Goal: Task Accomplishment & Management: Manage account settings

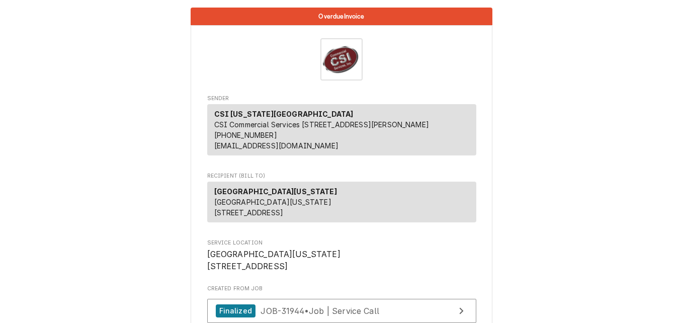
scroll to position [302, 0]
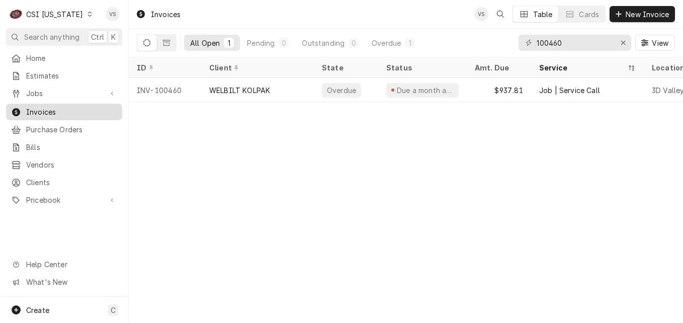
click at [39, 109] on span "Invoices" at bounding box center [71, 112] width 91 height 11
drag, startPoint x: 567, startPoint y: 44, endPoint x: 530, endPoint y: 41, distance: 36.8
click at [522, 43] on div "100460" at bounding box center [574, 43] width 113 height 16
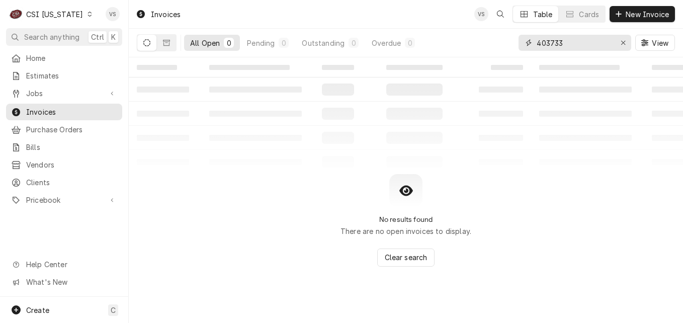
type input "403733"
click at [87, 16] on icon "Dynamic Content Wrapper" at bounding box center [89, 14] width 4 height 5
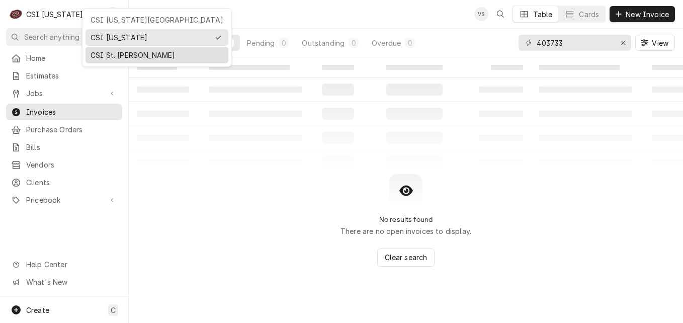
click at [108, 55] on div "CSI St. [PERSON_NAME]" at bounding box center [156, 55] width 133 height 11
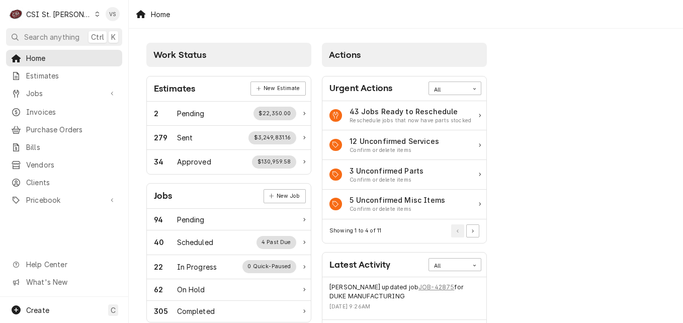
drag, startPoint x: 50, startPoint y: 108, endPoint x: 491, endPoint y: 70, distance: 442.5
click at [50, 108] on span "Invoices" at bounding box center [71, 112] width 91 height 11
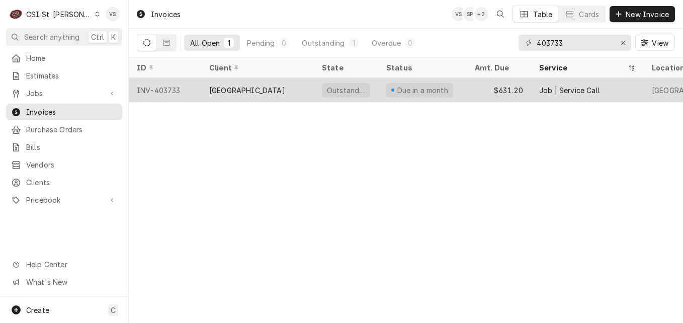
click at [247, 90] on div "Greentrails Corner Cafe" at bounding box center [247, 90] width 76 height 11
click at [247, 90] on div "[GEOGRAPHIC_DATA]" at bounding box center [247, 90] width 76 height 11
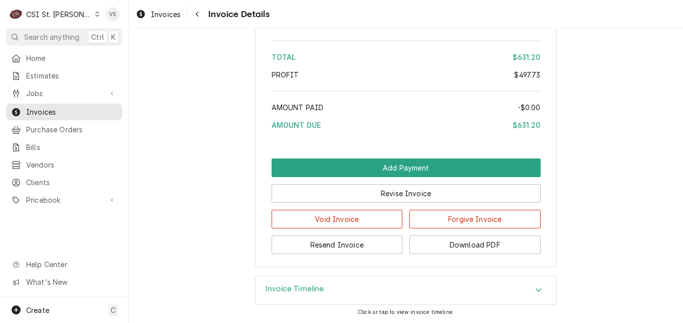
scroll to position [2014, 0]
click at [453, 241] on button "Download PDF" at bounding box center [474, 244] width 131 height 19
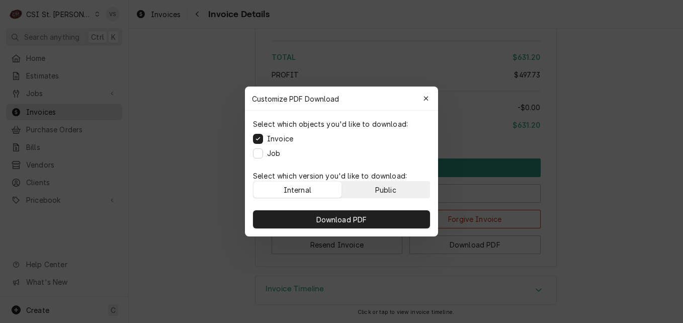
click at [375, 190] on div "Public" at bounding box center [385, 189] width 21 height 11
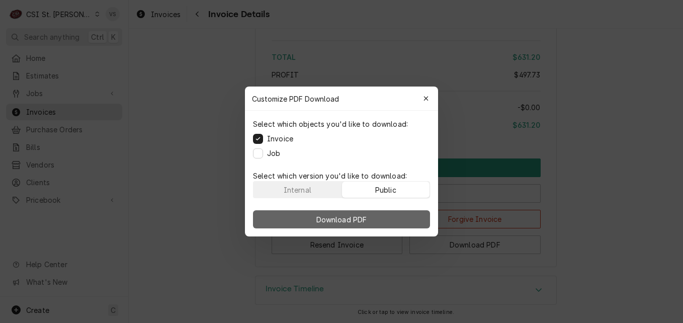
click at [371, 216] on button "Download PDF" at bounding box center [341, 219] width 177 height 18
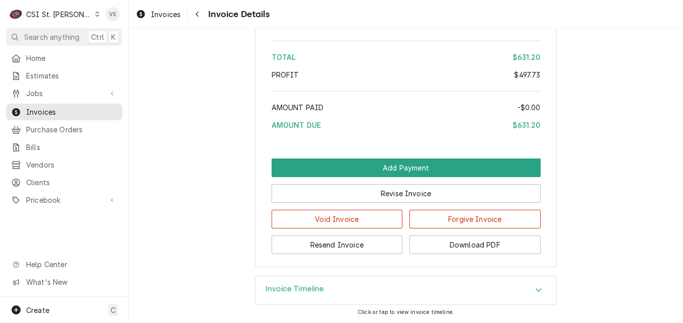
click at [95, 16] on icon "Dynamic Content Wrapper" at bounding box center [97, 14] width 5 height 5
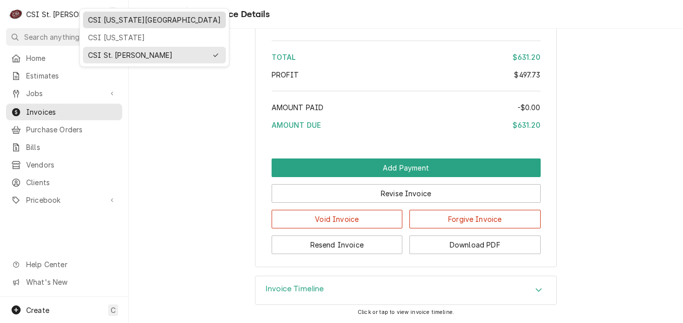
click at [108, 21] on div "CSI [US_STATE][GEOGRAPHIC_DATA]" at bounding box center [154, 20] width 133 height 11
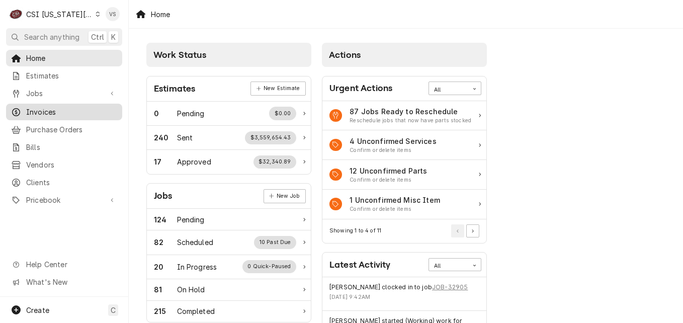
click at [49, 110] on span "Invoices" at bounding box center [71, 112] width 91 height 11
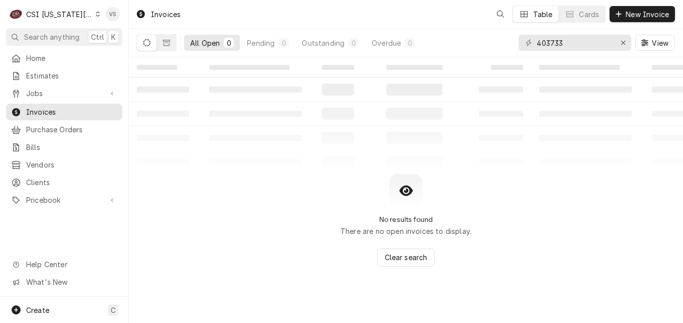
click at [50, 108] on span "Invoices" at bounding box center [71, 112] width 91 height 11
click at [572, 46] on input "403733" at bounding box center [573, 43] width 75 height 16
click at [520, 44] on div "C CSI [US_STATE] City VS Search anything Ctrl K Home Estimates Jobs Jobs Job Se…" at bounding box center [341, 161] width 683 height 323
drag, startPoint x: 565, startPoint y: 43, endPoint x: 531, endPoint y: 44, distance: 33.7
click at [531, 44] on div "403733" at bounding box center [574, 43] width 113 height 16
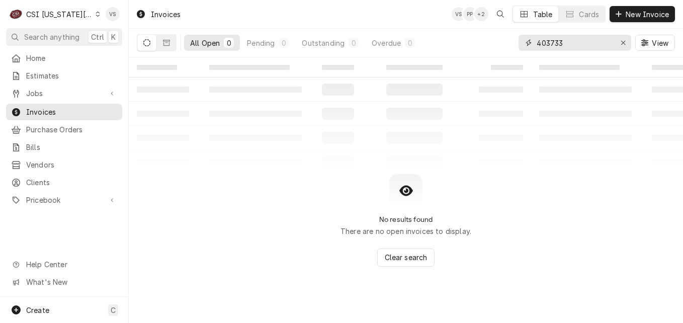
type input "3"
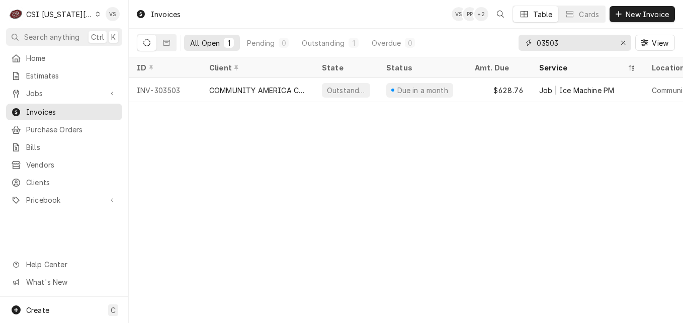
type input "03503"
click at [96, 14] on icon "Dynamic Content Wrapper" at bounding box center [98, 14] width 5 height 5
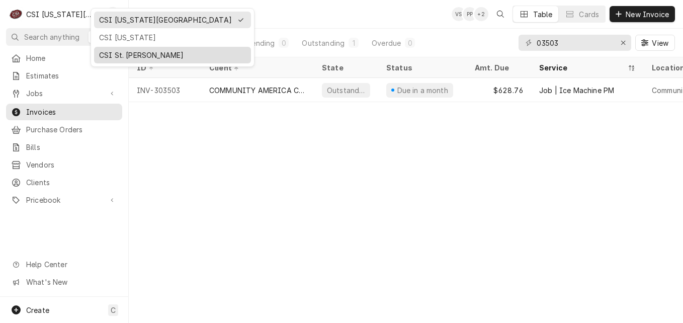
click at [121, 52] on div "CSI St. [PERSON_NAME]" at bounding box center [172, 55] width 147 height 11
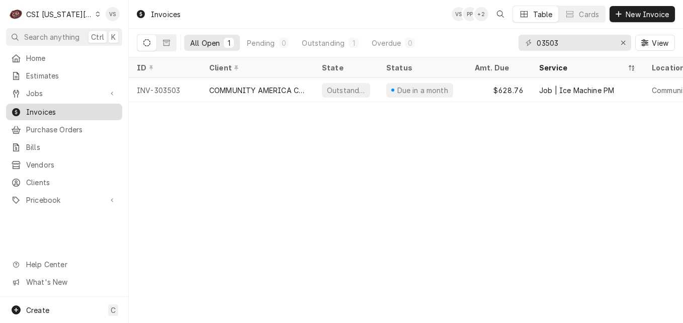
click at [53, 109] on span "Invoices" at bounding box center [71, 112] width 91 height 11
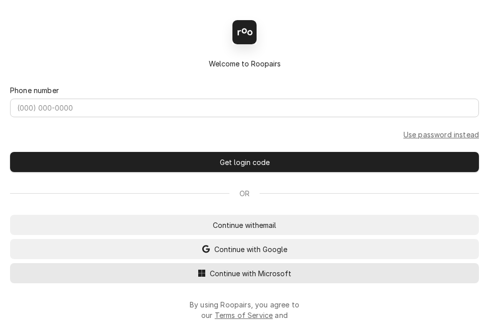
click at [257, 278] on span "Continue with Microsoft" at bounding box center [250, 273] width 85 height 11
click at [255, 277] on span "Continue with Microsoft" at bounding box center [250, 273] width 85 height 11
click at [259, 278] on span "Continue with Microsoft" at bounding box center [250, 273] width 85 height 11
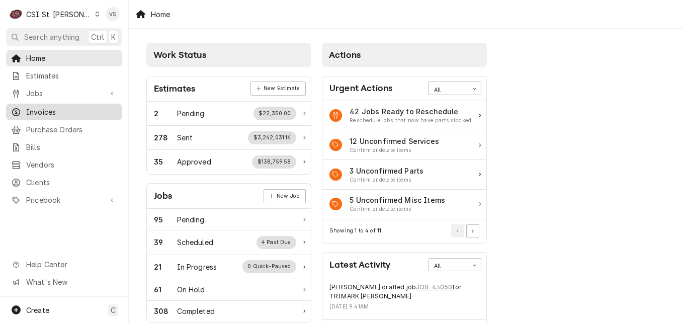
click at [47, 109] on span "Invoices" at bounding box center [71, 112] width 91 height 11
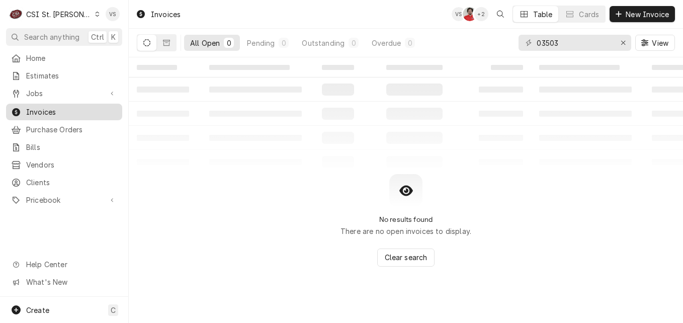
click at [50, 108] on span "Invoices" at bounding box center [71, 112] width 91 height 11
click at [519, 44] on div "03503" at bounding box center [574, 43] width 113 height 16
click at [540, 44] on input "43947" at bounding box center [573, 43] width 75 height 16
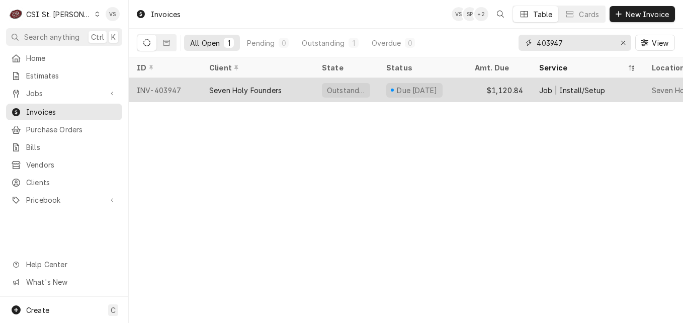
type input "403947"
click at [246, 88] on div "Seven Holy Founders" at bounding box center [245, 90] width 72 height 11
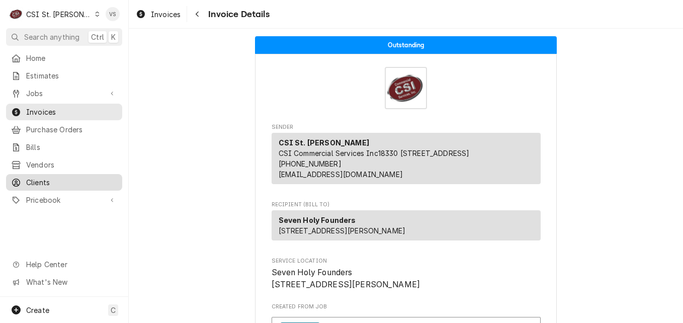
click at [38, 177] on span "Clients" at bounding box center [71, 182] width 91 height 11
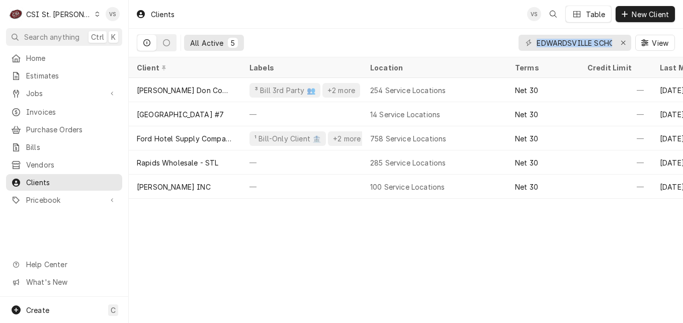
click at [631, 49] on div "EDWARDSVILLE SCHOO View" at bounding box center [596, 43] width 156 height 28
drag, startPoint x: 631, startPoint y: 49, endPoint x: 594, endPoint y: 36, distance: 39.9
click at [594, 36] on input "EDWARDSVILLE SCHOO" at bounding box center [573, 43] width 75 height 16
click at [584, 46] on input "EDWARDSVILLE SCHOO" at bounding box center [573, 43] width 75 height 16
click at [535, 44] on div "EDWARDSVILLE SCHOO" at bounding box center [574, 43] width 113 height 16
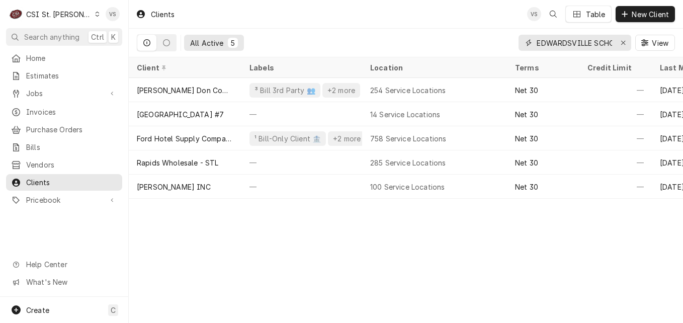
scroll to position [0, 9]
drag, startPoint x: 537, startPoint y: 42, endPoint x: 617, endPoint y: 46, distance: 80.5
click at [617, 46] on div "EDWARDSVILLE SCHOO" at bounding box center [574, 43] width 113 height 16
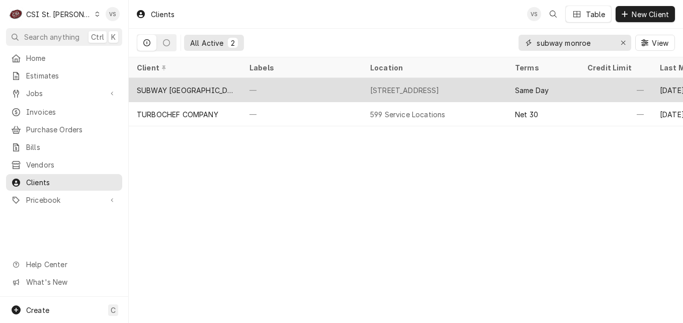
type input "subway monroe"
click at [292, 86] on div "—" at bounding box center [301, 90] width 121 height 24
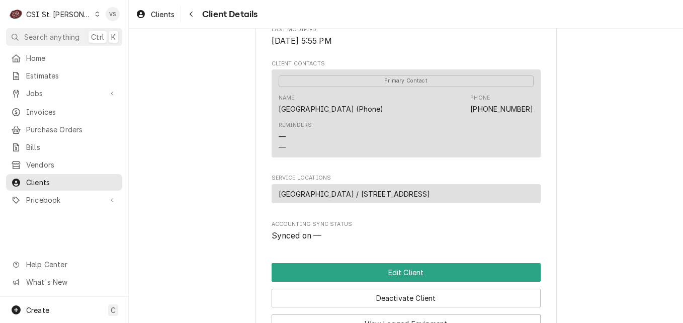
scroll to position [352, 0]
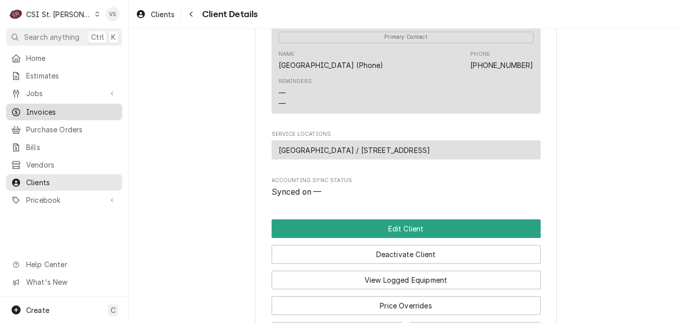
click at [34, 107] on span "Invoices" at bounding box center [71, 112] width 91 height 11
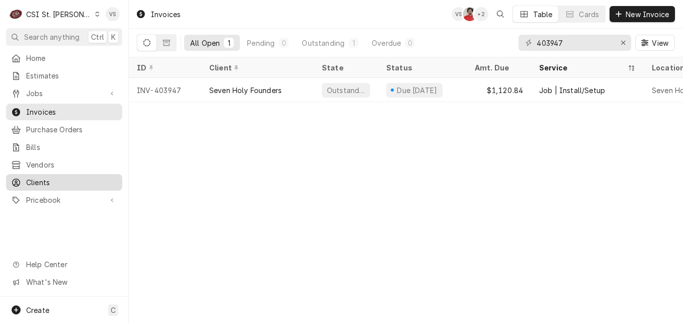
click at [47, 180] on span "Clients" at bounding box center [71, 182] width 91 height 11
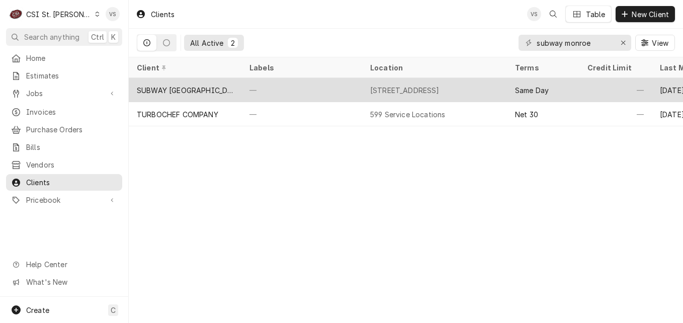
click at [223, 89] on div "SUBWAY [GEOGRAPHIC_DATA]" at bounding box center [185, 90] width 113 height 24
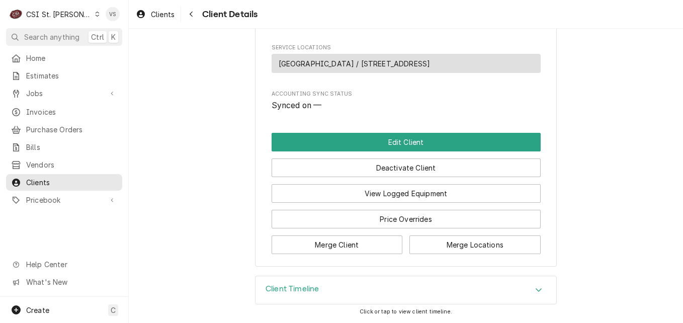
scroll to position [450, 0]
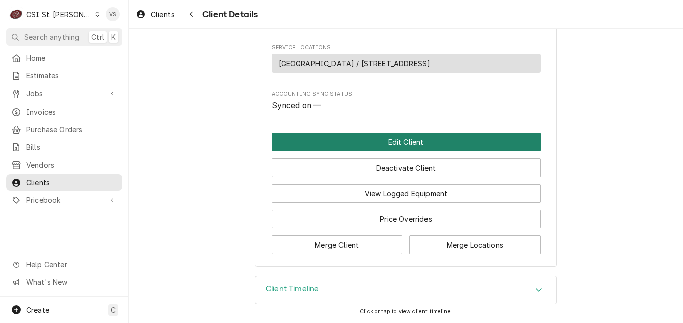
click at [386, 140] on button "Edit Client" at bounding box center [405, 142] width 269 height 19
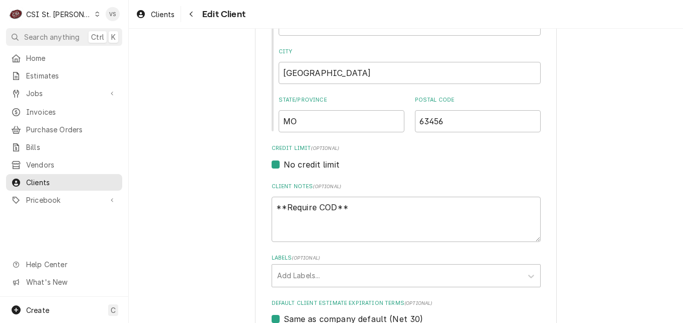
scroll to position [402, 0]
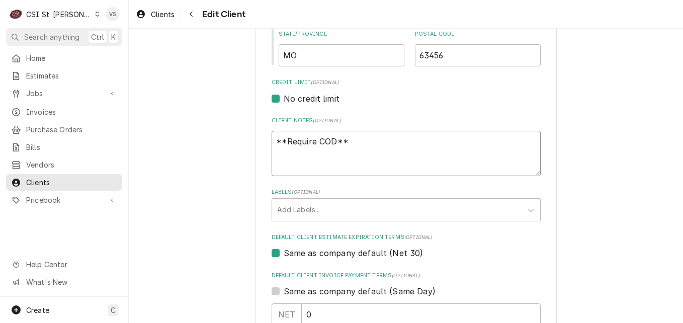
click at [352, 138] on textarea "**Require COD**" at bounding box center [405, 153] width 269 height 45
type textarea "**Require COD**"
type textarea "x"
type textarea "**Require COD** N"
type textarea "x"
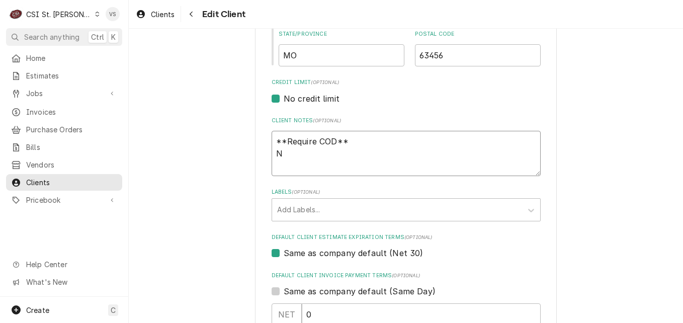
type textarea "**Require COD** NE"
type textarea "x"
type textarea "**Require COD** NEE"
type textarea "x"
type textarea "**Require COD** NEED"
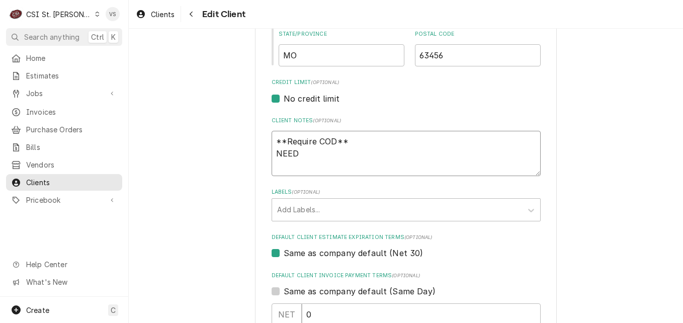
type textarea "x"
type textarea "**Require COD** NEED"
type textarea "x"
type textarea "**Require COD** NEED T"
type textarea "x"
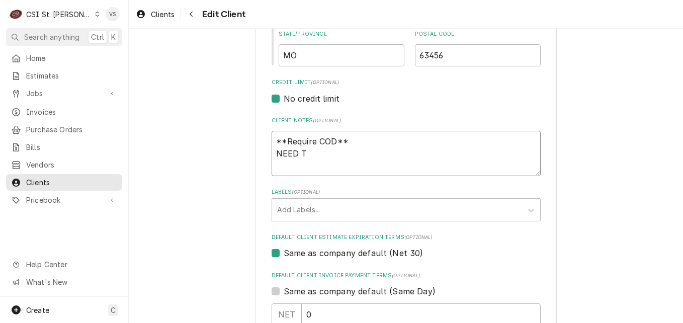
type textarea "**Require COD** NEED TO"
type textarea "x"
type textarea "**Require COD** NEED TO"
type textarea "x"
type textarea "**Require COD** NEED TO O"
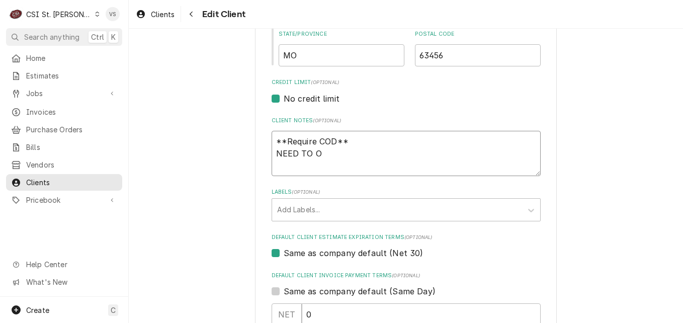
type textarea "x"
type textarea "**Require COD** NEED TO OB"
type textarea "x"
type textarea "**Require COD** NEED TO OBT"
type textarea "x"
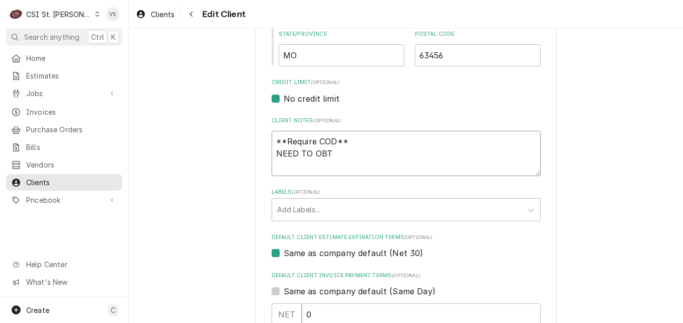
type textarea "**Require COD** NEED TO OBTA"
type textarea "x"
type textarea "**Require COD** NEED TO OBTAI"
type textarea "x"
type textarea "**Require COD** NEED TO OBTAIN"
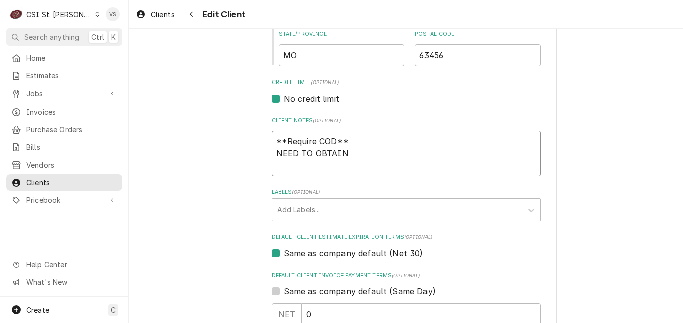
type textarea "x"
type textarea "**Require COD** NEED TO OBTAIN"
type textarea "x"
type textarea "**Require COD** NEED TO OBTAIN C"
type textarea "x"
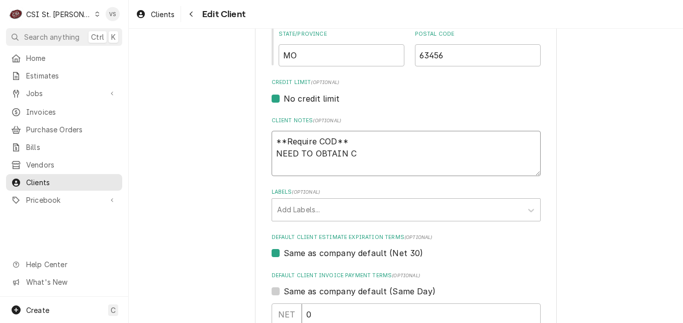
type textarea "**Require COD** NEED TO OBTAIN CC"
type textarea "x"
type textarea "**Require COD** NEED TO OBTAIN CC"
type textarea "x"
type textarea "**Require COD** NEED TO OBTAIN CC A"
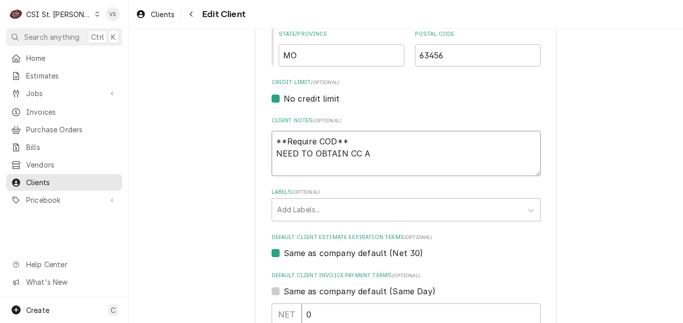
type textarea "x"
type textarea "**Require COD** NEED TO OBTAIN CC AN"
type textarea "x"
type textarea "**Require COD** NEED TO OBTAIN CC AND"
type textarea "x"
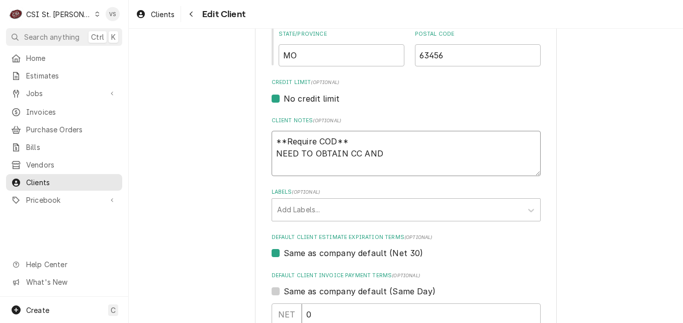
type textarea "**Require COD** NEED TO OBTAIN CC AND"
type textarea "x"
type textarea "**Require COD** NEED TO OBTAIN CC AND H"
type textarea "x"
type textarea "**Require COD** NEED TO OBTAIN CC AND HV"
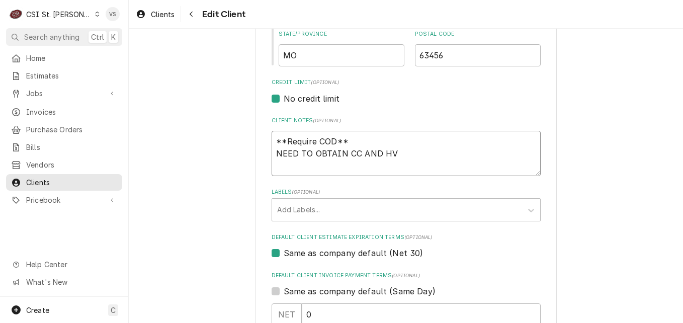
type textarea "x"
type textarea "**Require COD** NEED TO OBTAIN CC AND HVE"
type textarea "x"
type textarea "**Require COD** NEED TO OBTAIN CC AND HV"
type textarea "x"
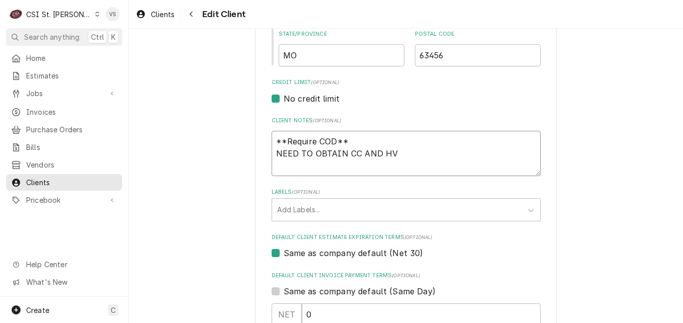
type textarea "**Require COD** NEED TO OBTAIN CC AND H"
type textarea "x"
type textarea "**Require COD** NEED TO OBTAIN CC AND HA"
type textarea "x"
type textarea "**Require COD** NEED TO OBTAIN CC AND HAV"
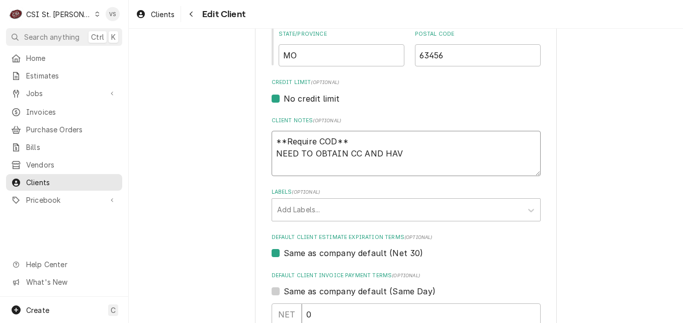
type textarea "x"
type textarea "**Require COD** NEED TO OBTAIN CC AND HAVE"
type textarea "x"
type textarea "**Require COD** NEED TO OBTAIN CC AND HAVE"
type textarea "x"
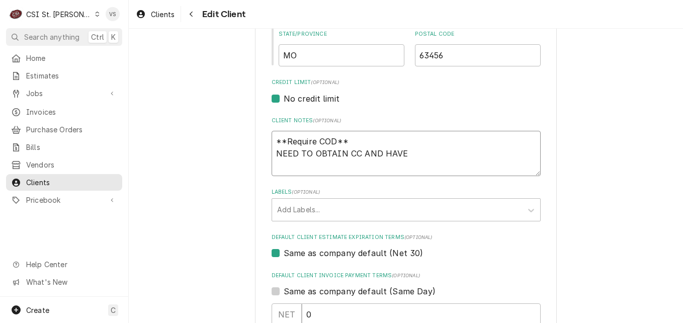
type textarea "**Require COD** NEED TO OBTAIN CC AND HAVE O"
type textarea "x"
type textarea "**Require COD** NEED TO OBTAIN CC AND HAVE OK"
type textarea "x"
type textarea "**Require COD** NEED TO OBTAIN CC AND HAVE OKA"
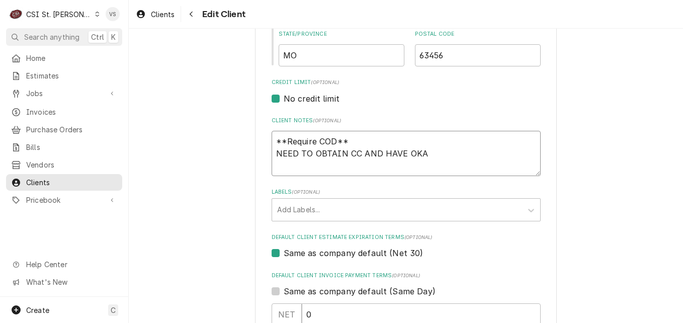
type textarea "x"
type textarea "**Require COD** NEED TO OBTAIN CC AND HAVE OKAY"
type textarea "x"
type textarea "**Require COD** NEED TO OBTAIN CC AND HAVE OKAY"
type textarea "x"
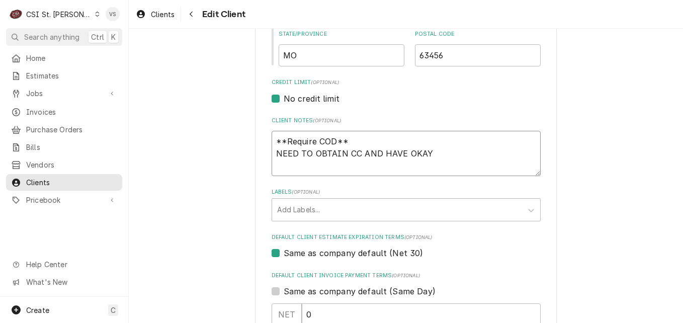
type textarea "**Require COD** NEED TO OBTAIN CC AND HAVE OKAY F"
type textarea "x"
type textarea "**Require COD** NEED TO OBTAIN CC AND HAVE OKAY FR"
type textarea "x"
type textarea "**Require COD** NEED TO OBTAIN CC AND HAVE OKAY FRO"
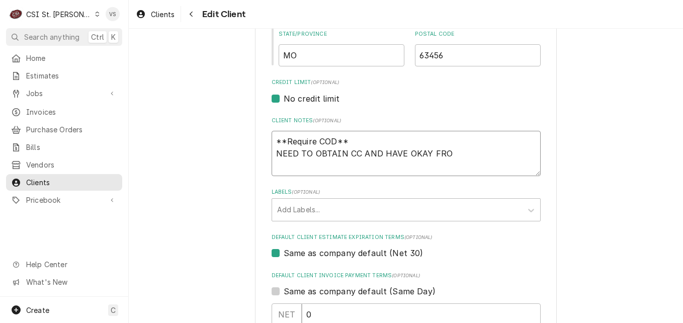
type textarea "x"
type textarea "**Require COD** NEED TO OBTAIN CC AND HAVE OKAY FROM"
type textarea "x"
type textarea "**Require COD** NEED TO OBTAIN CC AND HAVE OKAY FROM"
type textarea "x"
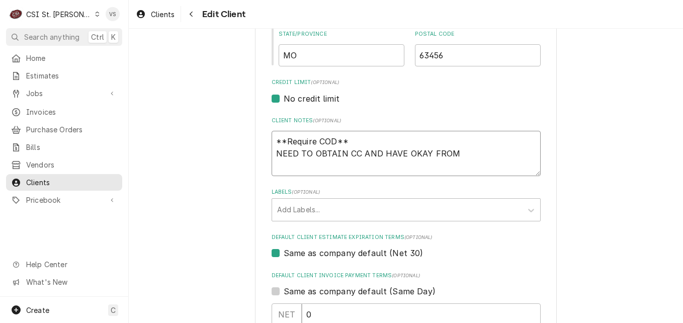
type textarea "**Require COD** NEED TO OBTAIN CC AND HAVE OKAY FROM V"
type textarea "x"
type textarea "**Require COD** NEED TO OBTAIN CC AND HAVE OKAY FROM VI"
type textarea "x"
type textarea "**Require COD** NEED TO OBTAIN CC AND HAVE OKAY FROM VIK"
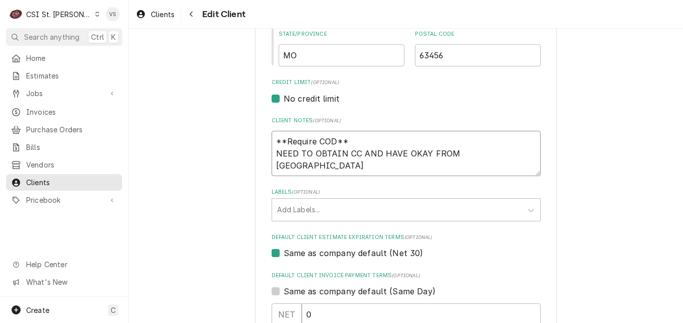
type textarea "x"
type textarea "**Require COD** NEED TO OBTAIN CC AND HAVE OKAY FROM VIKC"
type textarea "x"
type textarea "**Require COD** NEED TO OBTAIN CC AND HAVE OKAY FROM VIKCY"
type textarea "x"
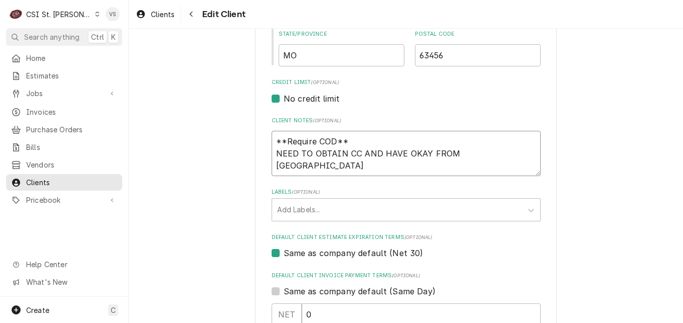
type textarea "**Require COD** NEED TO OBTAIN CC AND HAVE OKAY FROM VIKCY"
type textarea "x"
type textarea "**Require COD** NEED TO OBTAIN CC AND HAVE OKAY FROM VIKCY T"
type textarea "x"
type textarea "**Require COD** NEED TO OBTAIN CC AND HAVE OKAY FROM VIKCY"
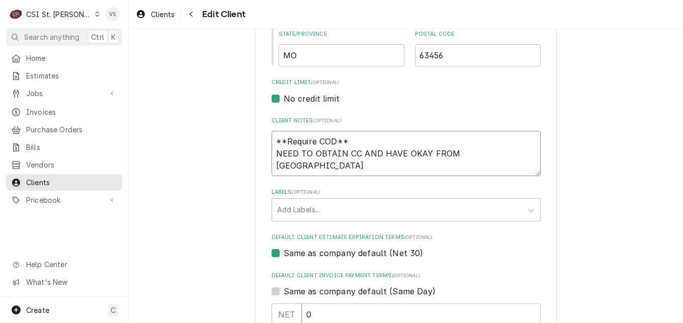
type textarea "x"
type textarea "**Require COD** NEED TO OBTAIN CC AND HAVE OKAY FROM VIKCY"
type textarea "x"
type textarea "**Require COD** NEED TO OBTAIN CC AND HAVE OKAY FROM VIKC"
type textarea "x"
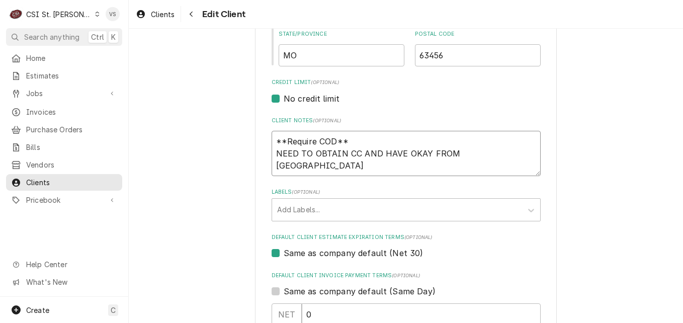
type textarea "**Require COD** NEED TO OBTAIN CC AND HAVE OKAY FROM VIK"
type textarea "x"
type textarea "**Require COD** NEED TO OBTAIN CC AND HAVE OKAY FROM VI"
type textarea "x"
type textarea "**Require COD** NEED TO OBTAIN CC AND HAVE OKAY FROM VIC"
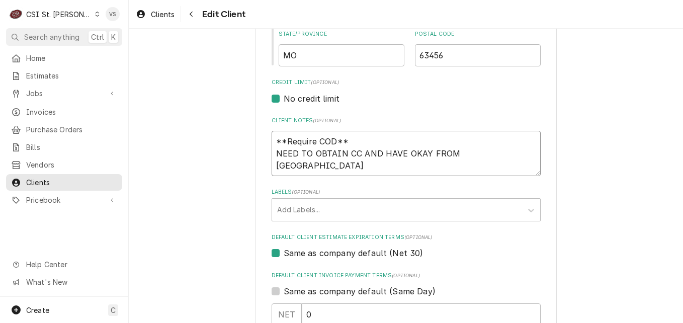
type textarea "x"
type textarea "**Require COD** NEED TO OBTAIN CC AND HAVE OKAY FROM VICK"
type textarea "x"
type textarea "**Require COD** NEED TO OBTAIN CC AND HAVE OKAY FROM VICKY"
type textarea "x"
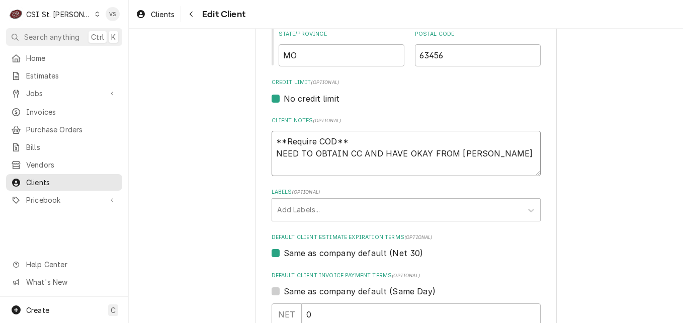
type textarea "**Require COD** NEED TO OBTAIN CC AND HAVE OKAY FROM VICKY"
type textarea "x"
type textarea "**Require COD** NEED TO OBTAIN CC AND HAVE OKAY FROM VICKY T"
type textarea "x"
type textarea "**Require COD** NEED TO OBTAIN CC AND HAVE OKAY FROM VICKY TO"
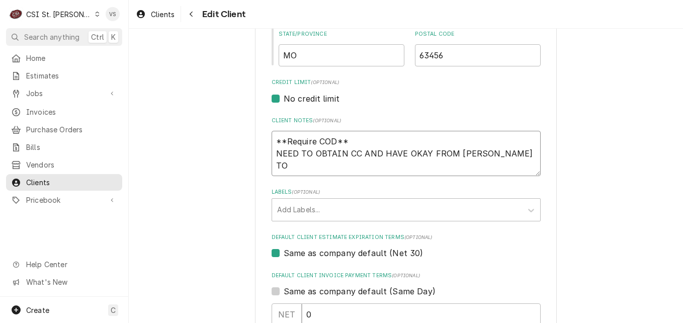
type textarea "x"
type textarea "**Require COD** NEED TO OBTAIN CC AND HAVE OKAY FROM VICKY TO"
type textarea "x"
type textarea "**Require COD** NEED TO OBTAIN CC AND HAVE OKAY FROM VICKY TO R"
type textarea "x"
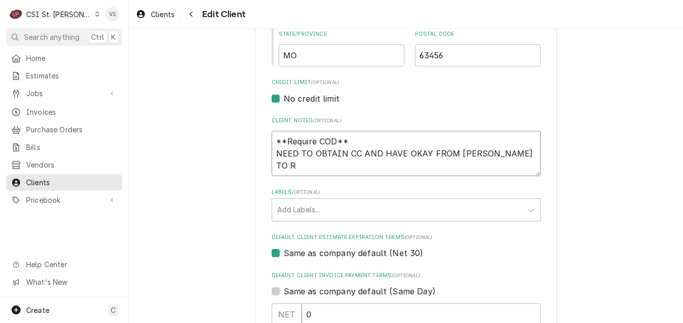
type textarea "**Require COD** NEED TO OBTAIN CC AND HAVE OKAY FROM VICKY TO RU"
type textarea "x"
type textarea "**Require COD** NEED TO OBTAIN CC AND HAVE OKAY FROM VICKY TO RUN"
type textarea "x"
type textarea "**Require COD** NEED TO OBTAIN CC AND HAVE OKAY FROM VICKY TO RUN"
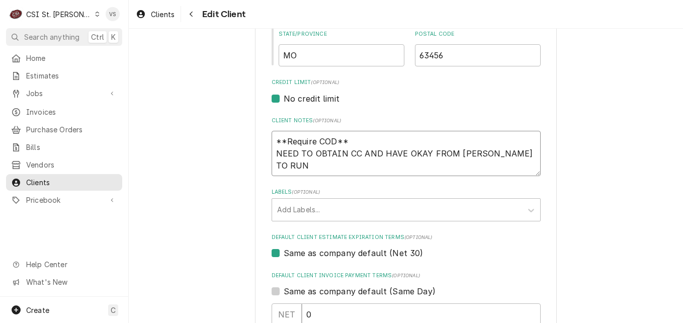
type textarea "x"
type textarea "**Require COD** NEED TO OBTAIN CC AND HAVE OKAY FROM VICKY TO RUN S"
type textarea "x"
type textarea "**Require COD** NEED TO OBTAIN CC AND HAVE OKAY FROM VICKY TO RUN SE"
type textarea "x"
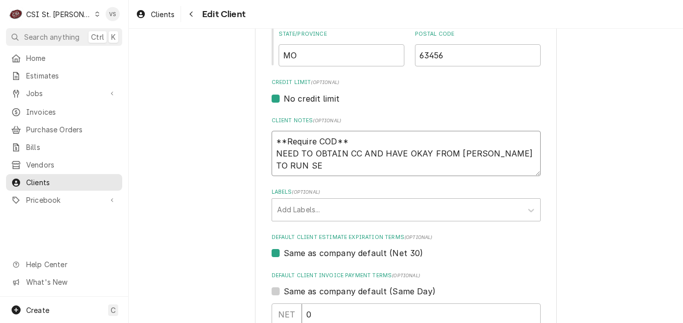
type textarea "**Require COD** NEED TO OBTAIN CC AND HAVE OKAY FROM VICKY TO RUN SER"
type textarea "x"
type textarea "**Require COD** NEED TO OBTAIN CC AND HAVE OKAY FROM VICKY TO RUN SERV"
type textarea "x"
type textarea "**Require COD** NEED TO OBTAIN CC AND HAVE OKAY FROM VICKY TO RUN SERVI"
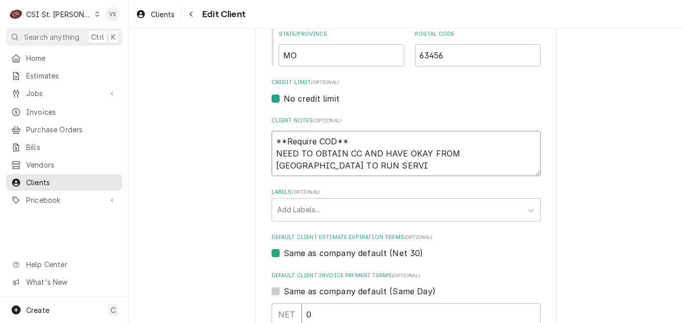
type textarea "x"
type textarea "**Require COD** NEED TO OBTAIN CC AND HAVE OKAY FROM VICKY TO RUN SERVIC"
type textarea "x"
type textarea "**Require COD** NEED TO OBTAIN CC AND HAVE OKAY FROM VICKY TO RUN SERVICE"
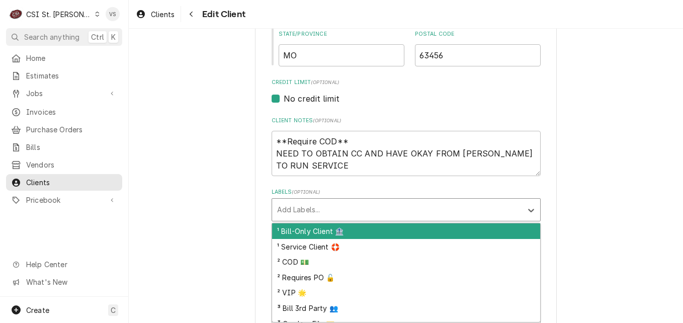
click at [283, 211] on div "Labels" at bounding box center [397, 210] width 240 height 18
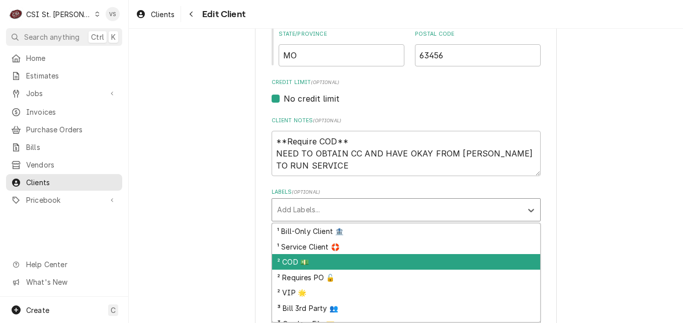
click at [293, 262] on div "² COD 💵" at bounding box center [406, 262] width 268 height 16
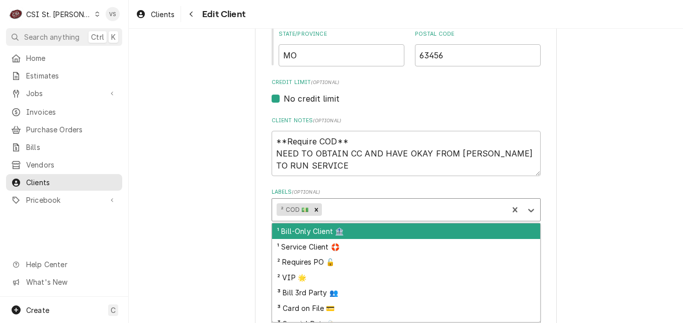
click at [337, 212] on div "Labels" at bounding box center [413, 210] width 179 height 18
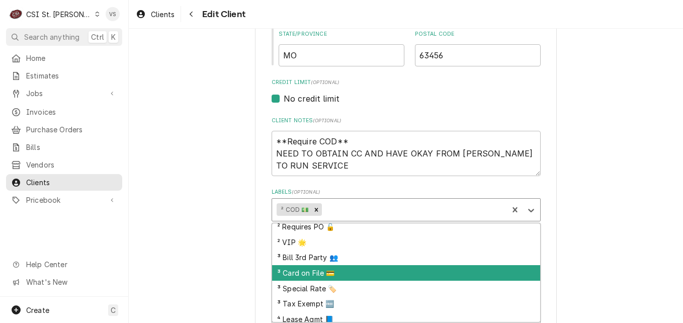
scroll to position [101, 0]
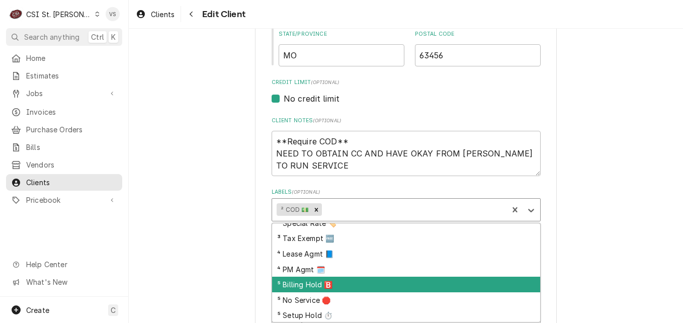
click at [308, 281] on div "⁵ Billing Hold 🅱️" at bounding box center [406, 284] width 268 height 16
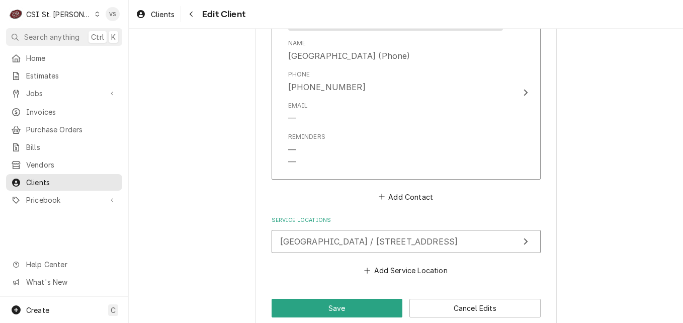
scroll to position [802, 0]
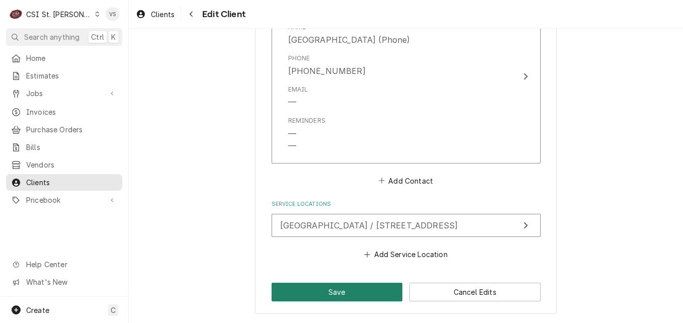
click at [352, 296] on button "Save" at bounding box center [336, 292] width 131 height 19
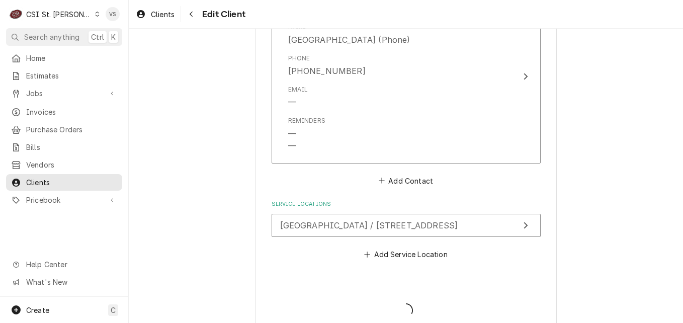
type textarea "x"
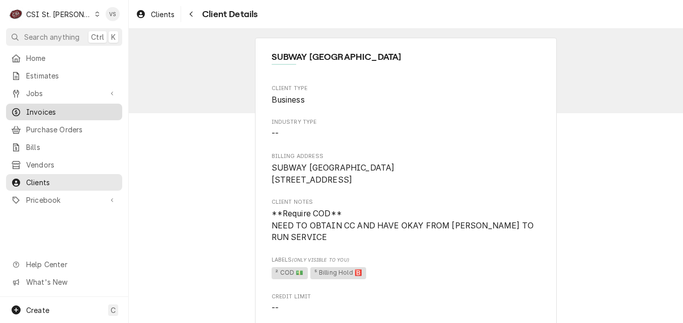
click at [37, 109] on span "Invoices" at bounding box center [71, 112] width 91 height 11
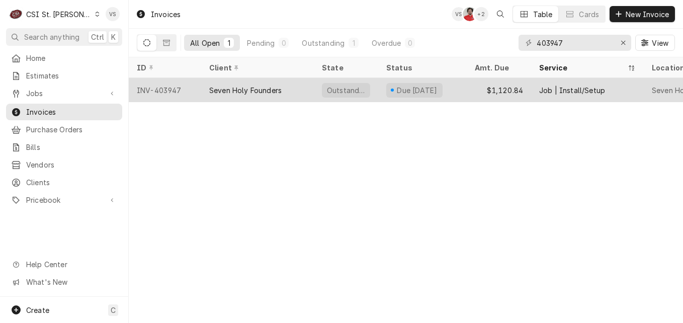
click at [221, 91] on div "Seven Holy Founders" at bounding box center [245, 90] width 72 height 11
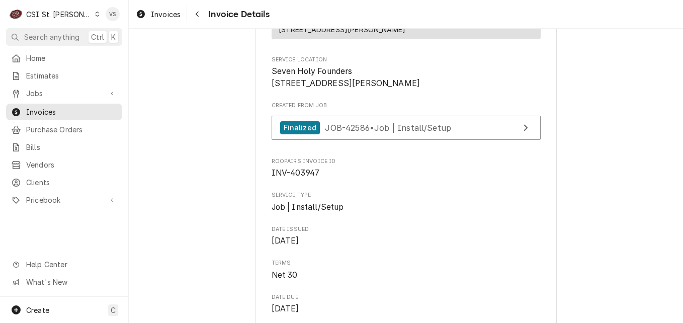
scroll to position [151, 0]
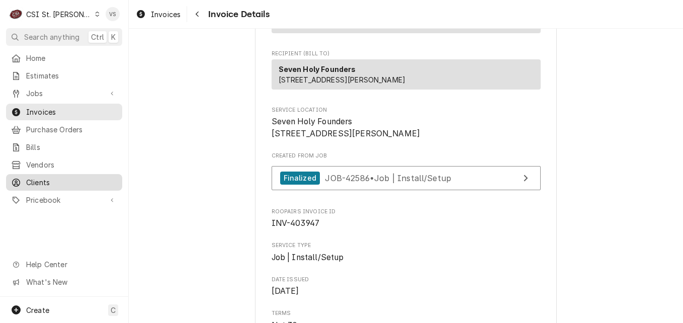
click at [47, 178] on span "Clients" at bounding box center [71, 182] width 91 height 11
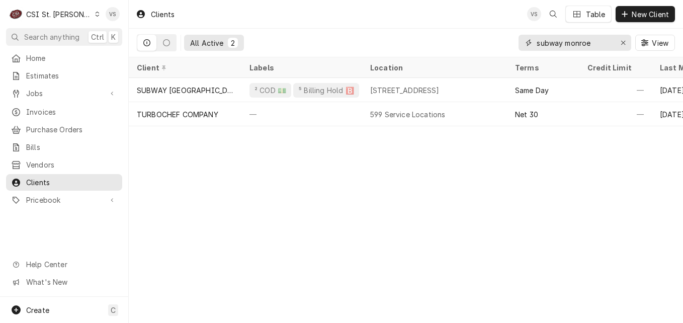
drag, startPoint x: 558, startPoint y: 42, endPoint x: 537, endPoint y: 43, distance: 21.1
click at [537, 43] on input "subway monroe" at bounding box center [573, 43] width 75 height 16
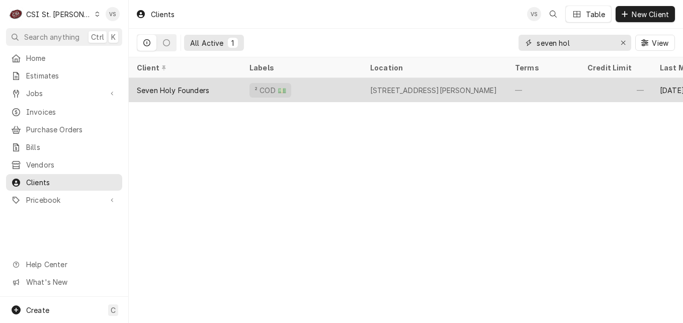
type input "seven hol"
click at [215, 84] on div "Seven Holy Founders" at bounding box center [185, 90] width 113 height 24
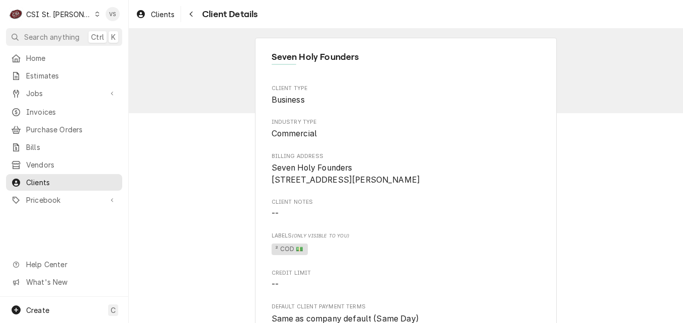
scroll to position [402, 0]
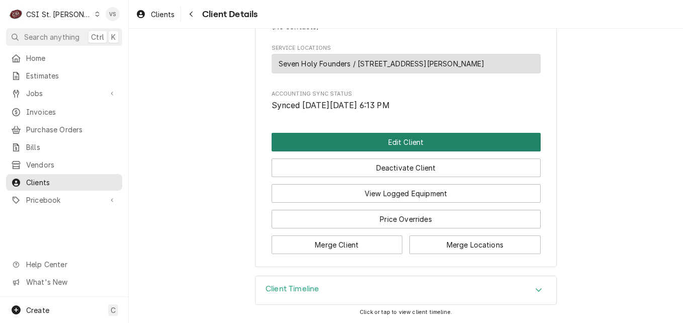
click at [375, 144] on button "Edit Client" at bounding box center [405, 142] width 269 height 19
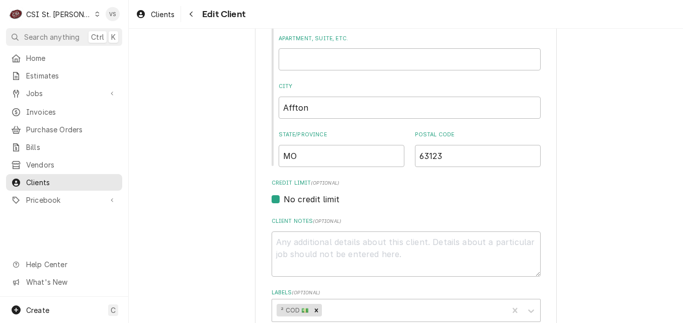
scroll to position [595, 0]
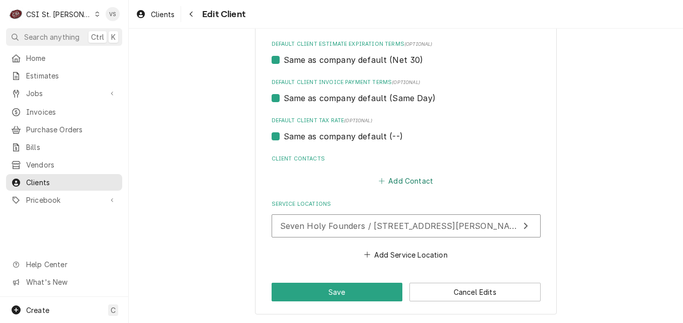
click at [397, 177] on button "Add Contact" at bounding box center [406, 181] width 58 height 14
type textarea "x"
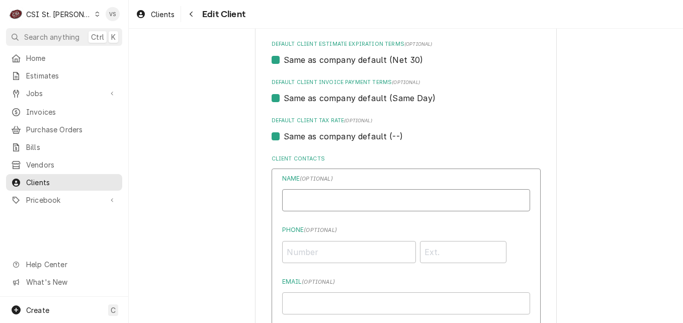
click at [324, 200] on input "Business Name" at bounding box center [406, 200] width 248 height 22
type input "g"
type input "Genie Swanston"
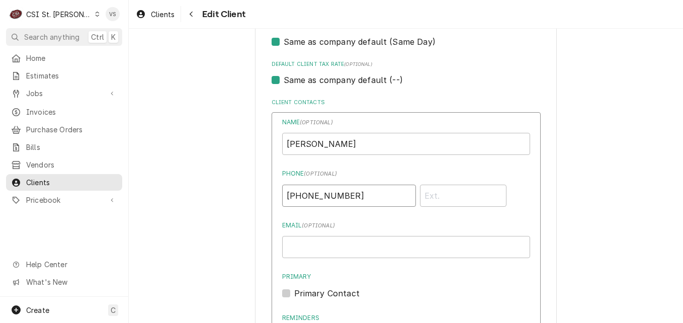
scroll to position [796, 0]
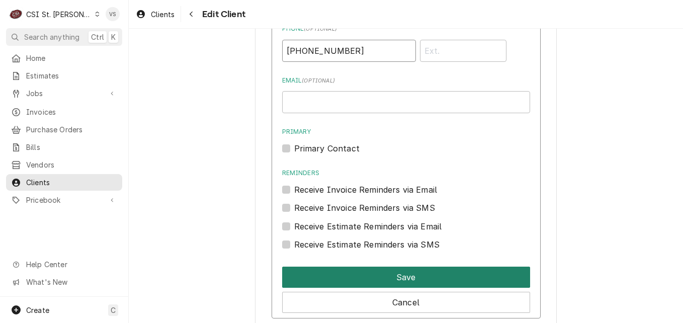
type input "(314) 952-1080"
click at [377, 273] on button "Save" at bounding box center [406, 276] width 248 height 21
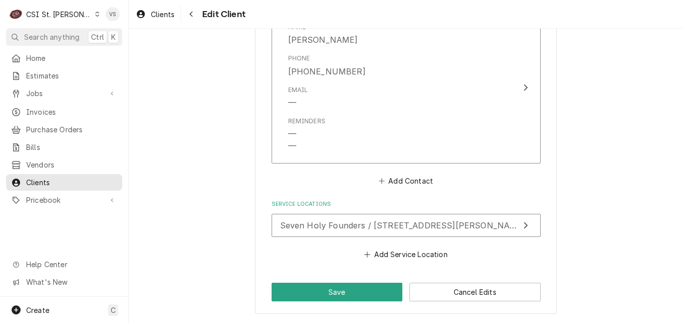
scroll to position [752, 0]
click at [397, 180] on button "Add Contact" at bounding box center [406, 181] width 58 height 14
type textarea "x"
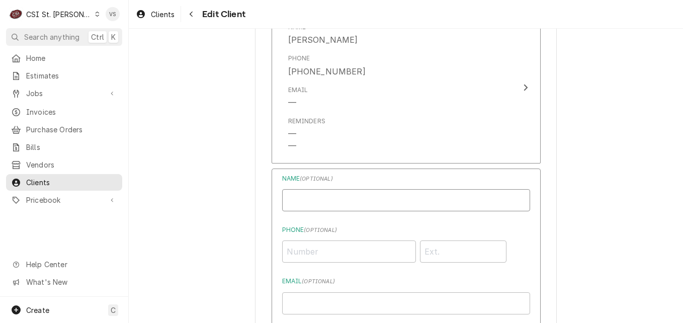
click at [316, 199] on input "Business Name" at bounding box center [406, 200] width 248 height 22
type input "k"
type input "Ken Janorski-Invoices"
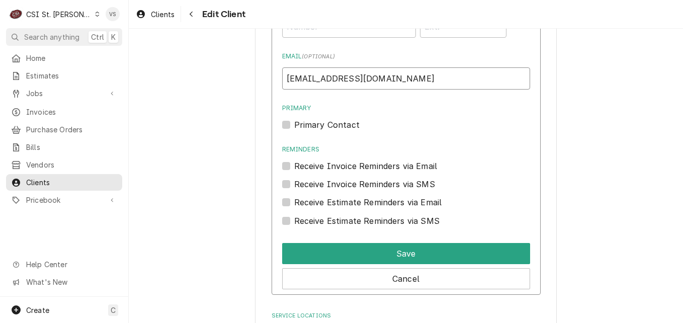
scroll to position [1004, 0]
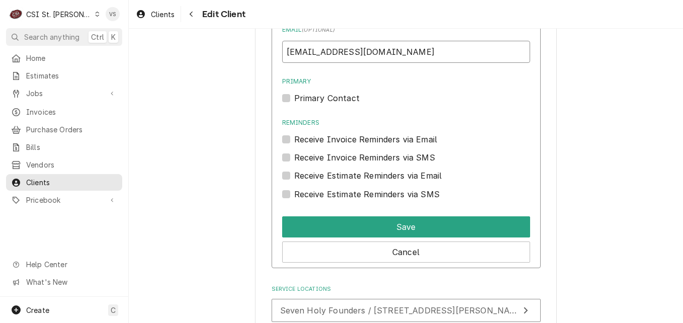
type input "kjanorski@foundersaffton.org"
click at [288, 136] on div "Receive Invoice Reminders via Email" at bounding box center [406, 139] width 248 height 12
click at [294, 137] on label "Receive Invoice Reminders via Email" at bounding box center [365, 139] width 143 height 12
click at [294, 137] on input "Reminders" at bounding box center [418, 144] width 248 height 22
checkbox input "true"
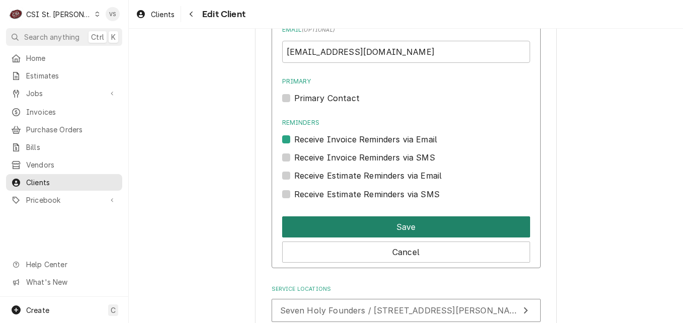
click at [343, 229] on button "Save" at bounding box center [406, 226] width 248 height 21
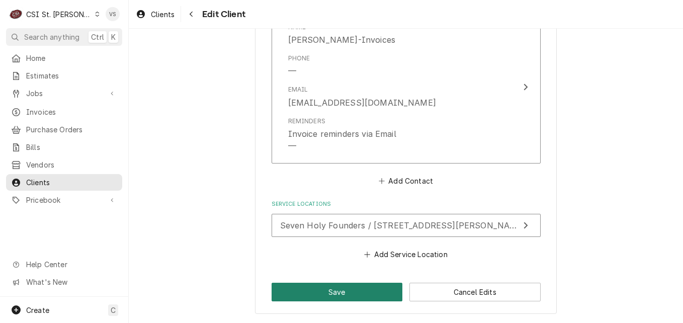
click at [338, 289] on button "Save" at bounding box center [336, 292] width 131 height 19
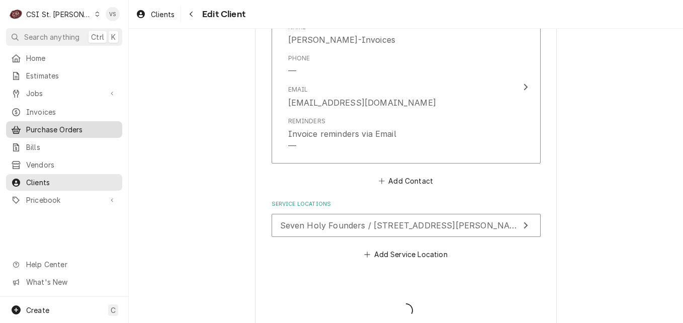
type textarea "x"
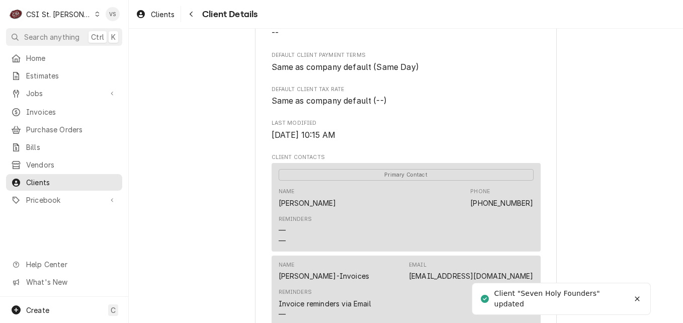
scroll to position [553, 0]
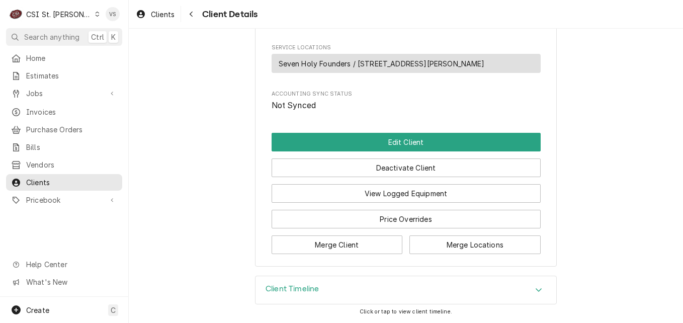
click at [38, 109] on span "Invoices" at bounding box center [71, 112] width 91 height 11
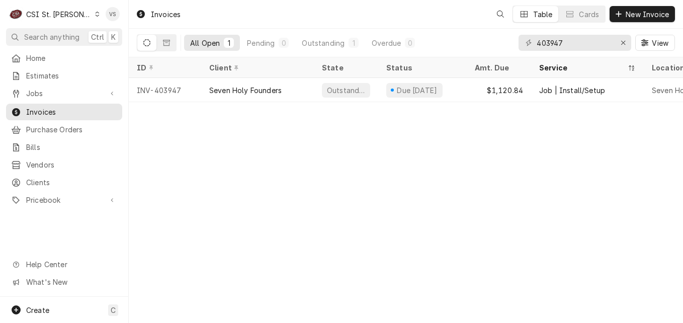
click at [41, 110] on span "Invoices" at bounding box center [71, 112] width 91 height 11
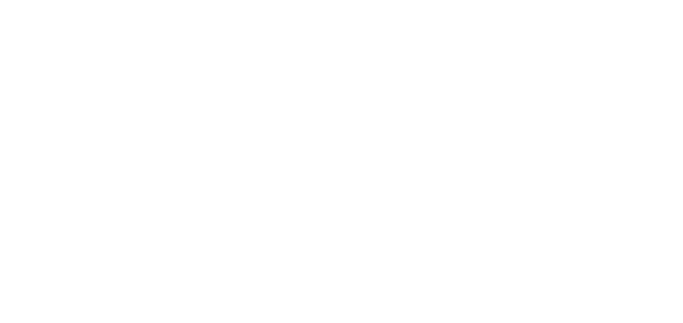
click at [293, 83] on div "Dynamic Content Wrapper" at bounding box center [341, 161] width 683 height 323
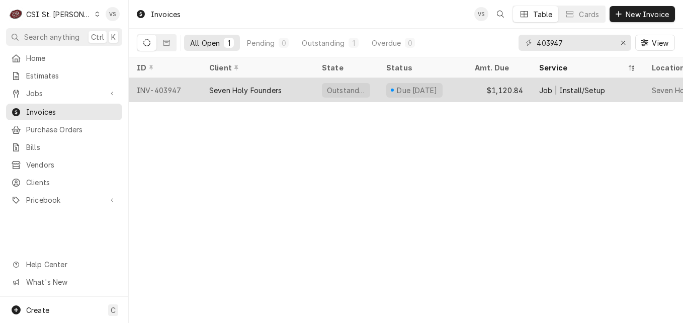
click at [301, 87] on div "Seven Holy Founders" at bounding box center [257, 90] width 113 height 24
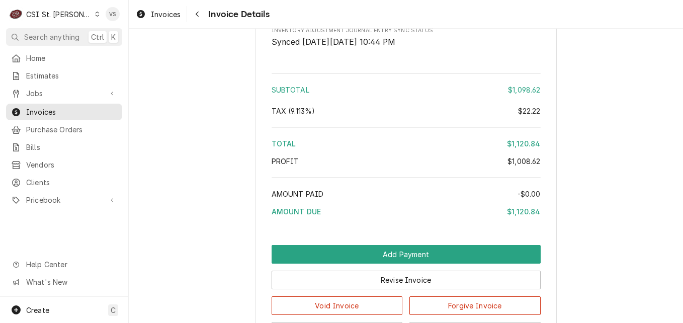
scroll to position [2044, 0]
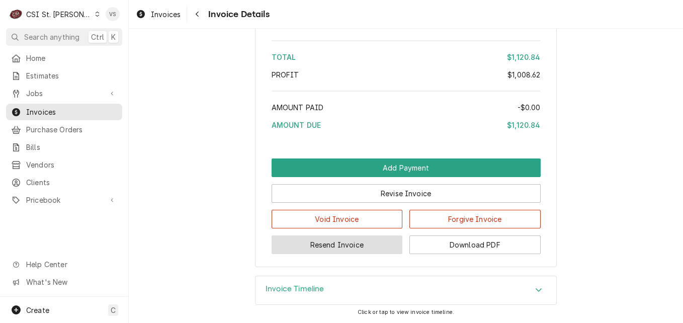
click at [333, 242] on button "Resend Invoice" at bounding box center [336, 244] width 131 height 19
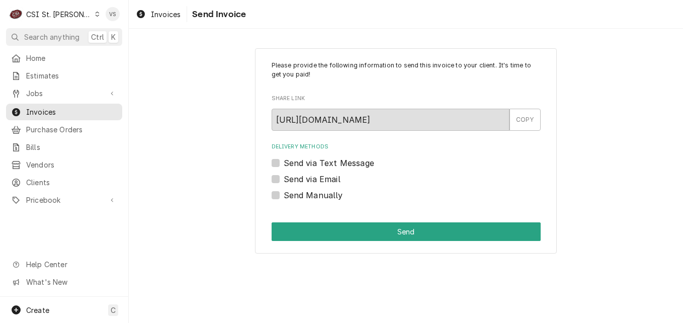
click at [284, 177] on label "Send via Email" at bounding box center [312, 179] width 57 height 12
click at [284, 177] on input "Send via Email" at bounding box center [418, 184] width 269 height 22
checkbox input "true"
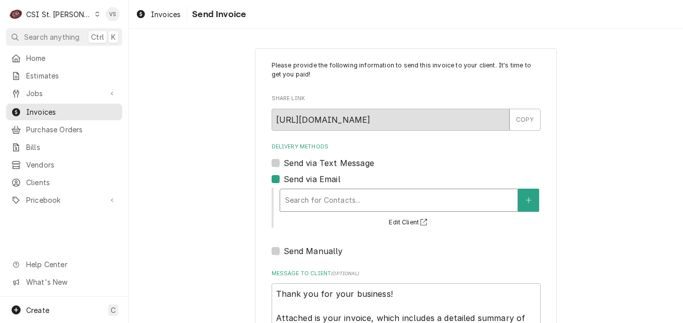
click at [294, 201] on div "Delivery Methods" at bounding box center [398, 200] width 227 height 18
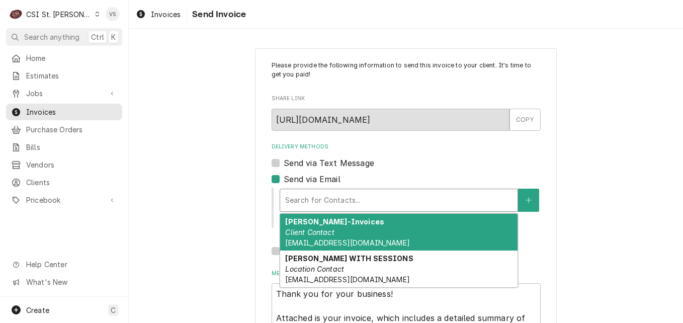
click at [315, 236] on em "Client Contact" at bounding box center [309, 232] width 49 height 9
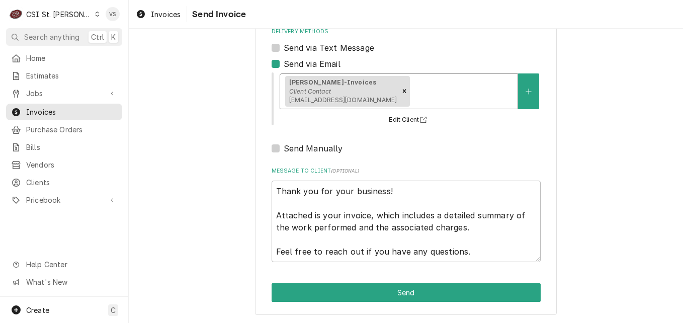
scroll to position [116, 0]
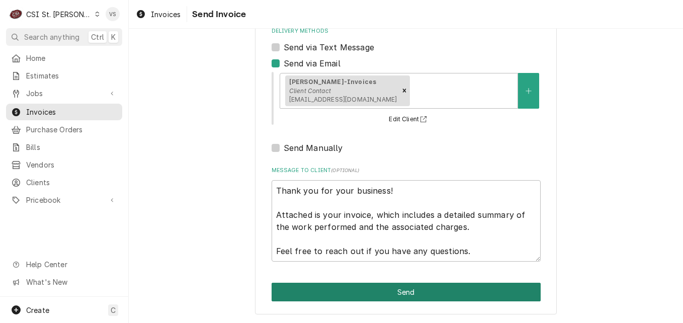
click at [327, 284] on button "Send" at bounding box center [405, 292] width 269 height 19
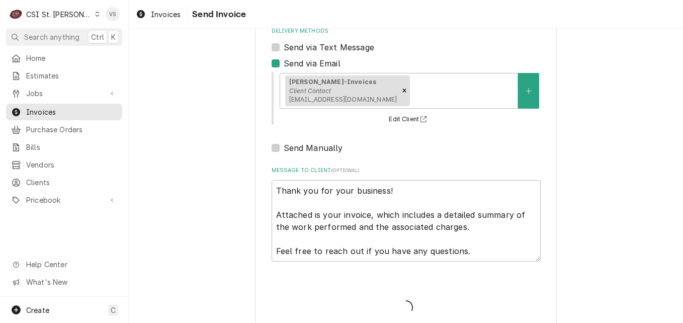
type textarea "x"
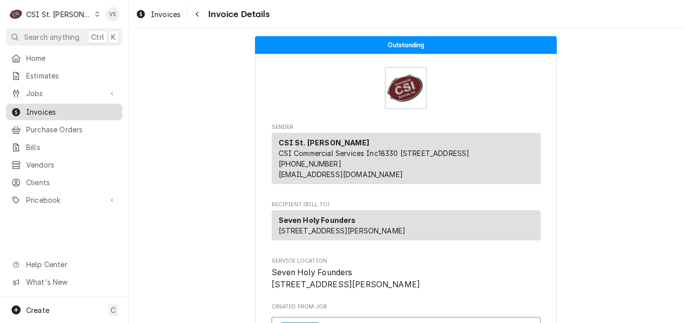
click at [50, 112] on span "Invoices" at bounding box center [71, 112] width 91 height 11
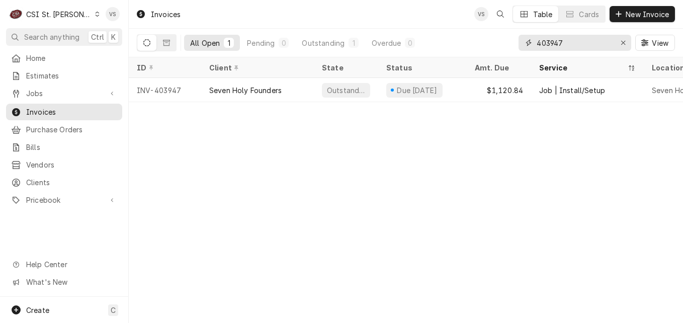
drag, startPoint x: 550, startPoint y: 42, endPoint x: 508, endPoint y: 46, distance: 41.9
click at [508, 46] on div "All Open 1 Pending 0 Outstanding 1 Overdue 0 403947 View" at bounding box center [406, 43] width 538 height 28
click at [570, 42] on input "403947" at bounding box center [573, 43] width 75 height 16
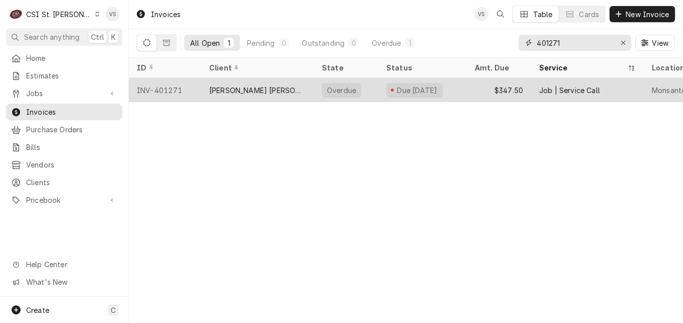
type input "401271"
click at [277, 93] on div "[PERSON_NAME] [PERSON_NAME] LaSalle" at bounding box center [257, 90] width 113 height 24
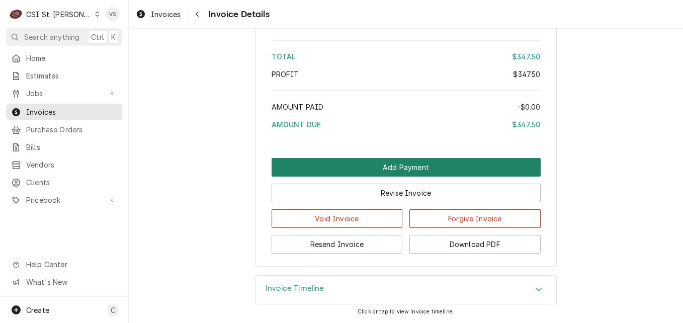
scroll to position [1776, 0]
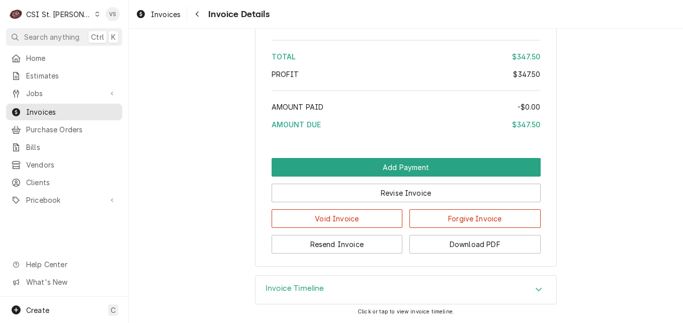
click at [360, 205] on div "Void Invoice Forgive Invoice" at bounding box center [405, 215] width 269 height 26
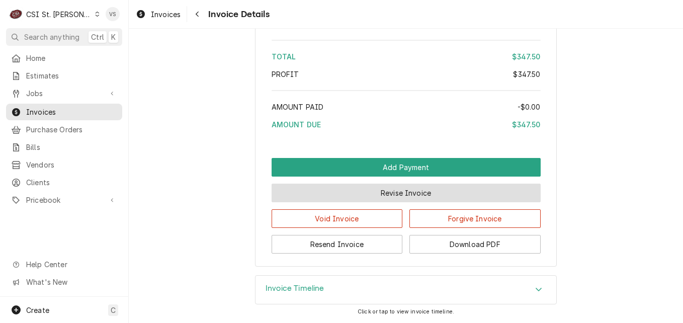
click at [360, 197] on button "Revise Invoice" at bounding box center [405, 192] width 269 height 19
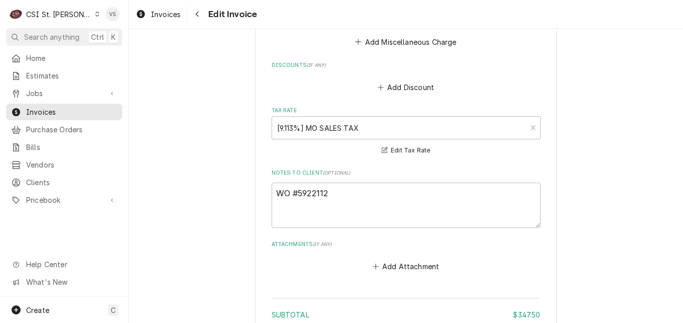
scroll to position [1396, 0]
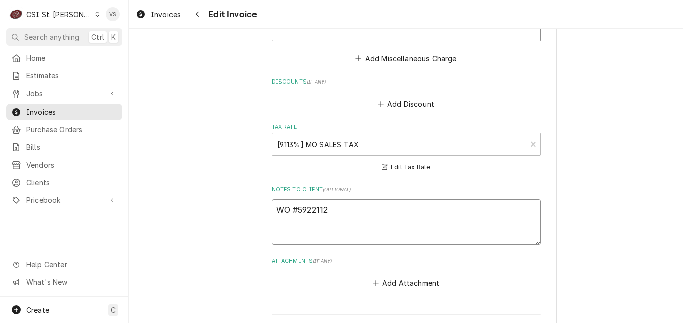
drag, startPoint x: 327, startPoint y: 211, endPoint x: 319, endPoint y: 210, distance: 7.6
click at [274, 209] on textarea "WO #5922112" at bounding box center [405, 221] width 269 height 45
click at [319, 210] on textarea "WO #5922112" at bounding box center [405, 221] width 269 height 45
drag, startPoint x: 327, startPoint y: 208, endPoint x: 270, endPoint y: 209, distance: 56.8
click at [271, 209] on textarea "WO #5922112" at bounding box center [405, 221] width 269 height 45
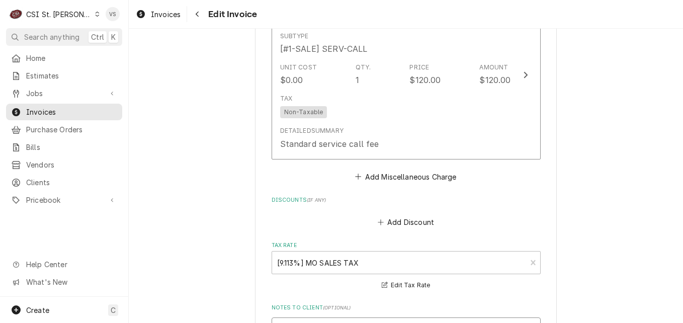
scroll to position [1547, 0]
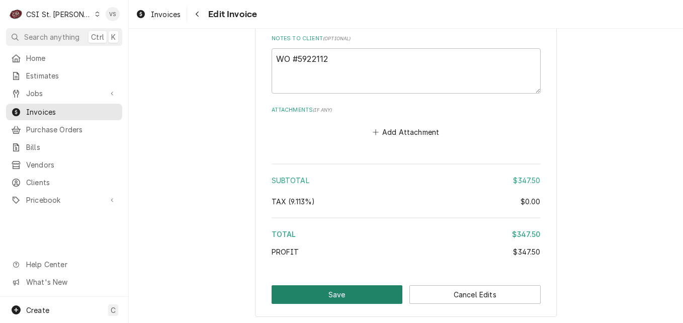
click at [333, 290] on button "Save" at bounding box center [336, 294] width 131 height 19
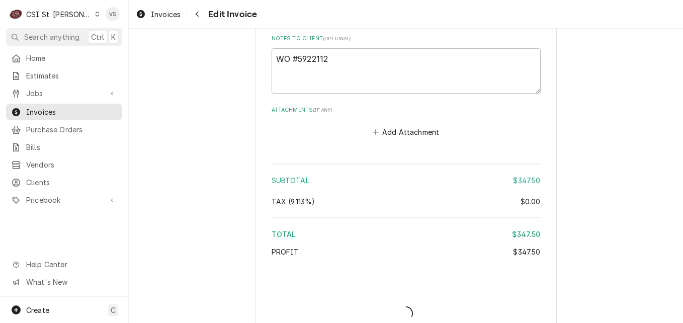
type textarea "x"
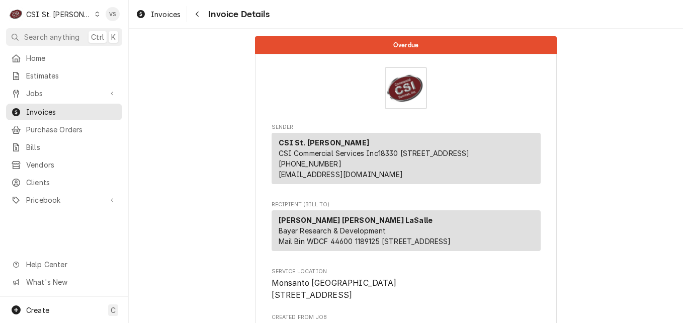
click at [278, 224] on strong "[PERSON_NAME] [PERSON_NAME] LaSalle" at bounding box center [355, 220] width 154 height 9
click at [278, 238] on span "Bayer Research & Development Mail Bin WDCF 44600 1189125 [STREET_ADDRESS]" at bounding box center [364, 235] width 172 height 19
drag, startPoint x: 275, startPoint y: 238, endPoint x: 361, endPoint y: 264, distance: 89.4
click at [361, 246] on p "[PERSON_NAME] [PERSON_NAME] LaSalle Bayer Research & Development Mail Bin WDCF …" at bounding box center [364, 231] width 172 height 32
drag, startPoint x: 361, startPoint y: 264, endPoint x: 312, endPoint y: 250, distance: 51.2
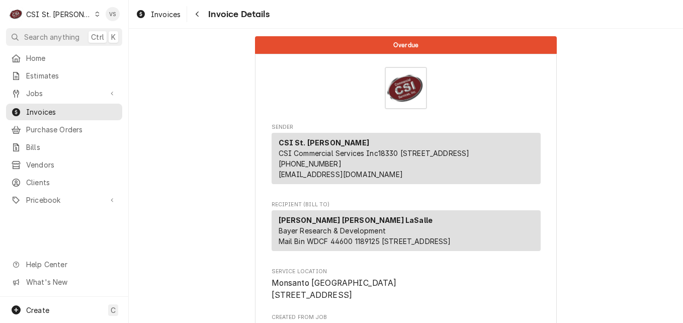
copy span "Bayer Research & Development Mail Bin WDCF 44600 1189125 700 Oakmont Lane, 3rd …"
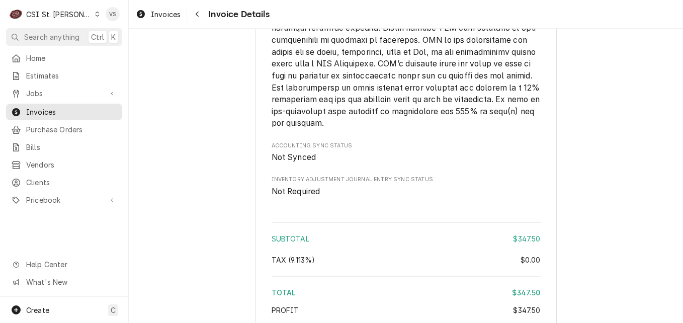
scroll to position [1776, 0]
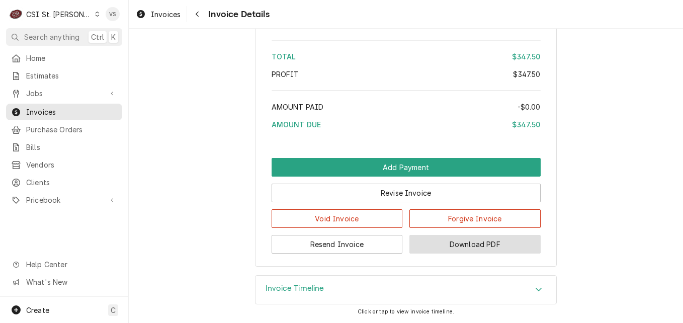
click at [471, 245] on button "Download PDF" at bounding box center [474, 244] width 131 height 19
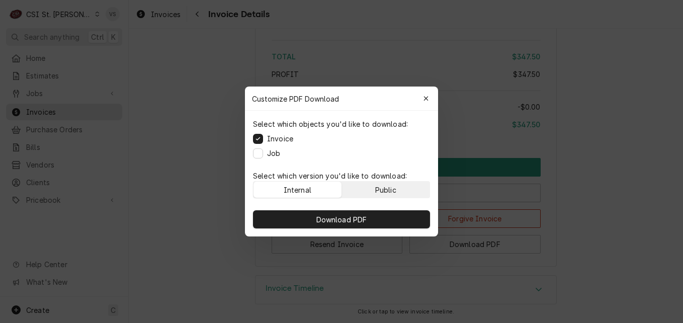
click at [379, 191] on div "Public" at bounding box center [385, 189] width 21 height 11
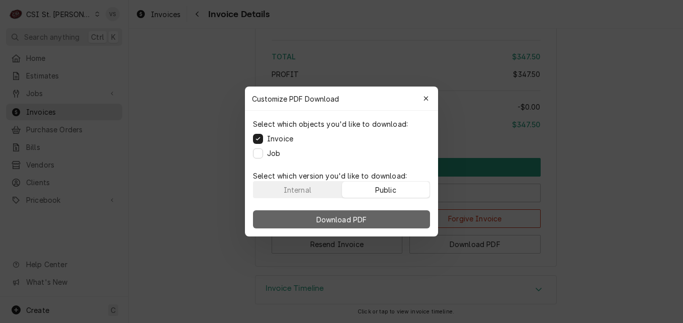
click at [385, 215] on button "Download PDF" at bounding box center [341, 219] width 177 height 18
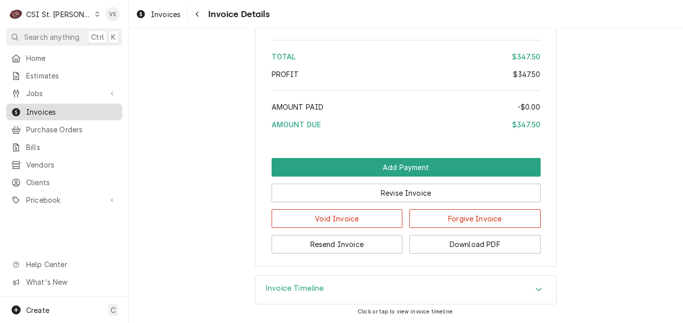
click at [95, 110] on span "Invoices" at bounding box center [71, 112] width 91 height 11
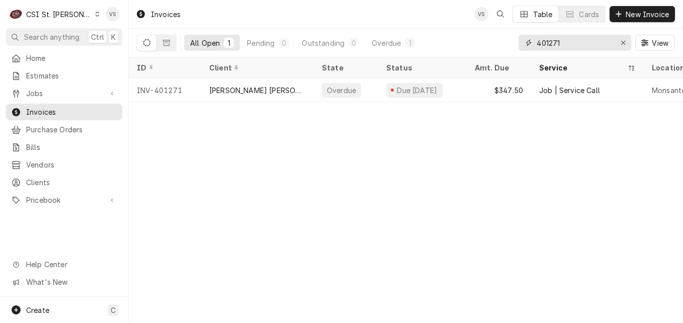
drag, startPoint x: 571, startPoint y: 41, endPoint x: 523, endPoint y: 43, distance: 47.3
click at [523, 43] on div "401271" at bounding box center [574, 43] width 113 height 16
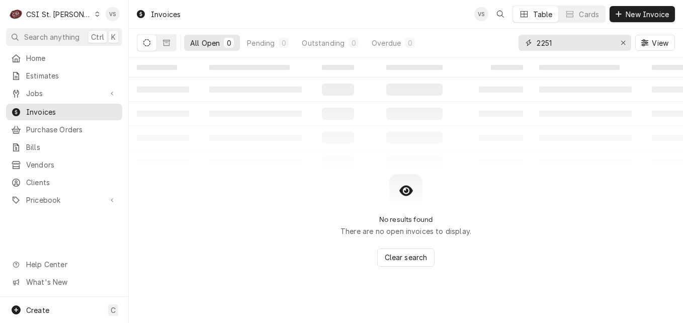
click at [553, 41] on input "2251" at bounding box center [573, 43] width 75 height 16
drag, startPoint x: 555, startPoint y: 42, endPoint x: 528, endPoint y: 41, distance: 27.7
click at [528, 41] on div "2251" at bounding box center [574, 43] width 113 height 16
click at [168, 47] on button "Dynamic Content Wrapper" at bounding box center [166, 43] width 19 height 16
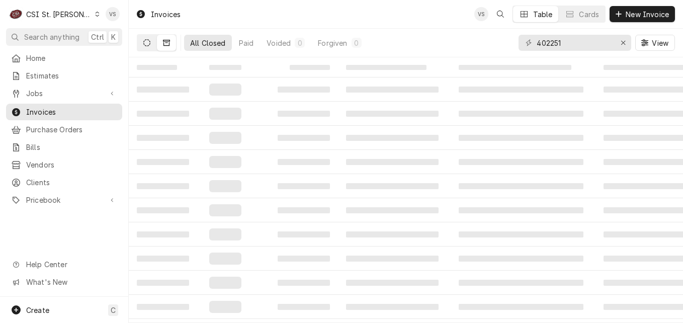
click at [149, 43] on icon "Dynamic Content Wrapper" at bounding box center [146, 42] width 7 height 7
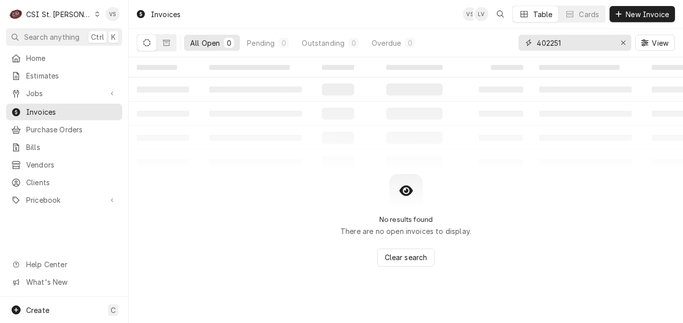
drag, startPoint x: 567, startPoint y: 44, endPoint x: 529, endPoint y: 44, distance: 38.2
click at [529, 44] on div "402251" at bounding box center [574, 43] width 113 height 16
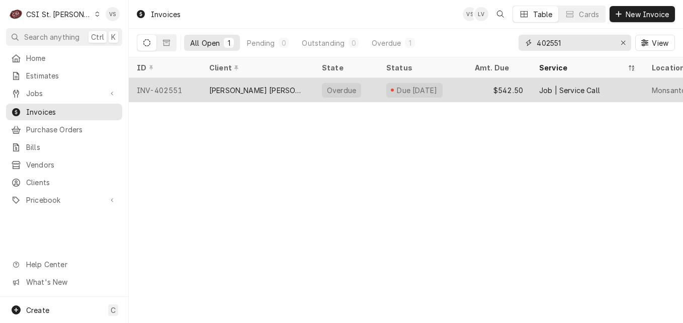
type input "402551"
click at [307, 92] on div "[PERSON_NAME] [PERSON_NAME] LaSalle" at bounding box center [257, 90] width 113 height 24
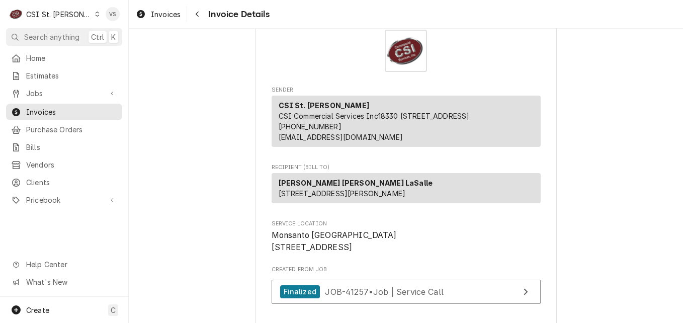
scroll to position [151, 0]
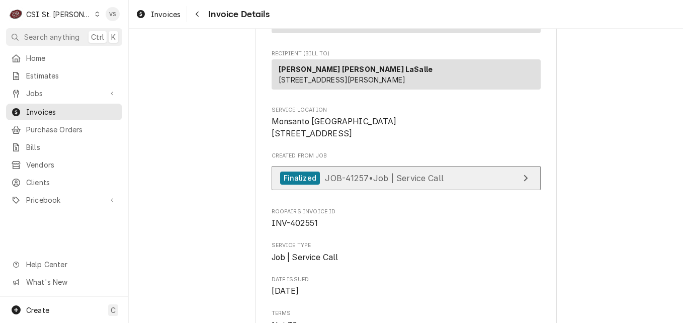
click at [407, 182] on span "JOB-41257 • Job | Service Call" at bounding box center [384, 177] width 119 height 10
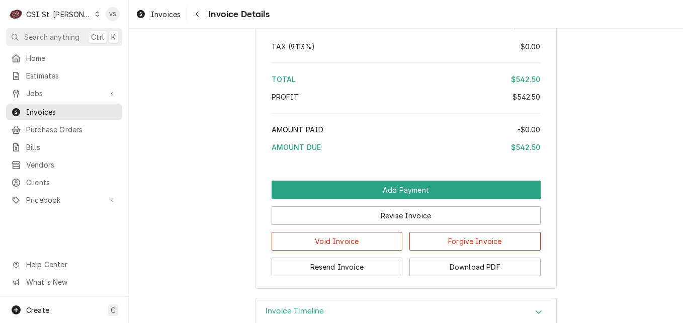
scroll to position [1767, 0]
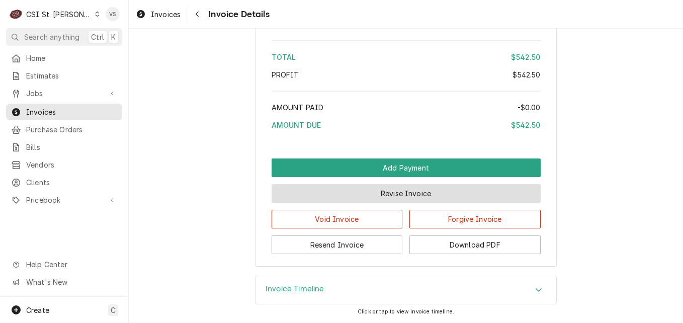
click at [360, 196] on button "Revise Invoice" at bounding box center [405, 193] width 269 height 19
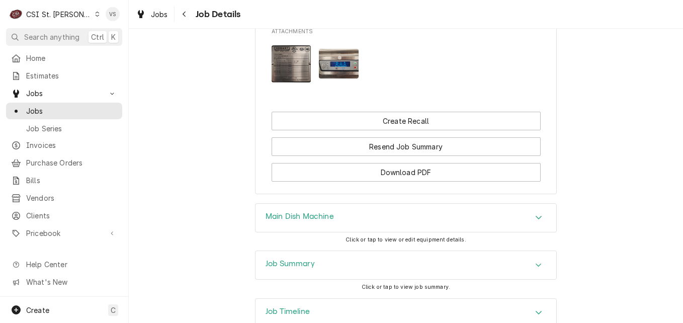
scroll to position [1013, 0]
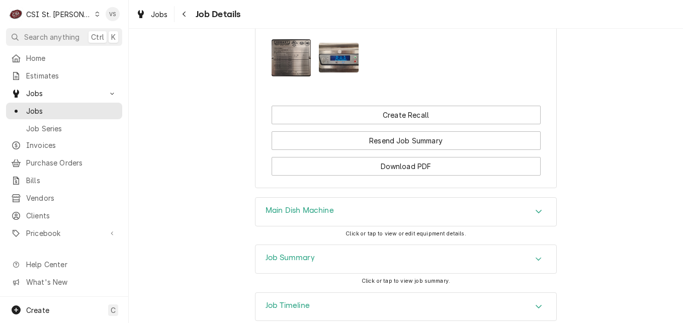
click at [300, 253] on h3 "Job Summary" at bounding box center [289, 258] width 49 height 10
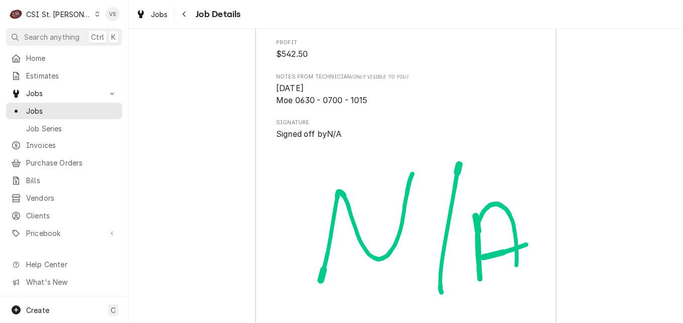
scroll to position [2717, 0]
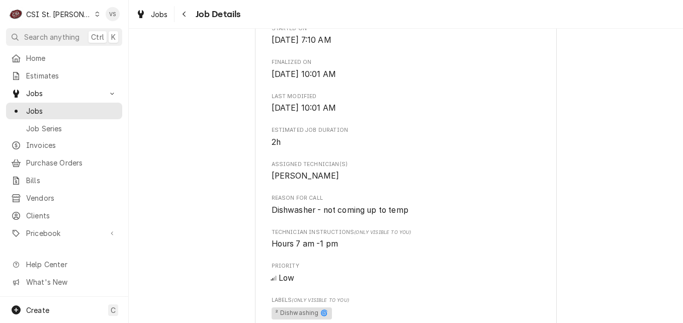
scroll to position [254, 0]
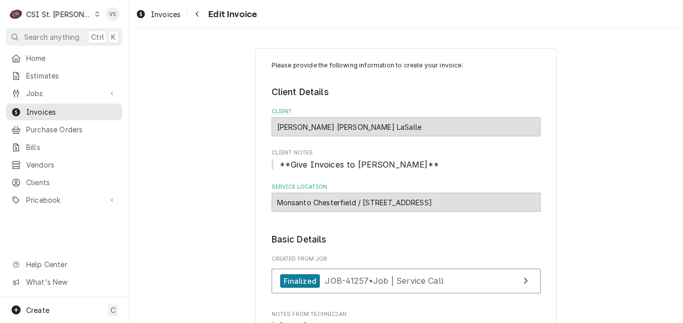
click at [340, 128] on div "[PERSON_NAME] [PERSON_NAME] LaSalle" at bounding box center [405, 126] width 269 height 19
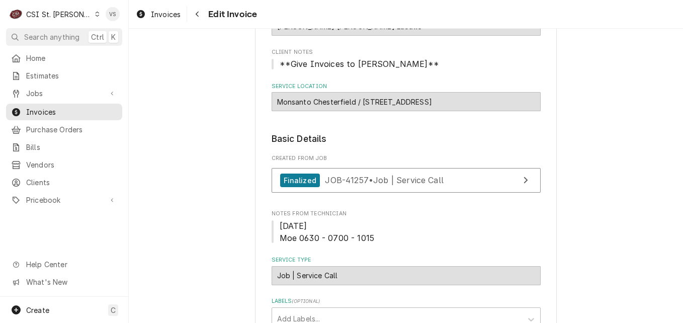
scroll to position [50, 0]
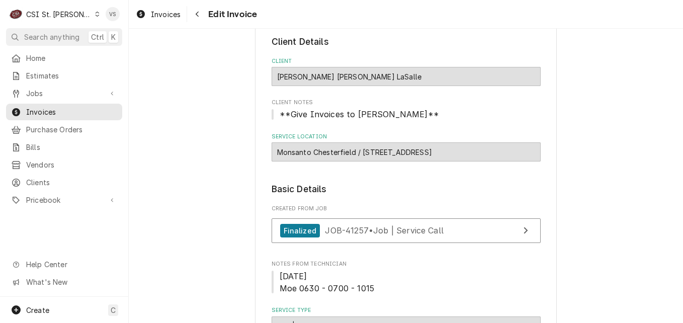
click at [344, 75] on div "[PERSON_NAME] [PERSON_NAME] LaSalle" at bounding box center [405, 76] width 269 height 19
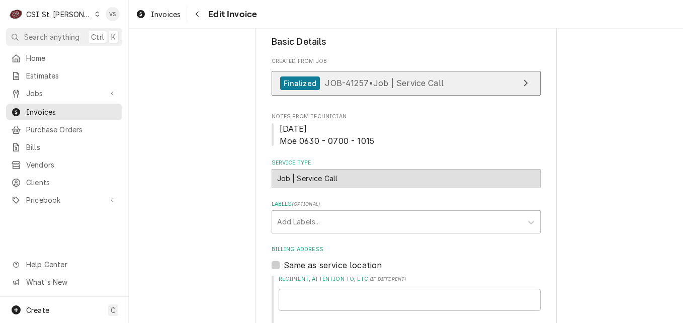
scroll to position [201, 0]
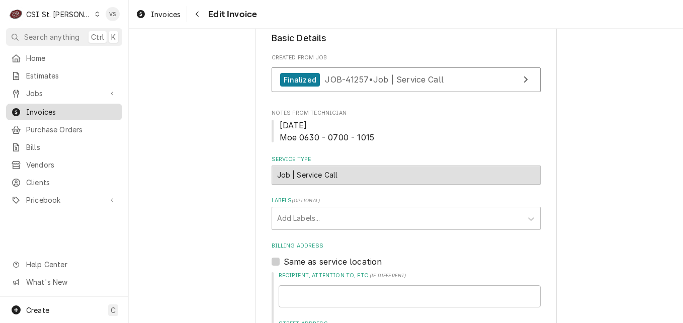
click at [56, 113] on span "Invoices" at bounding box center [71, 112] width 91 height 11
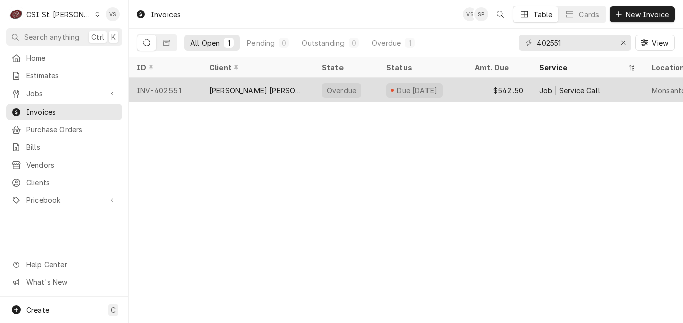
click at [299, 81] on div "[PERSON_NAME] [PERSON_NAME] LaSalle" at bounding box center [257, 90] width 113 height 24
click at [299, 80] on div "[PERSON_NAME] [PERSON_NAME] LaSalle" at bounding box center [257, 90] width 113 height 24
click at [300, 87] on div "[PERSON_NAME] [PERSON_NAME] LaSalle" at bounding box center [257, 90] width 113 height 24
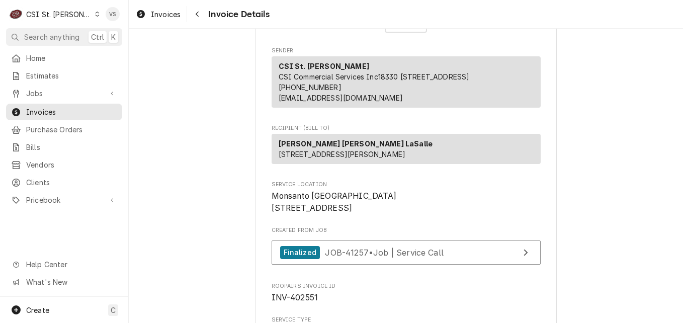
scroll to position [101, 0]
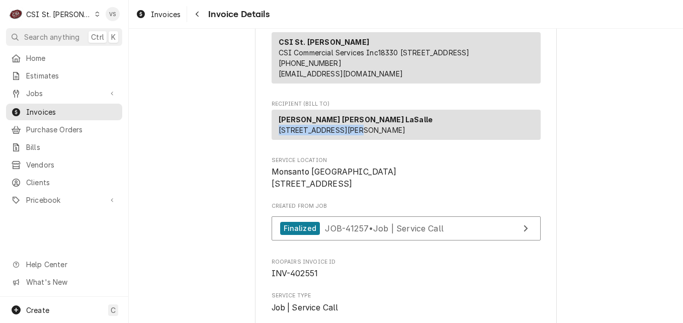
drag, startPoint x: 274, startPoint y: 140, endPoint x: 352, endPoint y: 143, distance: 78.0
click at [352, 140] on div "Jones Lang LaSalle 800 N Lindbergh Blvd St. Louis, MO 63167" at bounding box center [405, 125] width 269 height 30
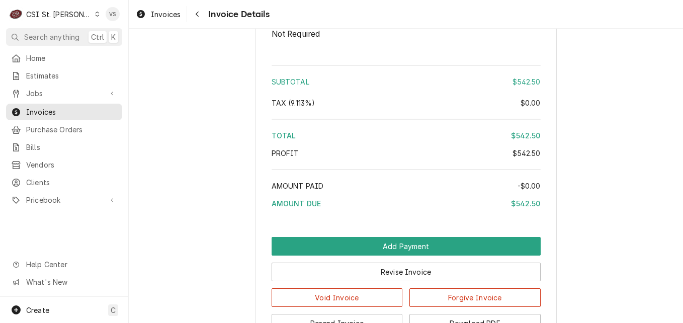
scroll to position [1709, 0]
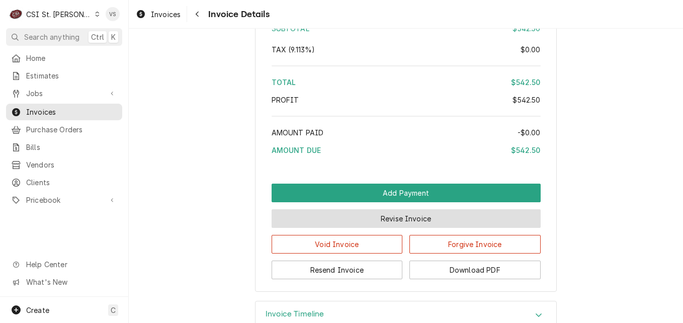
click at [311, 228] on button "Revise Invoice" at bounding box center [405, 218] width 269 height 19
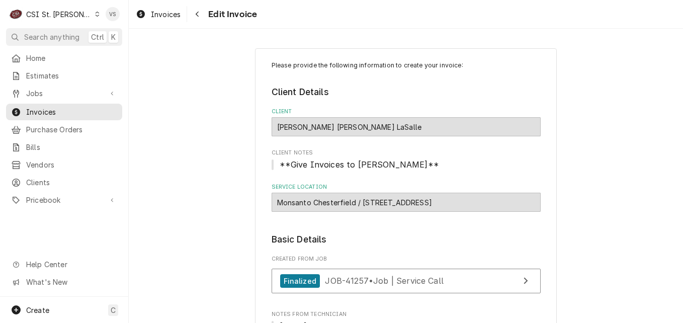
click at [282, 127] on div "[PERSON_NAME] [PERSON_NAME] LaSalle" at bounding box center [405, 126] width 269 height 19
click at [285, 127] on div "[PERSON_NAME] [PERSON_NAME] LaSalle" at bounding box center [405, 126] width 269 height 19
click at [348, 124] on div "[PERSON_NAME] [PERSON_NAME] LaSalle" at bounding box center [405, 126] width 269 height 19
click at [344, 127] on div "[PERSON_NAME] [PERSON_NAME] LaSalle" at bounding box center [405, 126] width 269 height 19
click at [338, 129] on div "[PERSON_NAME] [PERSON_NAME] LaSalle" at bounding box center [405, 126] width 269 height 19
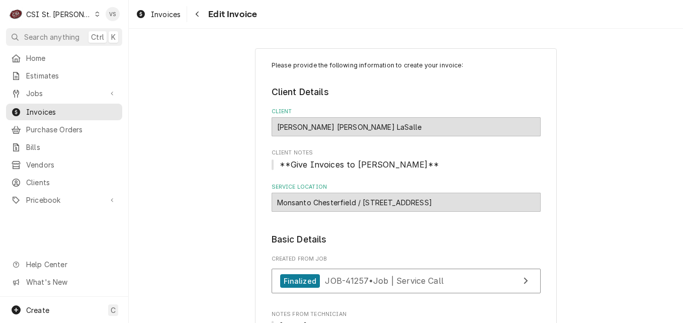
click at [338, 129] on div "[PERSON_NAME] [PERSON_NAME] LaSalle" at bounding box center [405, 126] width 269 height 19
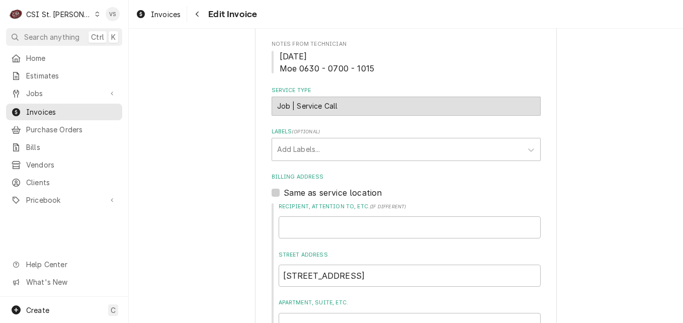
scroll to position [302, 0]
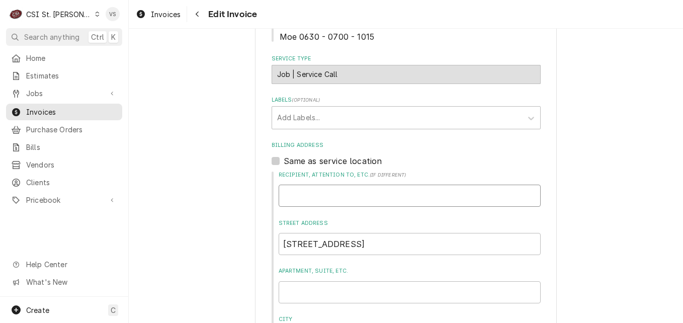
click at [303, 194] on input "Recipient, Attention To, etc. ( if different )" at bounding box center [409, 195] width 262 height 22
type textarea "x"
type input "b"
type textarea "x"
type input "ba"
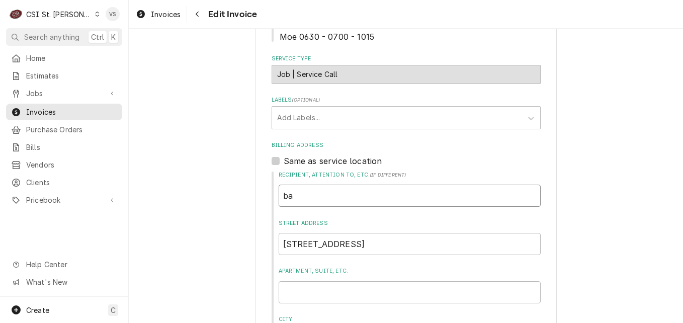
type textarea "x"
type input "bar"
type textarea "x"
type input "ba"
type textarea "x"
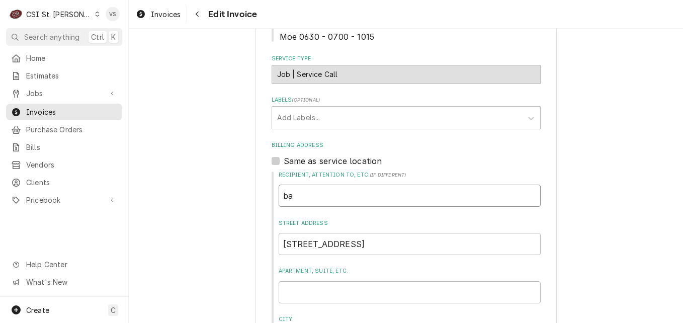
type input "b"
type textarea "x"
type input "b"
type textarea "x"
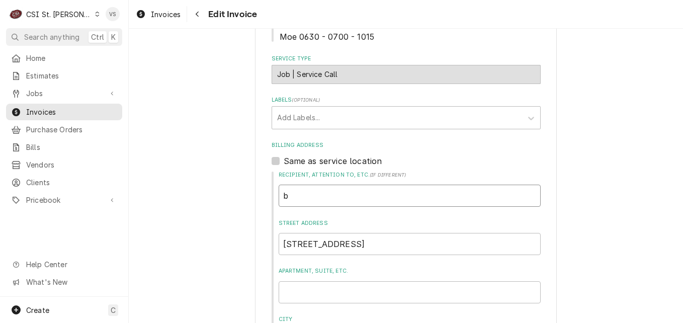
type input "ba"
type textarea "x"
type input "bay"
type textarea "x"
type input "baye"
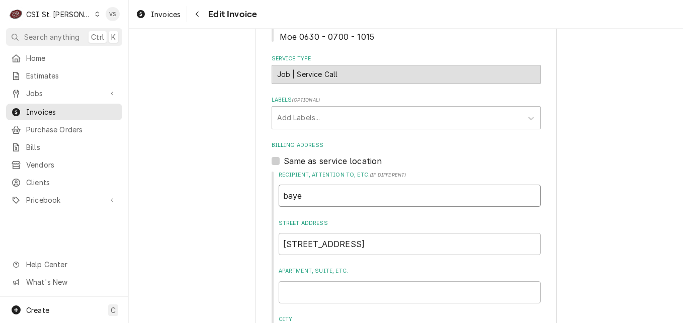
type textarea "x"
type input "bay"
type textarea "x"
type input "ba"
type textarea "x"
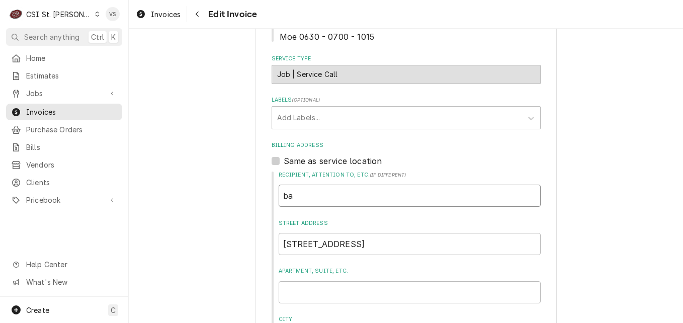
type input "b"
type textarea "x"
type input "B"
type textarea "x"
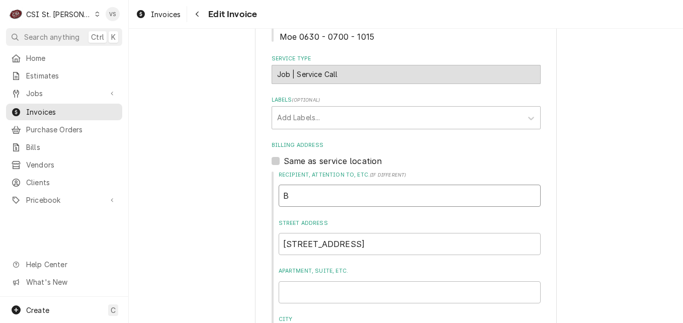
type input "Ba"
type textarea "x"
type input "Bay"
type textarea "x"
type input "Baye"
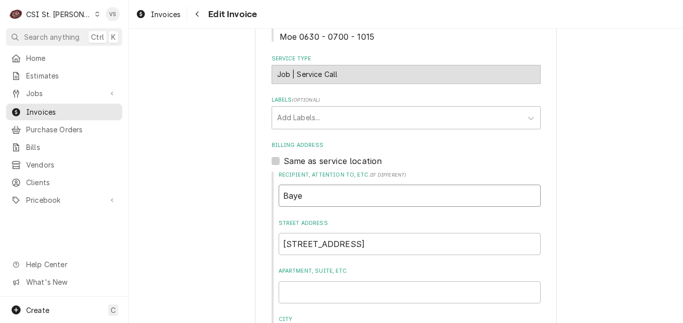
type textarea "x"
type input "Bayer"
type textarea "x"
type input "Bayer"
type textarea "x"
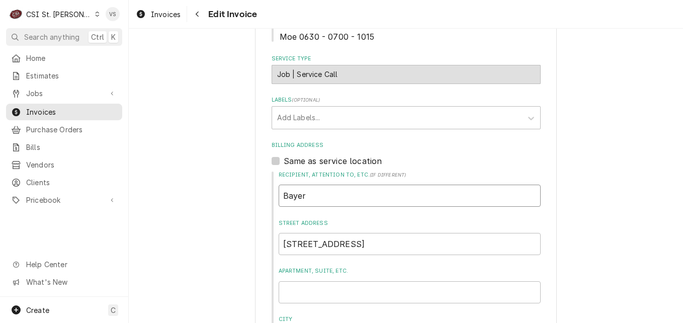
type input "Bayer R"
type textarea "x"
type input "Bayer Re"
type textarea "x"
type input "Bayer Res"
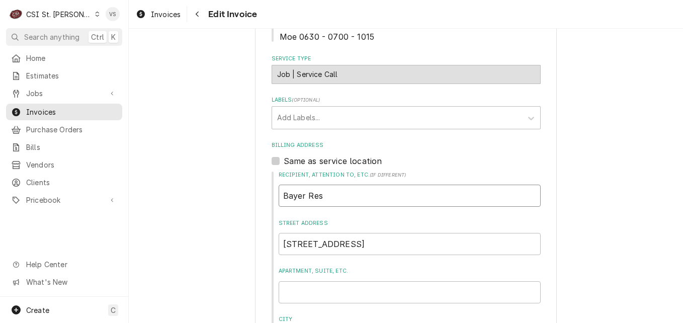
type textarea "x"
type input "Bayer Rese"
type textarea "x"
type input "Bayer Resea"
type textarea "x"
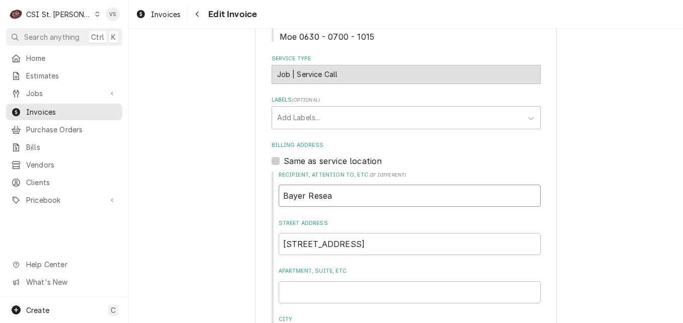
type input "Bayer Reseac"
type textarea "x"
type input "Bayer Reseach"
type textarea "x"
type input "Bayer Reseach"
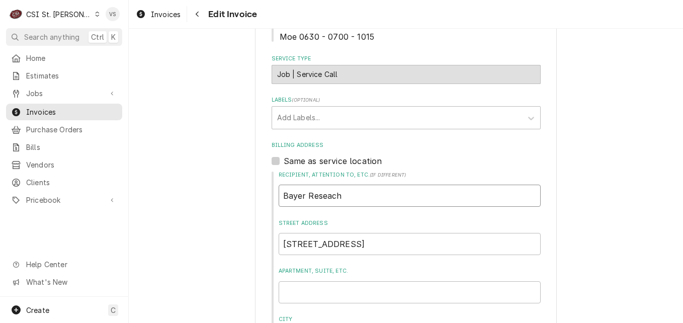
type textarea "x"
type input "Bayer Reseach a"
type textarea "x"
type input "Bayer Reseach and"
type textarea "x"
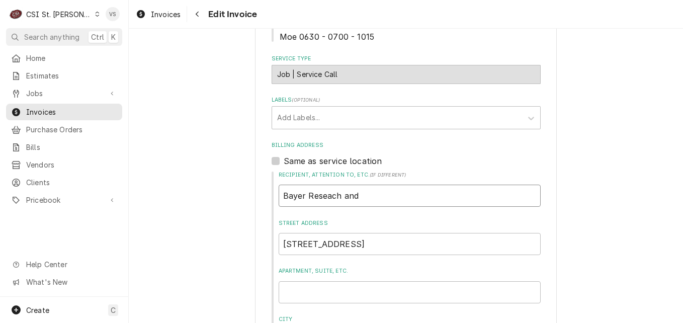
type input "Bayer Reseach an"
type textarea "x"
type input "Bayer Reseach a"
type textarea "x"
type input "Bayer Reseach"
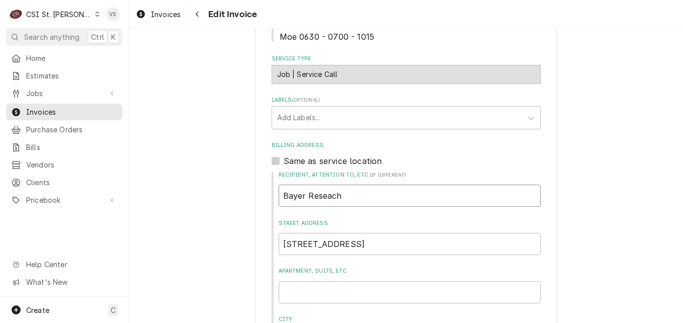
type textarea "x"
type input "Bayer Reseach &"
type textarea "x"
type input "Bayer Reseach &"
type textarea "x"
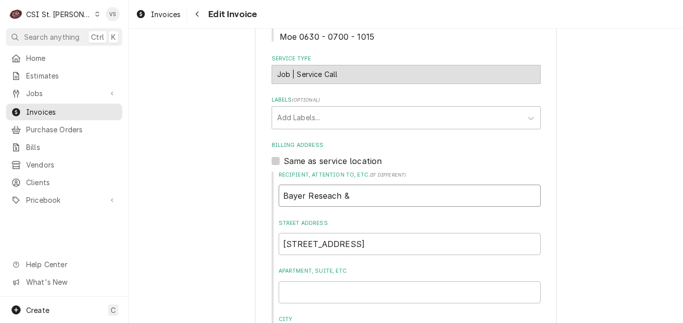
type input "Bayer Reseach & D"
type textarea "x"
type input "Bayer Reseach & De"
type textarea "x"
type input "Bayer Reseach & Dev"
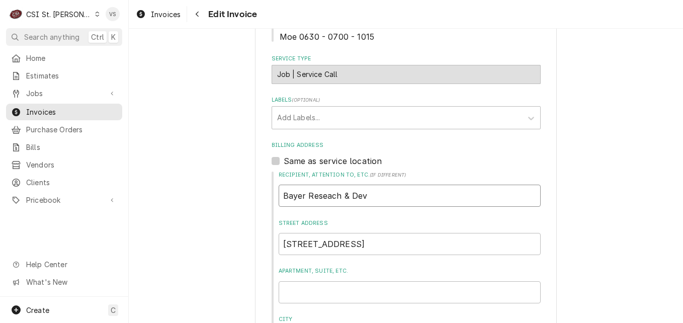
type textarea "x"
type input "Bayer Reseach & Deve"
type textarea "x"
type input "Bayer Reseach & Devel"
type textarea "x"
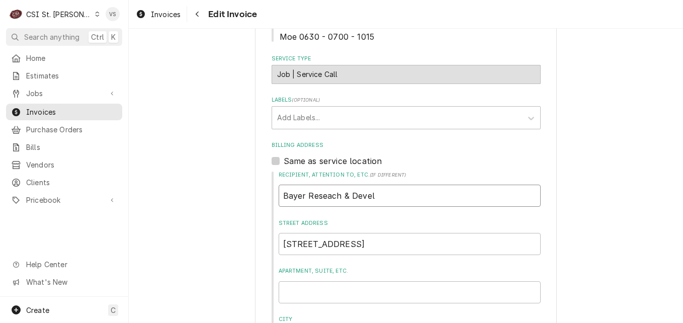
type input "Bayer Reseach & Develo"
type textarea "x"
type input "Bayer Reseach & Develop"
type textarea "x"
type input "Bayer Reseach & Developm"
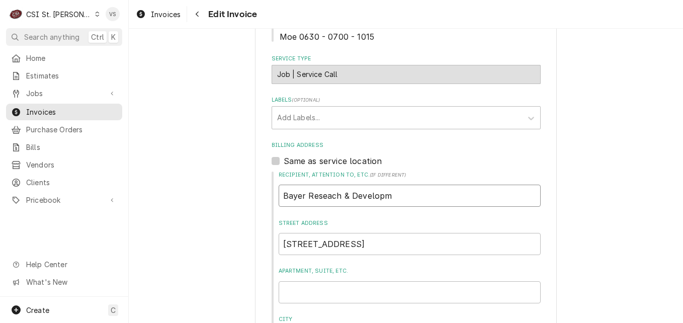
type textarea "x"
type input "Bayer Reseach & Developme"
type textarea "x"
type input "Bayer Reseach & Developmen"
type textarea "x"
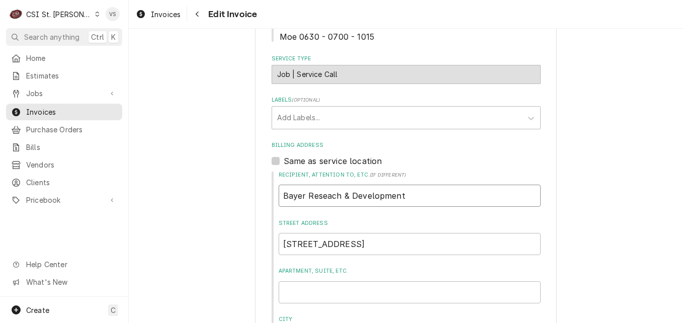
type input "Bayer Reseach & Development"
type textarea "x"
type input "M"
type textarea "x"
type input "Ma"
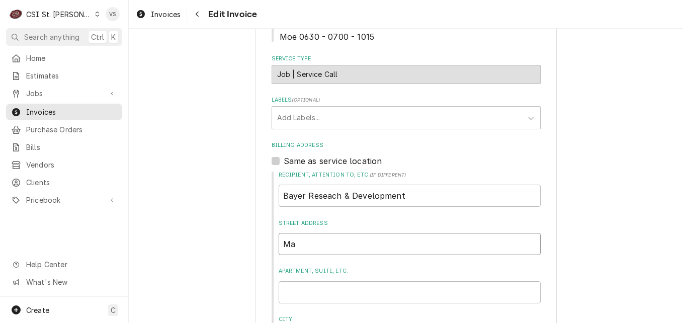
type textarea "x"
type input "Mai"
type textarea "x"
type input "Mail"
type textarea "x"
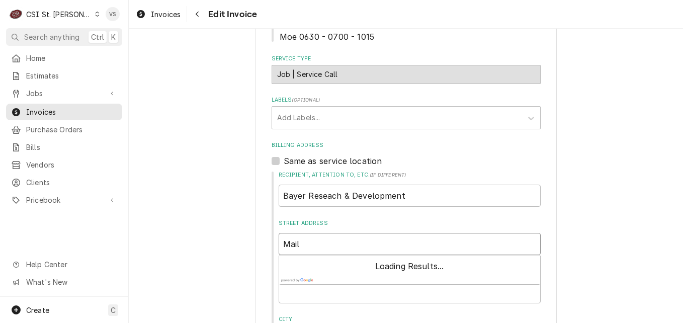
type input "Mail"
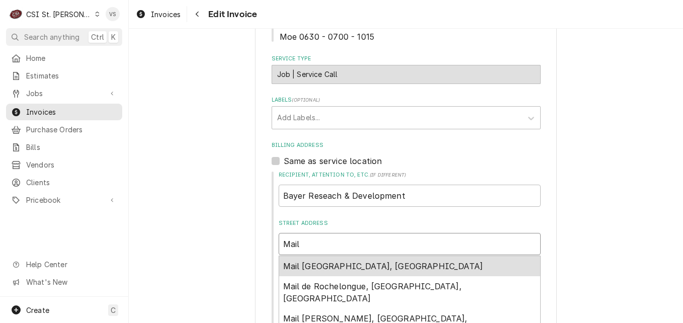
type textarea "x"
type input "Mail B"
type textarea "x"
type input "Mail Bi"
type textarea "x"
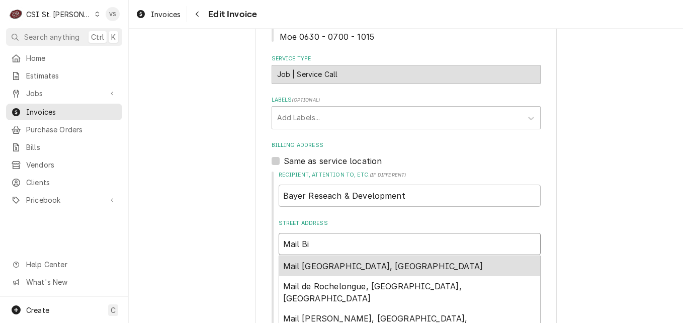
type input "Mail Bin"
type textarea "x"
type input "Mail Bin"
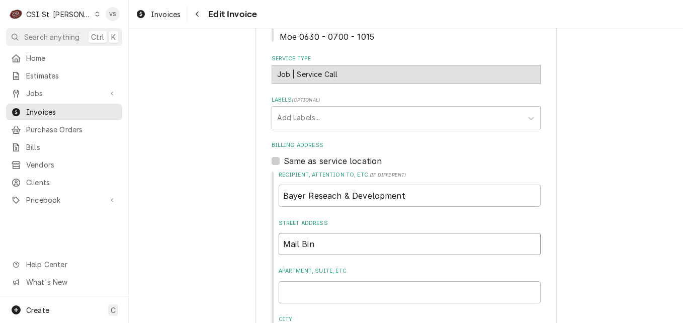
type textarea "x"
type input "Mail Bin W"
type textarea "x"
type input "Mail Bin WD"
type textarea "x"
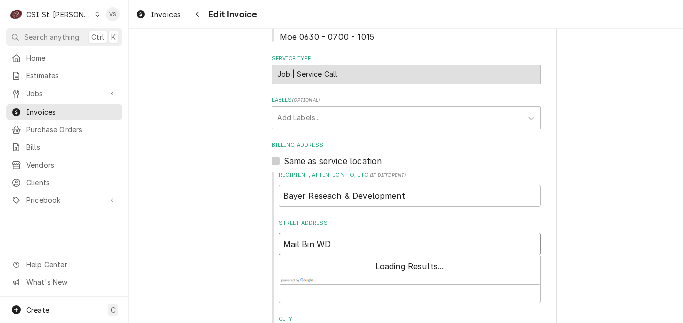
type input "Mail Bin WDC"
type textarea "x"
type input "Mail Bin WDCF"
type textarea "x"
type input "Mail Bin WDCF"
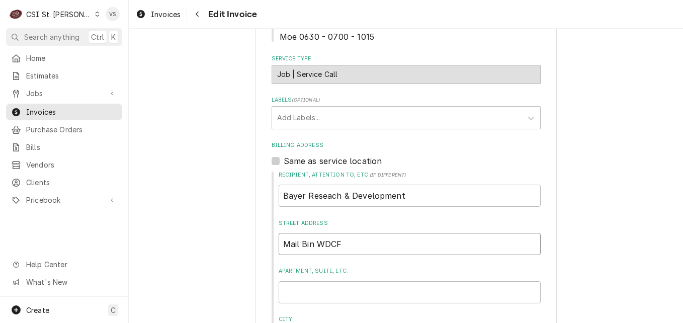
type textarea "x"
type input "Mail Bin WDCF 4"
type textarea "x"
type input "Mail Bin WDCF 44"
type textarea "x"
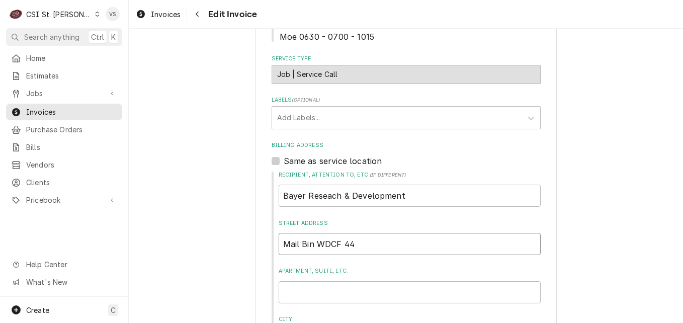
type input "Mail Bin WDCF 446"
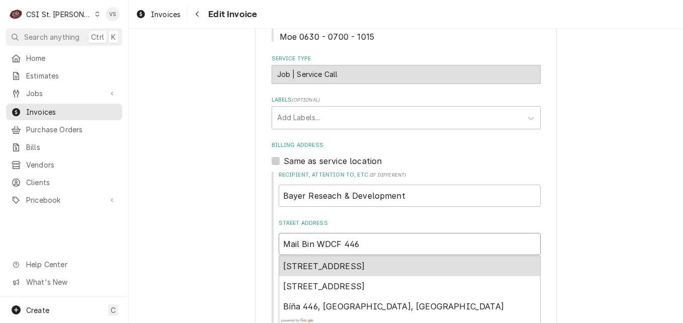
type textarea "x"
type input "Mail Bin WDCF 4460"
type textarea "x"
type input "Mail Bin WDCF 44600"
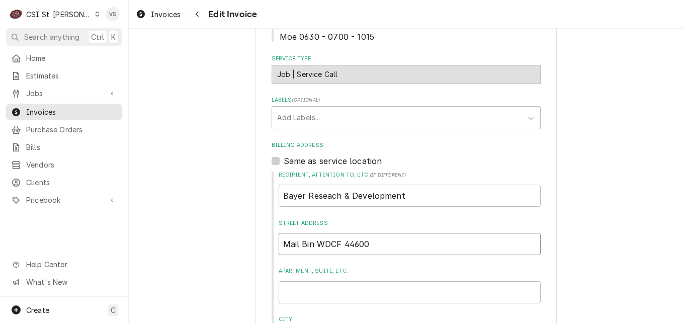
type textarea "x"
type input "Mail Bin WDCF 44600"
type textarea "x"
type input "Mail Bin WDCF 44600 1"
type textarea "x"
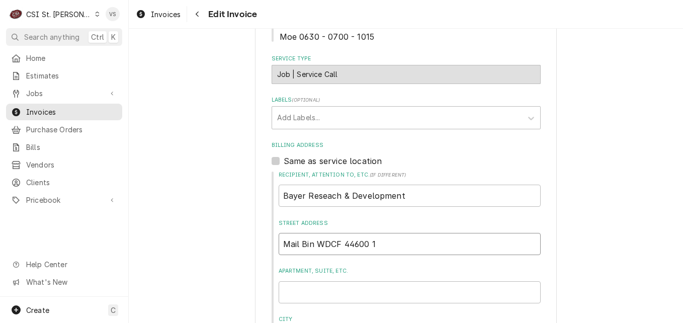
type input "Mail Bin WDCF 44600 11"
type textarea "x"
type input "Mail Bin WDCF 44600 118"
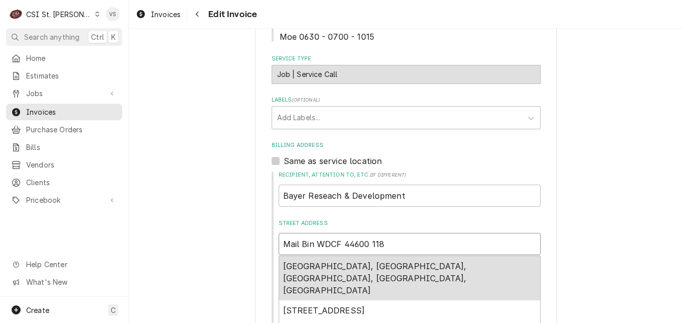
type textarea "x"
type input "Mail Bin WDCF 44600 1189"
type textarea "x"
type input "Mail Bin WDCF 44600 11891"
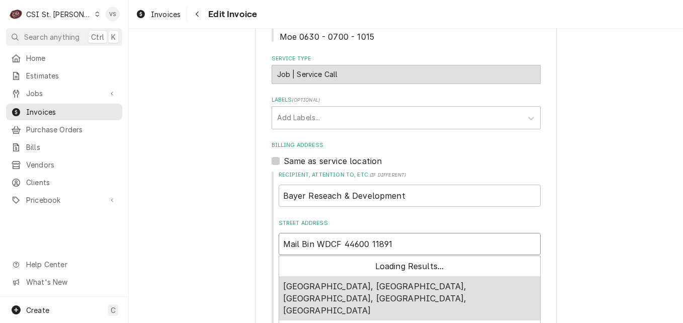
type textarea "x"
type input "Mail Bin WDCF 44600 118912"
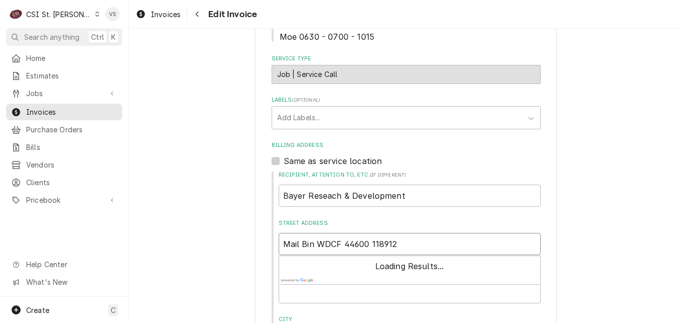
type textarea "x"
type input "Mail Bin WDCF 44600 1189125"
type textarea "x"
type input "Mail Bin WDCF 44600 1189125"
type textarea "x"
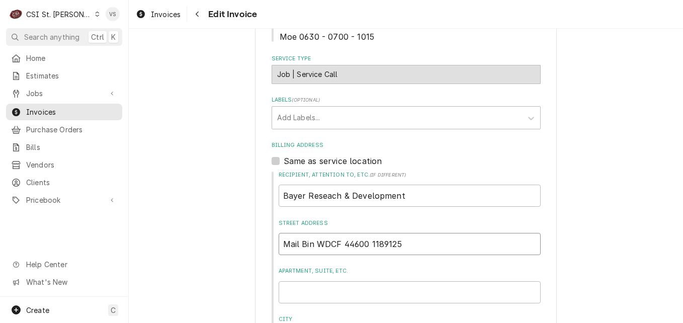
type input "Mail Bin WDCF 44600 1189125 7"
type textarea "x"
type input "Mail Bin WDCF 44600 1189125 70"
type textarea "x"
type input "Mail Bin WDCF 44600 1189125 700"
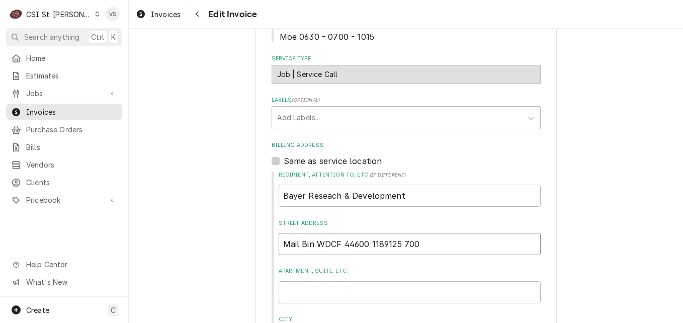
type textarea "x"
type input "Mail Bin WDCF 44600 1189125 700"
type textarea "x"
type input "Mail Bin WDCF 44600 1189125 700 O"
type textarea "x"
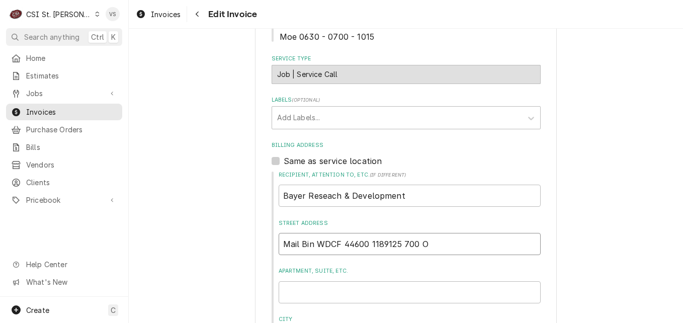
type input "Mail Bin WDCF 44600 1189125 700 Oa"
type textarea "x"
type input "Mail Bin WDCF 44600 1189125 700 Oak"
type textarea "x"
type input "Mail Bin WDCF 44600 1189125 700 Oakm"
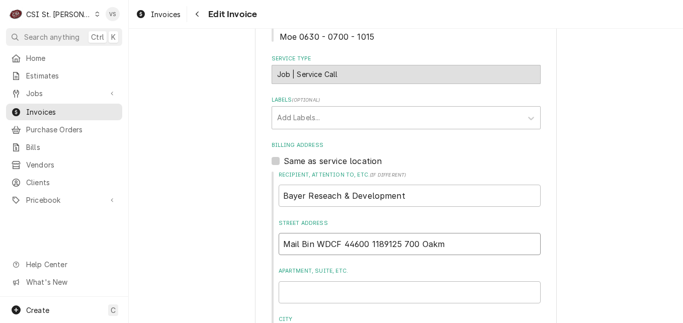
type textarea "x"
type input "Mail Bin WDCF 44600 1189125 700 Oakmo"
type textarea "x"
type input "Mail Bin WDCF 44600 1189125 700 Oakmon"
type textarea "x"
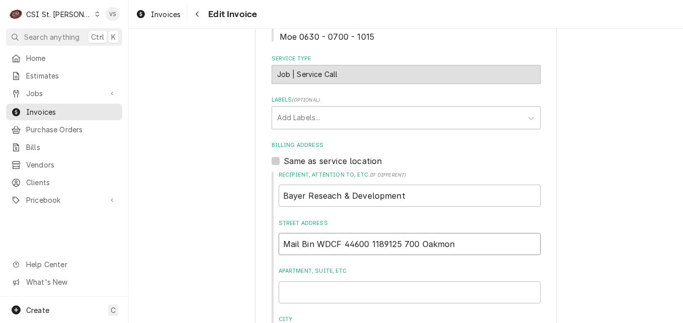
type input "Mail Bin WDCF 44600 1189125 700 Oakmont"
type textarea "x"
type input "Mail Bin WDCF 44600 1189125 700 Oakmont"
type textarea "x"
type input "Mail Bin WDCF 44600 1189125 700 Oakmont L"
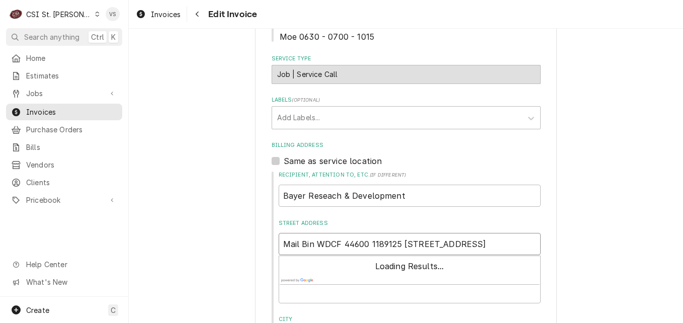
type textarea "x"
type input "Mail Bin WDCF 44600 1189125 700 Oakmont La"
type textarea "x"
type input "Mail Bin WDCF 44600 1189125 700 Oakmont Lan"
type textarea "x"
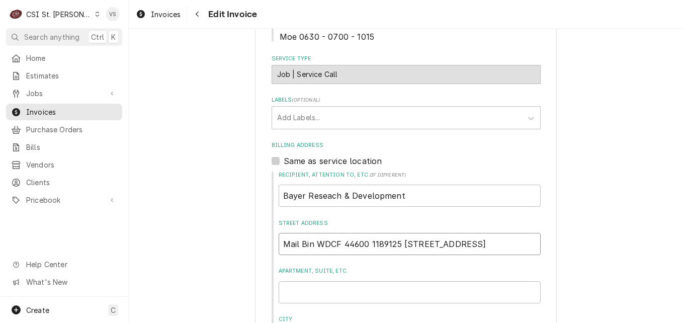
type input "Mail Bin WDCF 44600 1189125 700 Oakmont Lane"
type textarea "x"
type input "Mail Bin WDCF 44600 1189125 700 Oakmont Lane,"
type textarea "x"
type input "Mail Bin WDCF 44600 1189125 700 Oakmont Lane,"
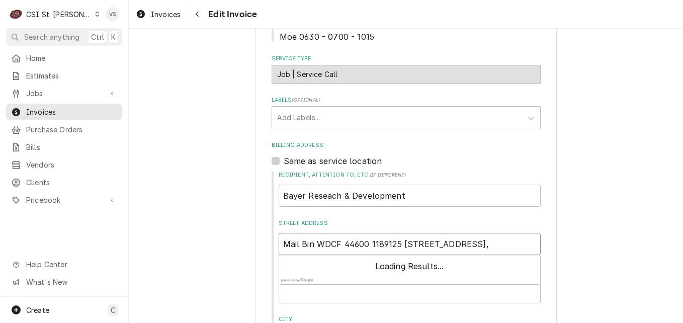
type textarea "x"
type input "Mail Bin WDCF 44600 1189125 700 Oakmont Lane, 3"
type textarea "x"
type input "Mail Bin WDCF 44600 1189125 700 Oakmont Lane, 3r"
type textarea "x"
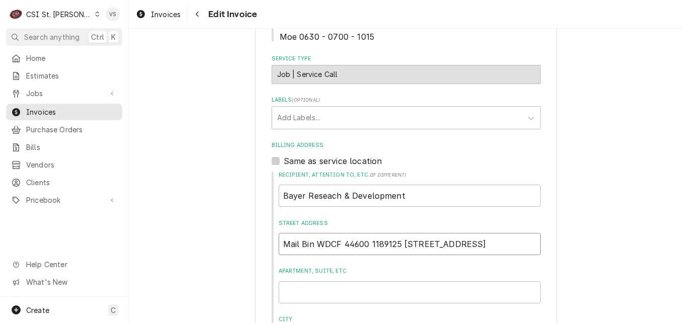
type input "Mail Bin WDCF 44600 1189125 700 Oakmont Lane, 3rd"
type textarea "x"
type input "Mail Bin WDCF 44600 1189125 700 Oakmont Lane, 3rd"
type textarea "x"
type input "Mail Bin WDCF 44600 1189125 700 Oakmont Lane, 3rd f"
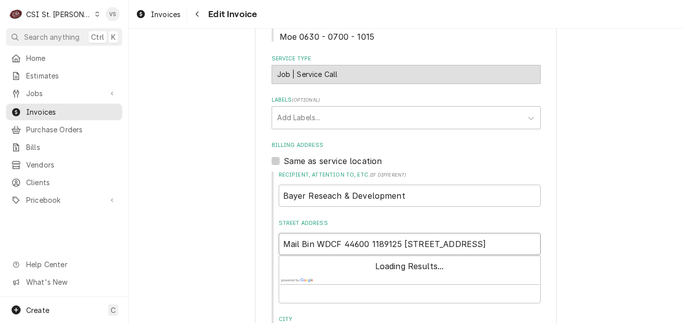
type textarea "x"
type input "Mail Bin WDCF 44600 1189125 700 Oakmont Lane, 3rd fl"
type textarea "x"
type input "Mail Bin WDCF 44600 1189125 700 Oakmont Lane, 3rd flo"
type textarea "x"
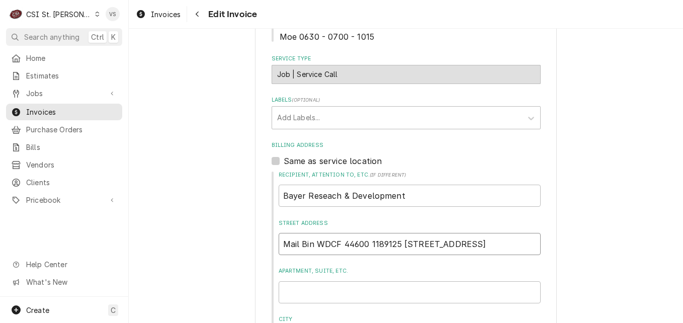
type input "Mail Bin WDCF 44600 1189125 700 Oakmont Lane, 3rd floo"
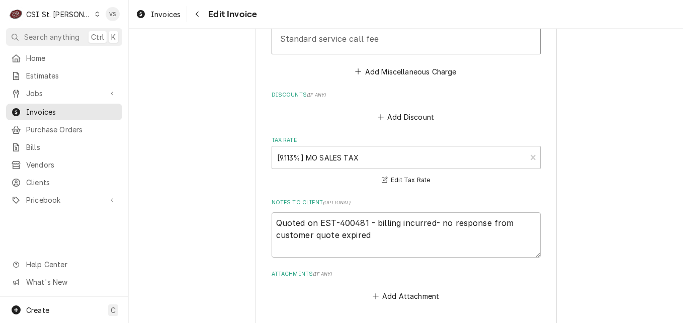
scroll to position [1585, 0]
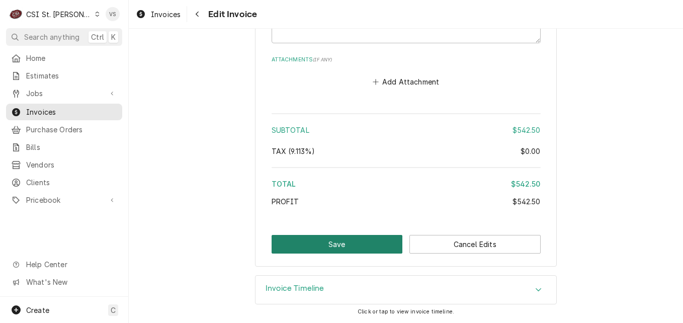
drag, startPoint x: 347, startPoint y: 244, endPoint x: 328, endPoint y: 290, distance: 49.8
click at [330, 289] on div "Please provide the following information to create your invoice: Client Details…" at bounding box center [406, 176] width 554 height 294
click at [305, 241] on button "Save" at bounding box center [336, 244] width 131 height 19
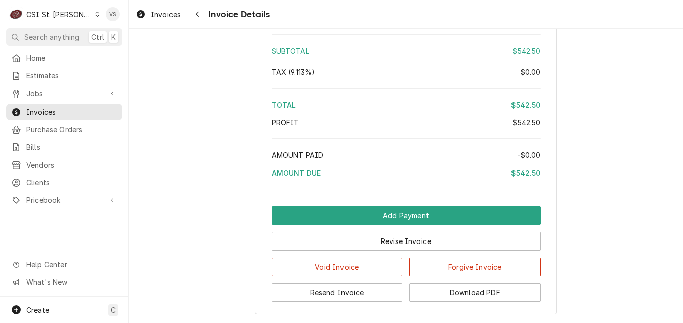
scroll to position [1789, 0]
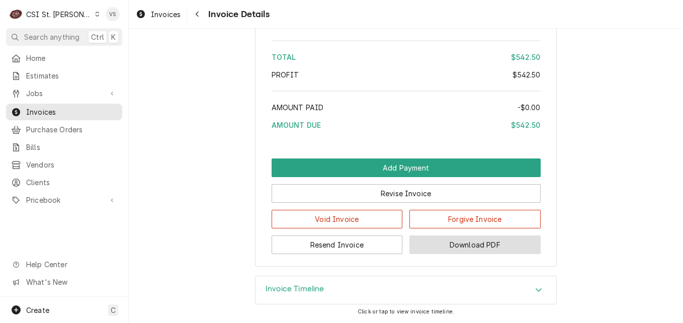
click at [457, 244] on button "Download PDF" at bounding box center [474, 244] width 131 height 19
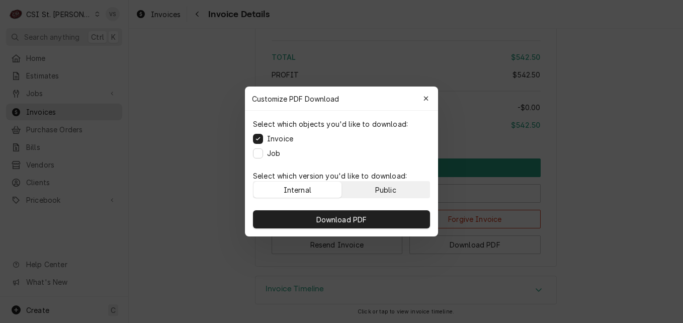
click at [368, 190] on button "Public" at bounding box center [386, 189] width 88 height 16
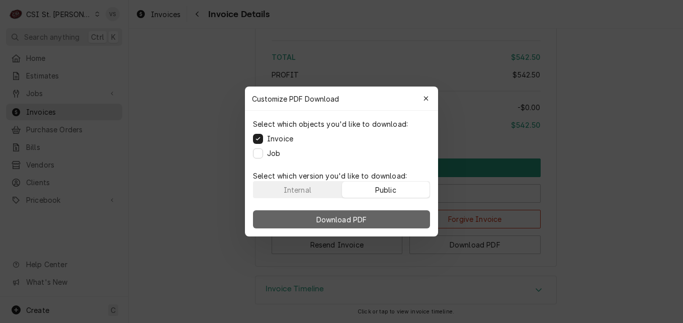
click at [371, 214] on button "Download PDF" at bounding box center [341, 219] width 177 height 18
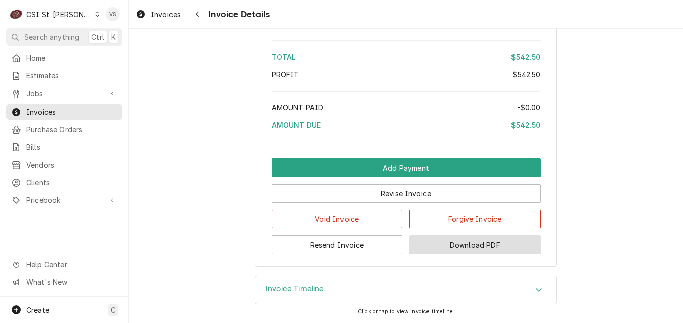
click at [469, 243] on button "Download PDF" at bounding box center [474, 244] width 131 height 19
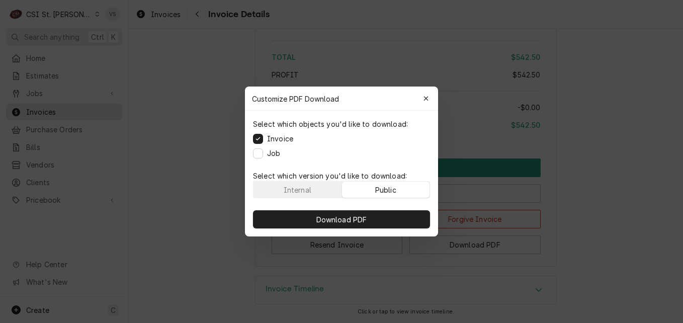
click at [391, 186] on div "Public" at bounding box center [385, 189] width 21 height 11
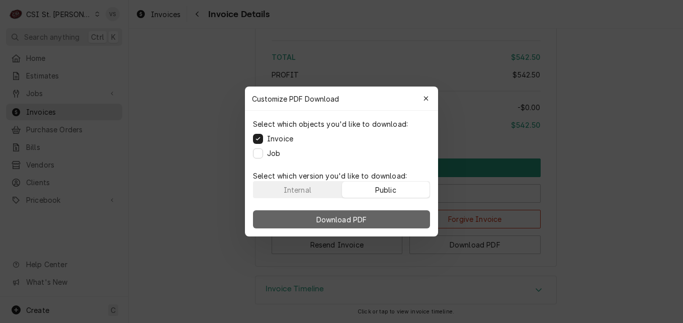
click at [395, 215] on button "Download PDF" at bounding box center [341, 219] width 177 height 18
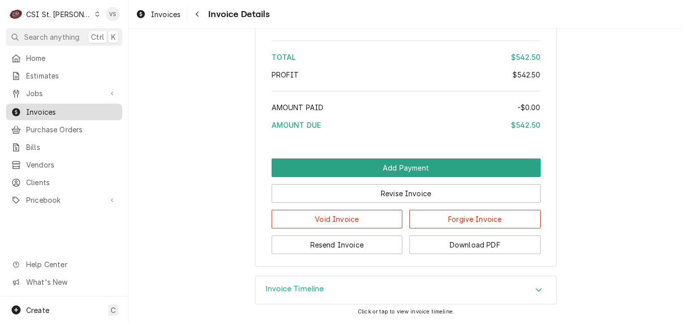
click at [64, 112] on span "Invoices" at bounding box center [71, 112] width 91 height 11
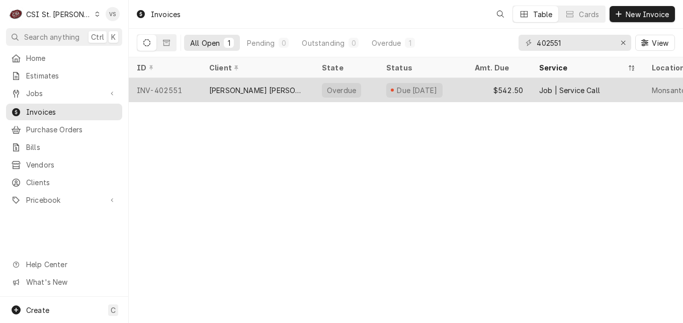
click at [297, 92] on div "[PERSON_NAME] [PERSON_NAME] LaSalle" at bounding box center [257, 90] width 113 height 24
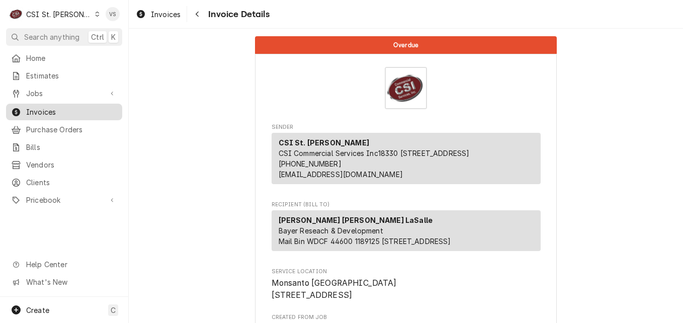
click at [73, 113] on span "Invoices" at bounding box center [71, 112] width 91 height 11
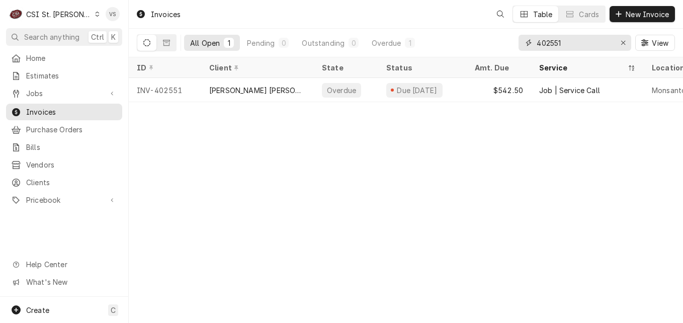
click at [562, 42] on input "402551" at bounding box center [573, 43] width 75 height 16
click at [545, 44] on input "402551" at bounding box center [573, 43] width 75 height 16
drag, startPoint x: 562, startPoint y: 43, endPoint x: 581, endPoint y: 52, distance: 20.7
click at [581, 52] on div "402551 View" at bounding box center [596, 43] width 156 height 28
click at [550, 44] on input "402551" at bounding box center [573, 43] width 75 height 16
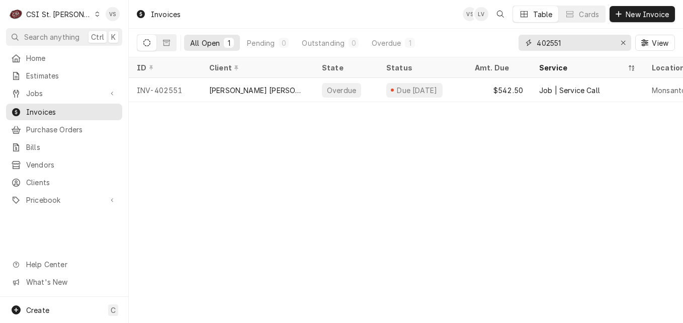
click at [545, 42] on input "402551" at bounding box center [573, 43] width 75 height 16
drag, startPoint x: 550, startPoint y: 43, endPoint x: 564, endPoint y: 41, distance: 13.7
click at [564, 41] on input "402551" at bounding box center [573, 43] width 75 height 16
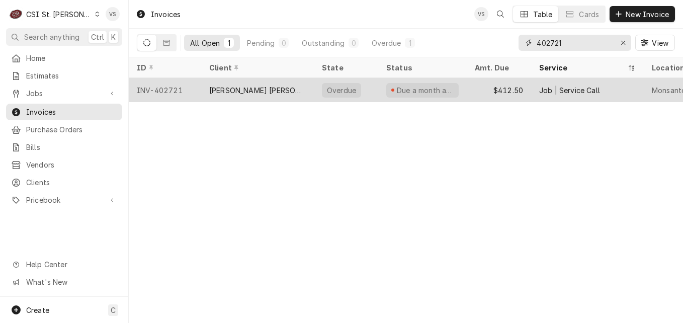
type input "402721"
click at [295, 90] on div "[PERSON_NAME] [PERSON_NAME] LaSalle" at bounding box center [257, 90] width 113 height 24
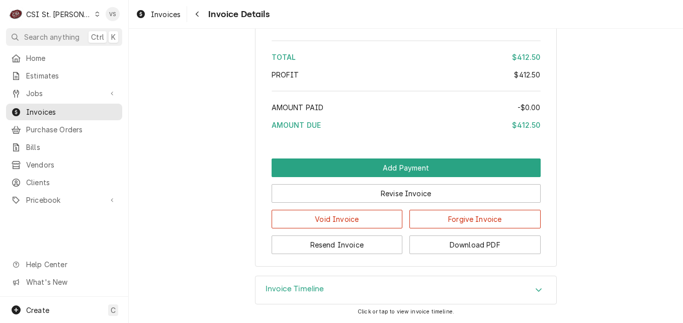
scroll to position [1764, 0]
click at [540, 290] on div "Accordion Header" at bounding box center [538, 290] width 15 height 12
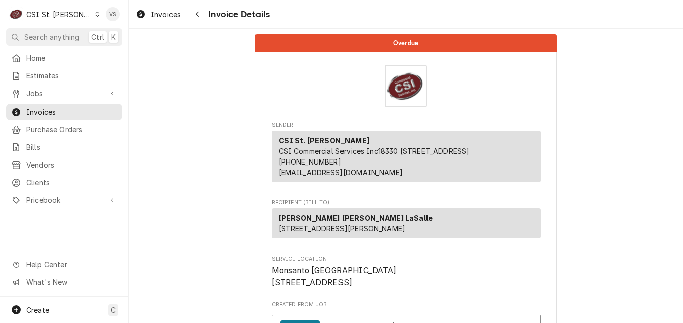
scroll to position [0, 0]
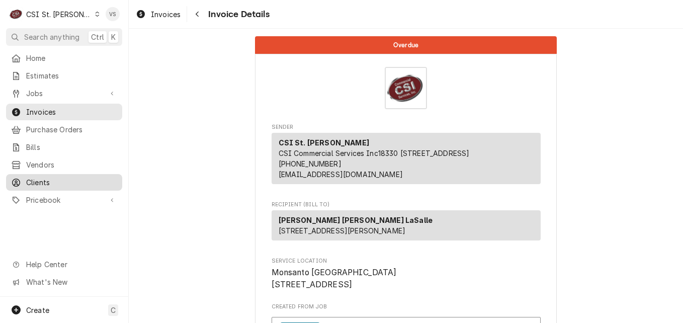
click at [58, 177] on span "Clients" at bounding box center [71, 182] width 91 height 11
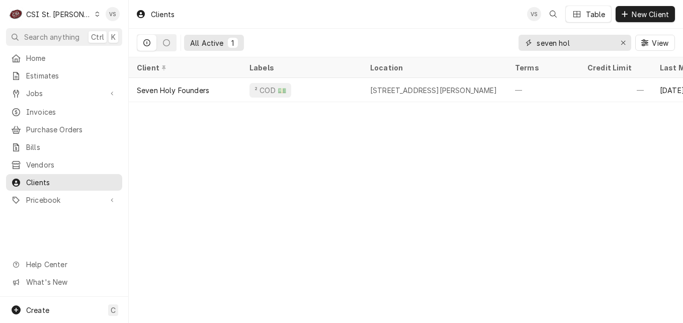
drag, startPoint x: 580, startPoint y: 42, endPoint x: 515, endPoint y: 44, distance: 64.9
click at [515, 44] on div "All Active 1 seven hol View" at bounding box center [406, 43] width 538 height 28
type input "b"
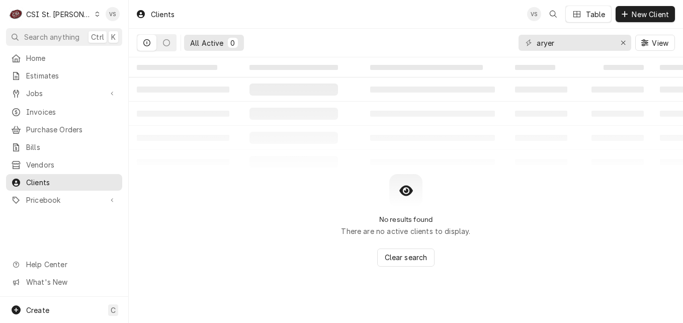
click at [535, 41] on div "aryer" at bounding box center [574, 43] width 113 height 16
drag, startPoint x: 566, startPoint y: 43, endPoint x: 519, endPoint y: 43, distance: 46.2
click at [519, 43] on div "aryer" at bounding box center [574, 43] width 113 height 16
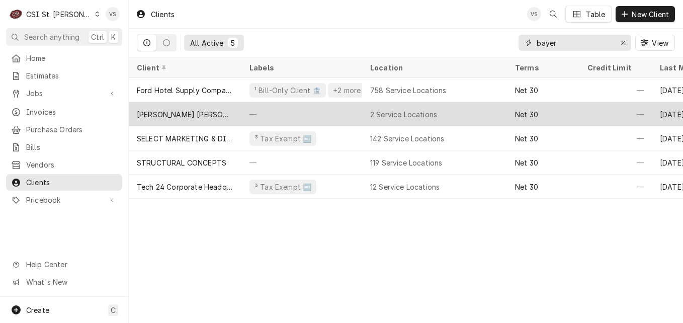
type input "bayer"
click at [193, 106] on div "Jones Lang LaSalle" at bounding box center [185, 114] width 113 height 24
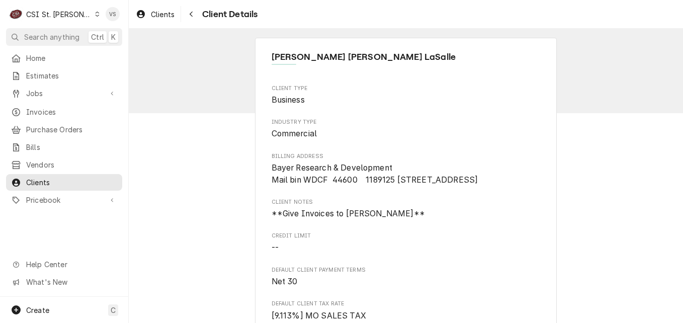
scroll to position [557, 0]
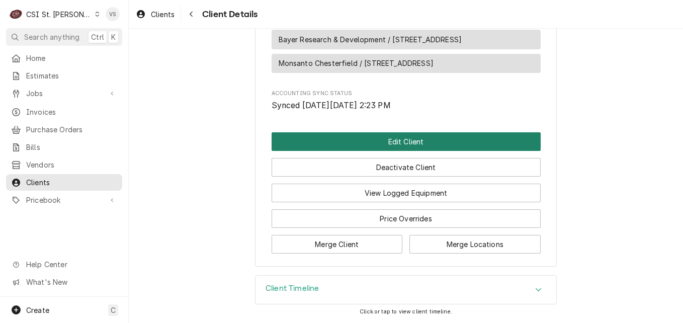
click at [365, 145] on button "Edit Client" at bounding box center [405, 141] width 269 height 19
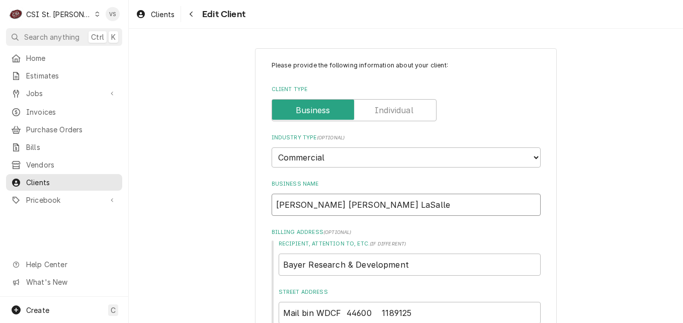
click at [369, 205] on input "[PERSON_NAME] [PERSON_NAME] LaSalle" at bounding box center [405, 205] width 269 height 22
click at [366, 201] on input "[PERSON_NAME] [PERSON_NAME] LaSalle" at bounding box center [405, 205] width 269 height 22
type input "[PERSON_NAME] [PERSON_NAME] LaSalle-give"
type textarea "x"
type input "[PERSON_NAME] [PERSON_NAME] LaSalle-giv"
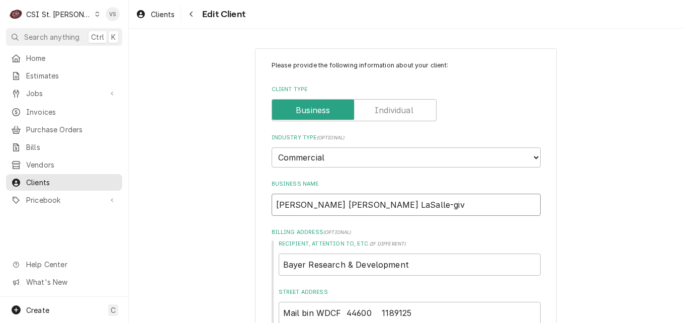
type textarea "x"
type input "Jones Lang LaSalle-gi"
type textarea "x"
type input "Jones Lang LaSalle-g"
type textarea "x"
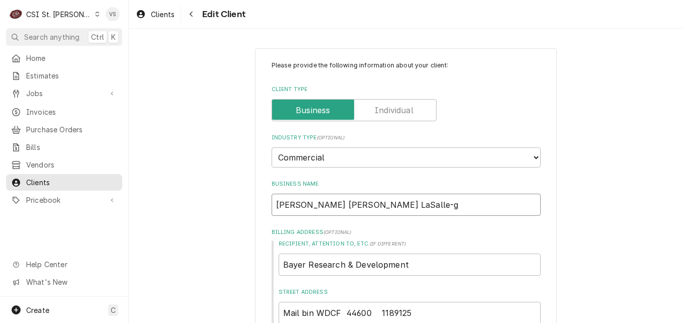
type input "Jones Lang LaSalle-"
type textarea "x"
type input "Jones Lang LaSalle-g"
type textarea "x"
type input "Jones Lang LaSalle-gi"
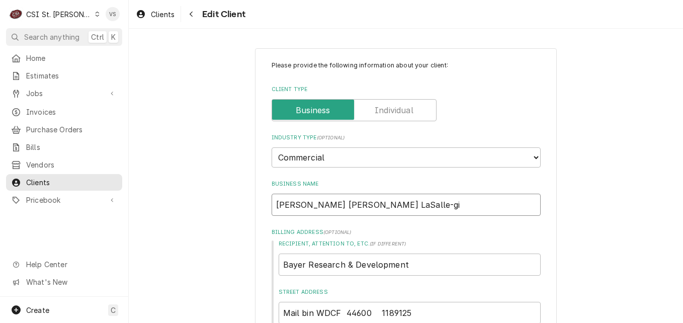
type textarea "x"
type input "Jones Lang LaSalle-giv"
type textarea "x"
type input "Jones Lang LaSalle-give"
type textarea "x"
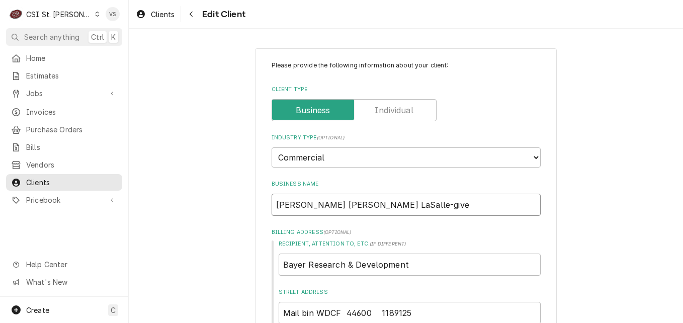
type input "Jones Lang LaSalle-give"
type textarea "x"
type input "Jones Lang LaSalle-give"
type textarea "x"
type input "Jones Lang LaSalle-giv"
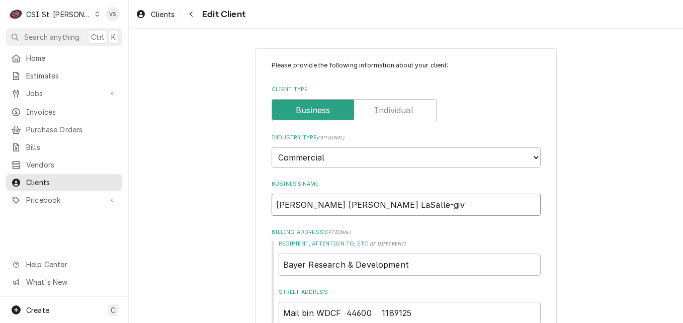
type textarea "x"
type input "Jones Lang LaSalle-gi"
type textarea "x"
type input "Jones Lang LaSalle-g"
type textarea "x"
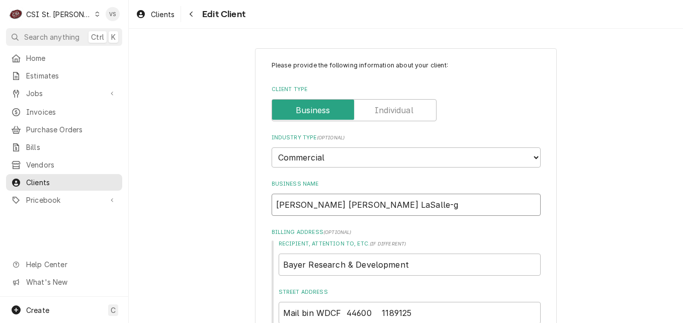
type input "Jones Lang LaSalle-"
type textarea "x"
type input "Jones Lang LaSalle-G"
type textarea "x"
type input "Jones Lang LaSalle-GI"
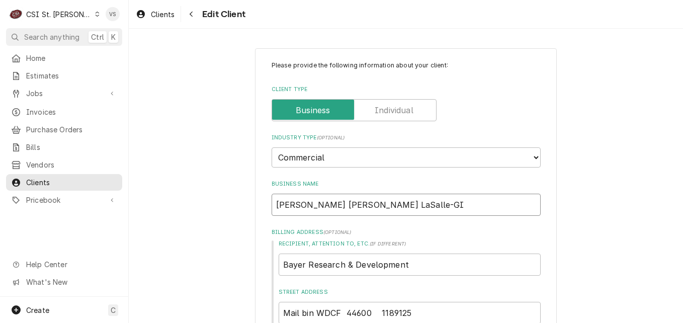
type textarea "x"
type input "Jones Lang LaSalle-GIV"
type textarea "x"
type input "Jones Lang LaSalle-GIVE"
type textarea "x"
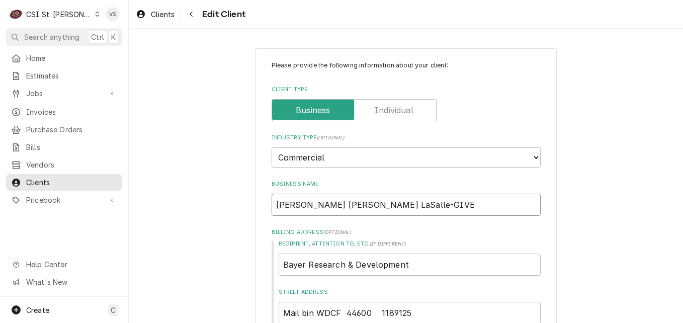
type input "Jones Lang LaSalle-GIVE"
type textarea "x"
type input "Jones Lang LaSalle-GIVE I"
type textarea "x"
type input "Jones Lang LaSalle-GIVE IN"
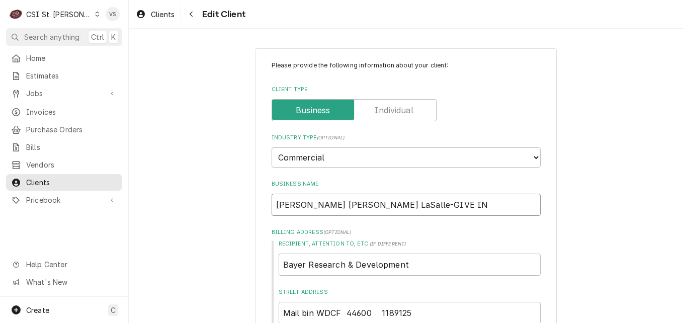
type textarea "x"
type input "Jones Lang LaSalle-GIVE INV"
type textarea "x"
type input "Jones Lang LaSalle-GIVE INVO"
type textarea "x"
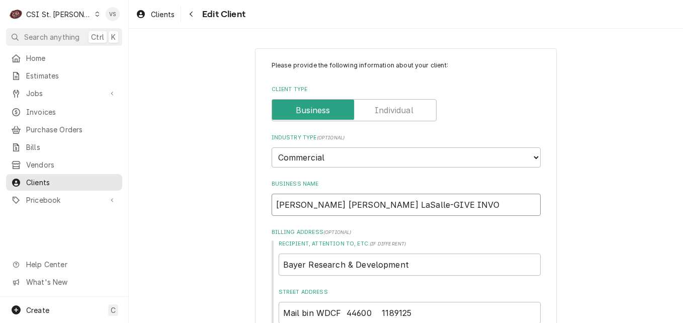
type input "Jones Lang LaSalle-GIVE INVOI"
type textarea "x"
type input "Jones Lang LaSalle-GIVE INVOIC"
type textarea "x"
type input "Jones Lang LaSalle-GIVE INVOICE"
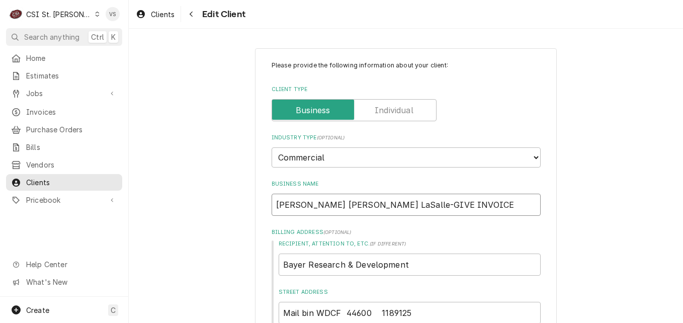
type textarea "x"
type input "Jones Lang LaSalle-GIVE INVOICES"
type textarea "x"
type input "Jones Lang LaSalle-GIVE INVOICES"
type textarea "x"
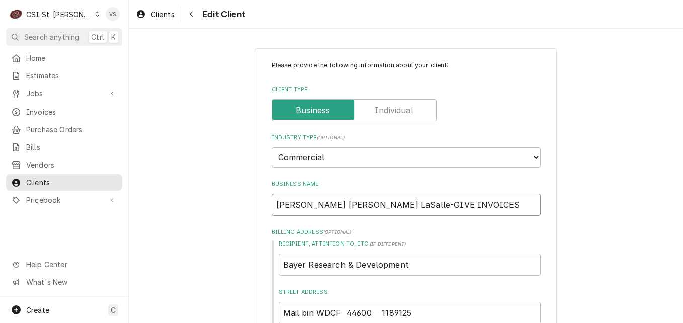
type input "Jones Lang LaSalle-GIVE INVOICES T"
type textarea "x"
type input "Jones Lang LaSalle-GIVE INVOICES TO"
type textarea "x"
type input "Jones Lang LaSalle-GIVE INVOICES TO C"
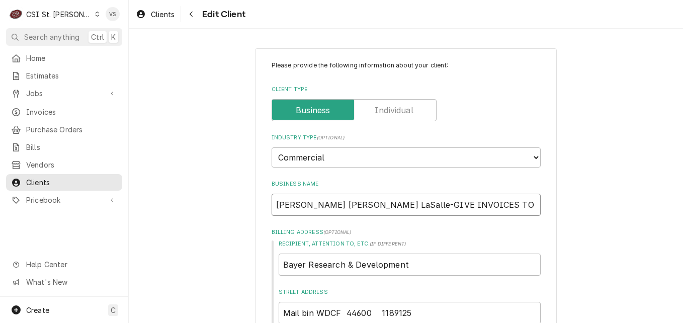
type textarea "x"
type input "Jones Lang LaSalle-GIVE INVOICES TO"
type textarea "x"
type input "Jones Lang LaSalle-GIVE INVOICES TO V"
type textarea "x"
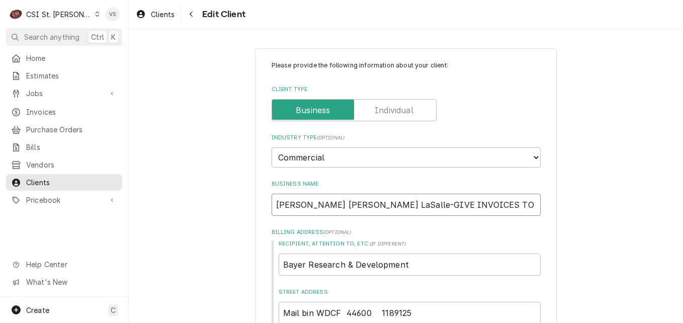
type input "Jones Lang LaSalle-GIVE INVOICES TO VI"
type textarea "x"
type input "Jones Lang LaSalle-GIVE INVOICES TO VIC"
type textarea "x"
type input "Jones Lang LaSalle-GIVE INVOICES TO VICK"
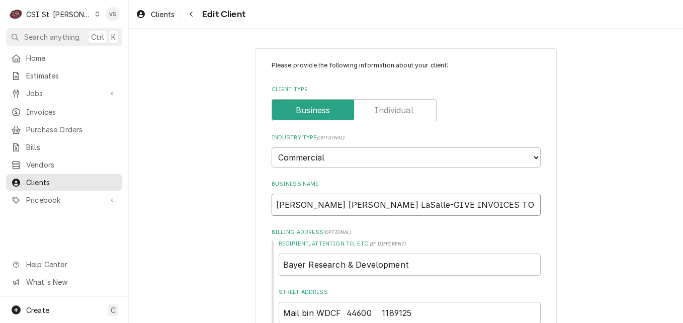
type textarea "x"
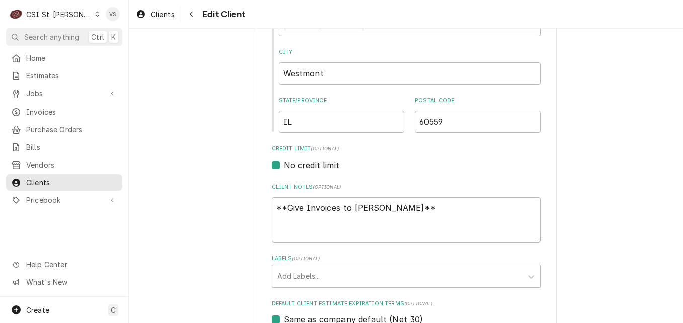
scroll to position [352, 0]
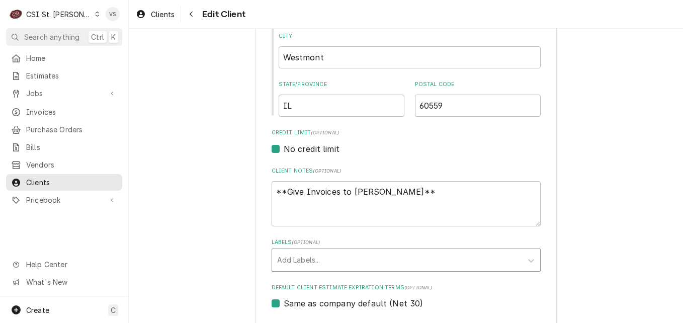
type input "Jones Lang LaSalle-GIVE INVOICES TO VICKY"
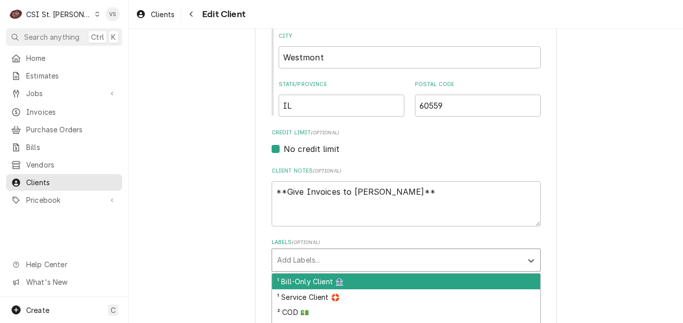
click at [302, 261] on div "Labels" at bounding box center [397, 260] width 240 height 18
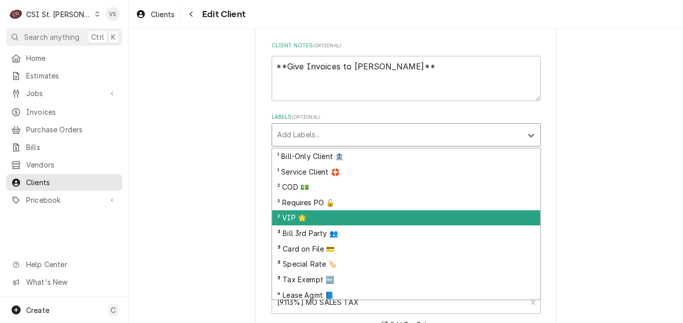
scroll to position [553, 0]
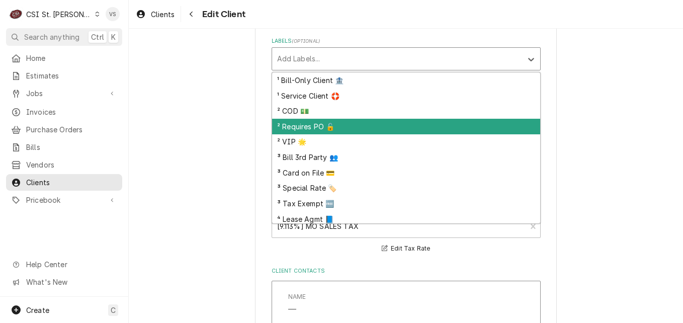
click at [313, 127] on div "² Requires PO 🔓" at bounding box center [406, 127] width 268 height 16
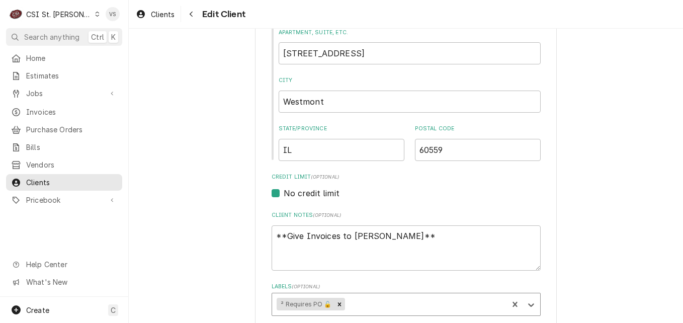
scroll to position [352, 0]
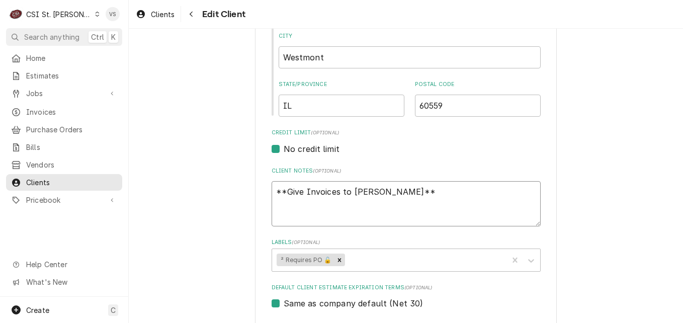
click at [393, 193] on textarea "**Give Invoices to Vicky**" at bounding box center [405, 203] width 269 height 45
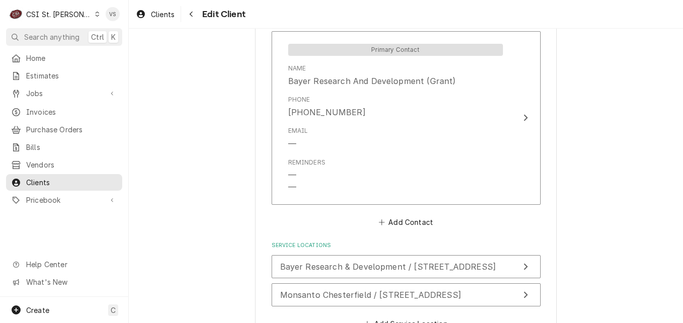
scroll to position [955, 0]
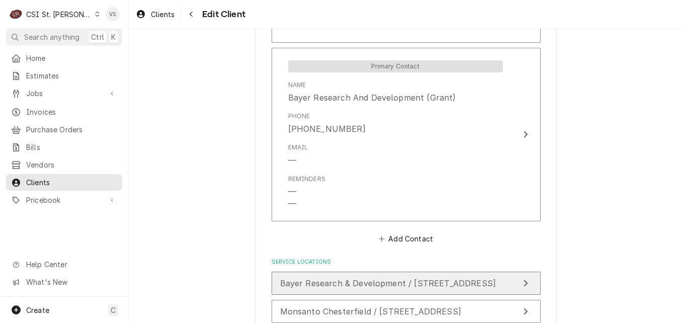
click at [359, 278] on span "Bayer Research & Development / 800 N Lindbergh Blvd, St Louis, MO 63167" at bounding box center [388, 283] width 216 height 10
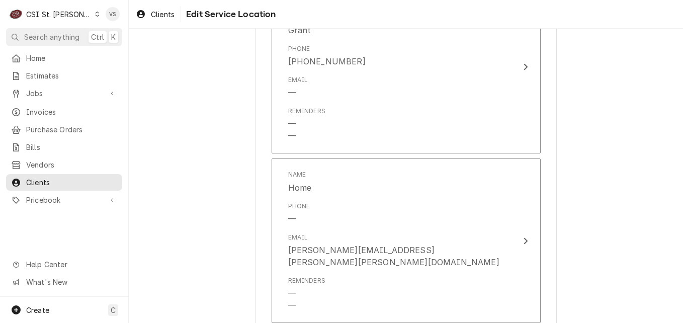
scroll to position [670, 0]
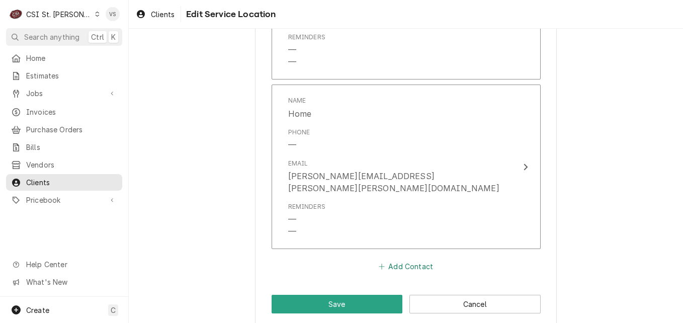
click at [392, 259] on button "Add Contact" at bounding box center [406, 266] width 58 height 14
type textarea "x"
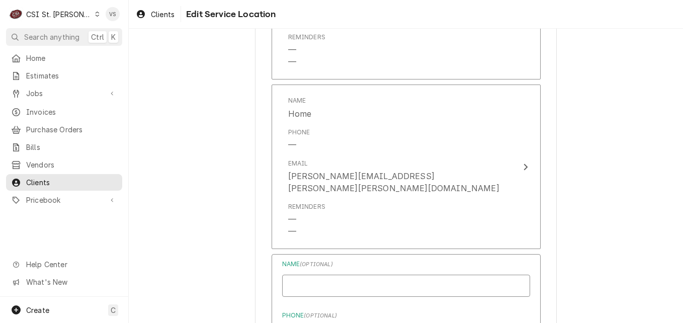
click at [319, 275] on input "Location Name ( optional )" at bounding box center [406, 285] width 248 height 22
type input "Vicky Stuesse"
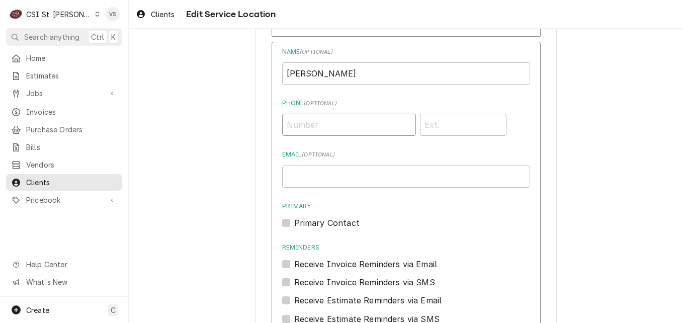
scroll to position [884, 0]
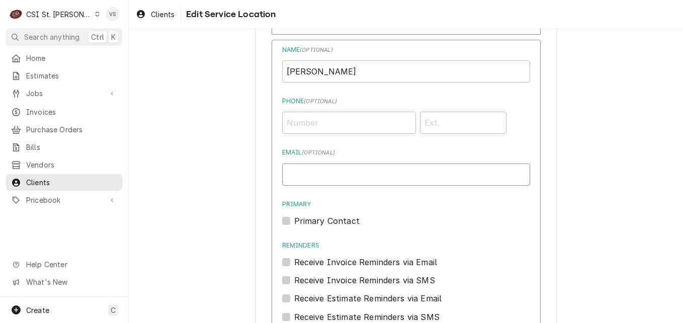
click at [291, 164] on input "Email ( optional )" at bounding box center [406, 174] width 248 height 22
type input "V"
type input "Vicky.stuesse@csi1.com"
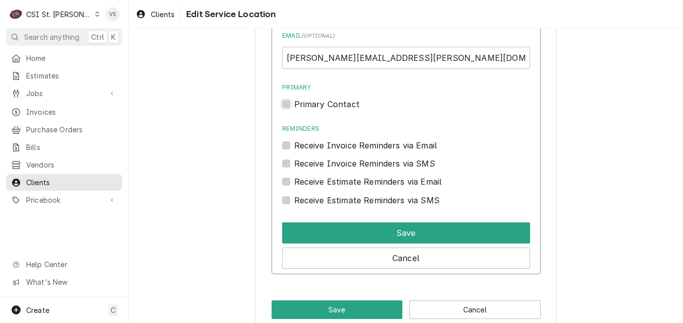
scroll to position [1006, 0]
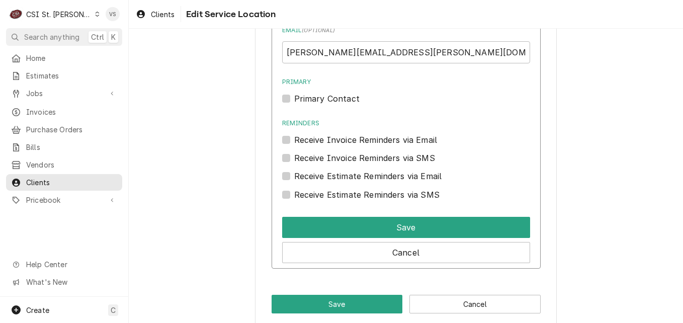
click at [294, 134] on label "Receive Invoice Reminders via Email" at bounding box center [365, 140] width 143 height 12
click at [294, 134] on input "Reminders" at bounding box center [418, 145] width 248 height 22
checkbox input "true"
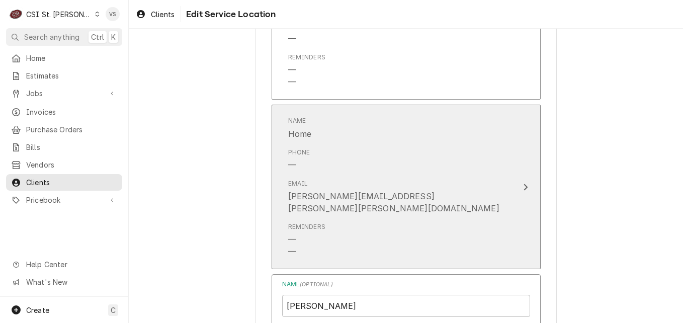
scroll to position [704, 0]
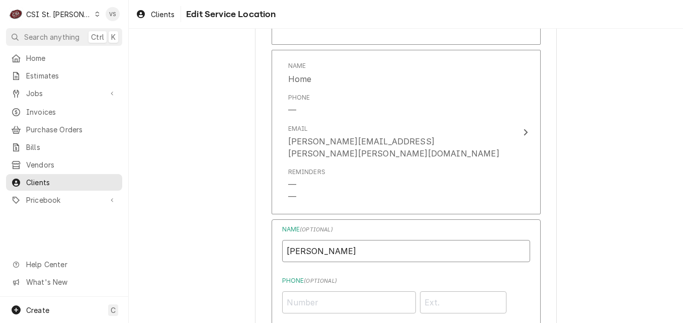
click at [357, 240] on input "Vicky Stuesse" at bounding box center [406, 251] width 248 height 22
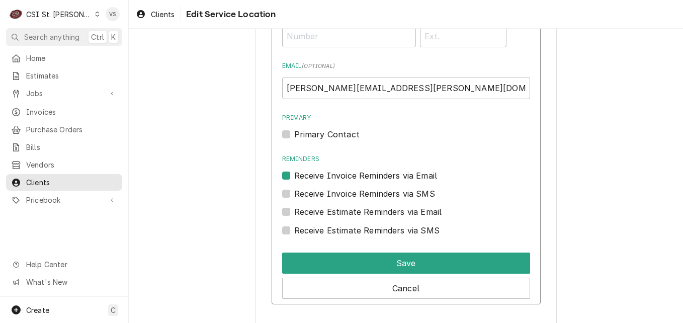
scroll to position [1006, 0]
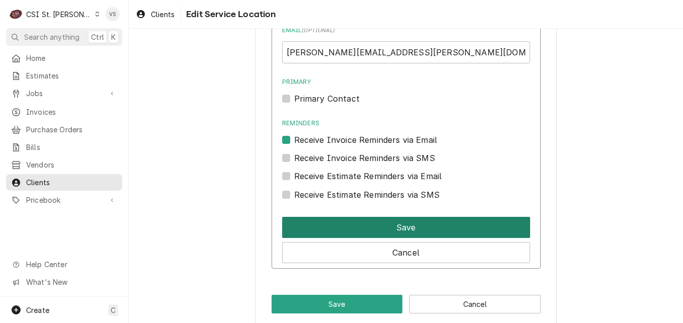
type input "Vicky Stuesse-invoices"
click at [380, 217] on button "Save" at bounding box center [406, 227] width 248 height 21
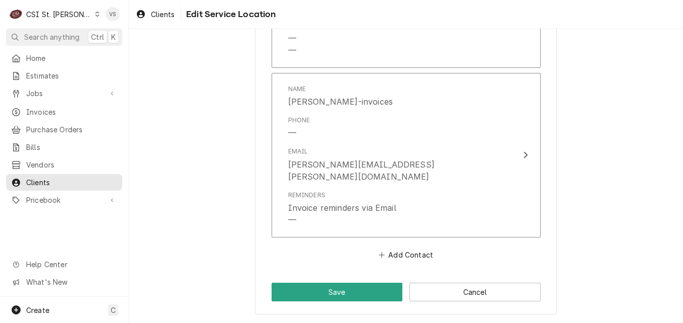
scroll to position [826, 0]
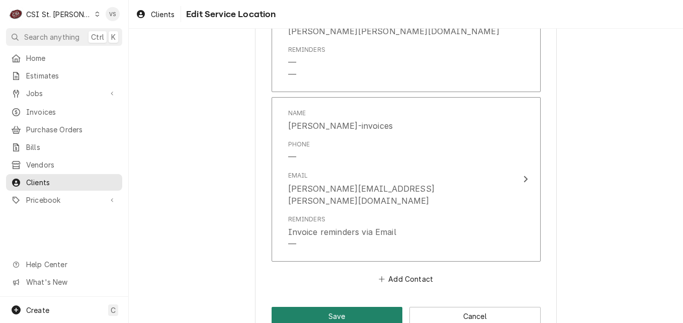
click at [352, 307] on button "Save" at bounding box center [336, 316] width 131 height 19
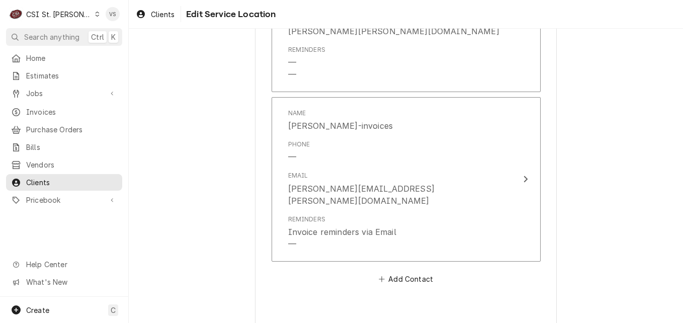
type textarea "x"
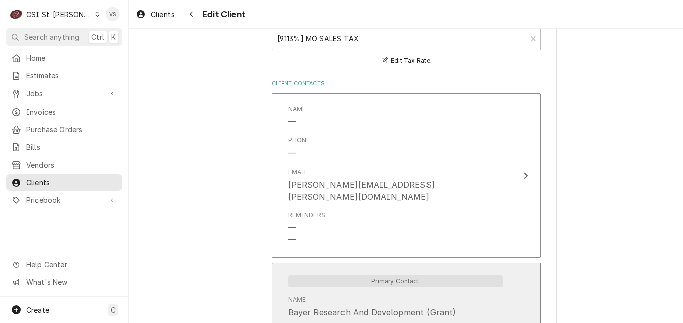
scroll to position [742, 0]
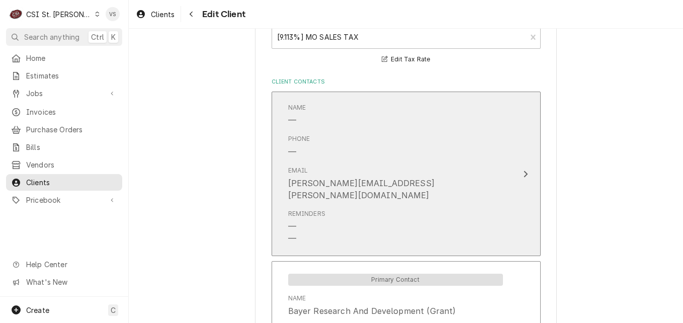
click at [519, 168] on div "Update Contact" at bounding box center [525, 174] width 13 height 12
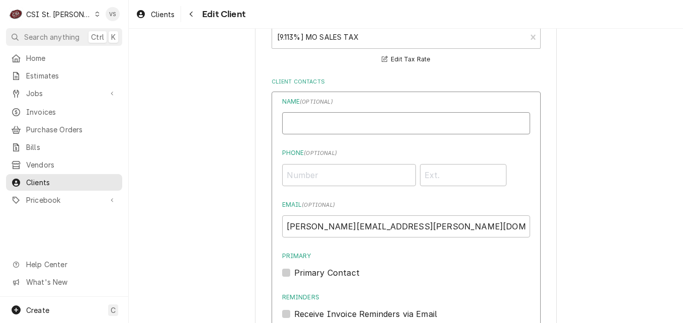
click at [313, 122] on input "Business Name" at bounding box center [406, 123] width 248 height 22
type input "invoices"
click at [517, 164] on div "Phone" at bounding box center [406, 173] width 248 height 26
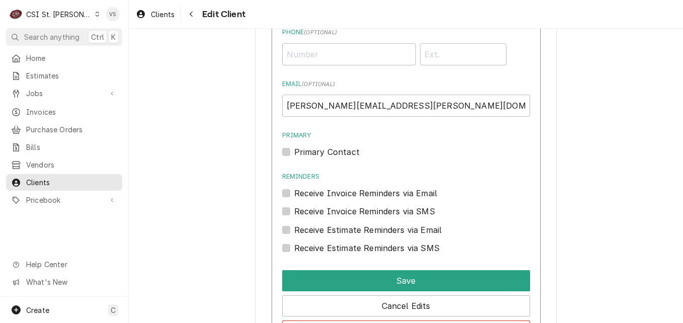
scroll to position [893, 0]
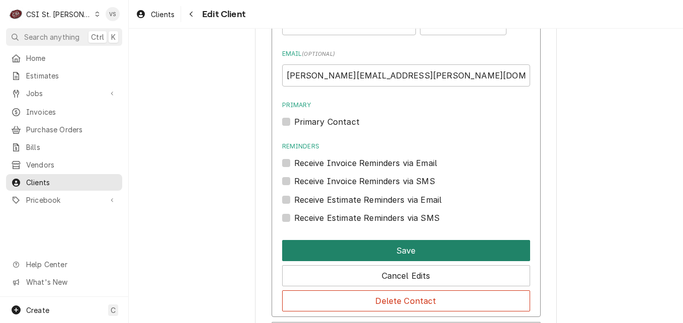
click at [372, 248] on button "Save" at bounding box center [406, 250] width 248 height 21
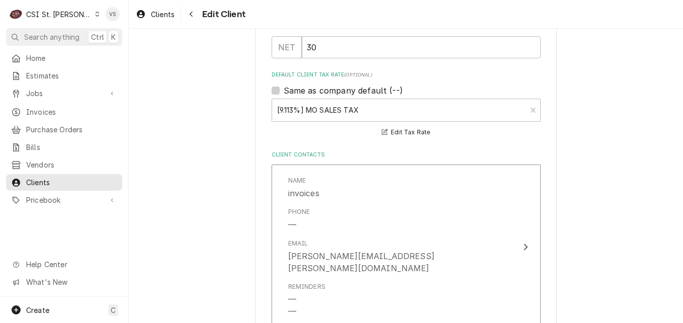
scroll to position [1029, 0]
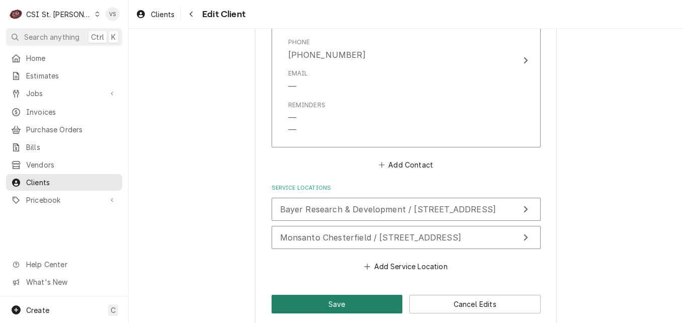
drag, startPoint x: 369, startPoint y: 292, endPoint x: 266, endPoint y: 263, distance: 107.1
click at [343, 295] on button "Save" at bounding box center [336, 304] width 131 height 19
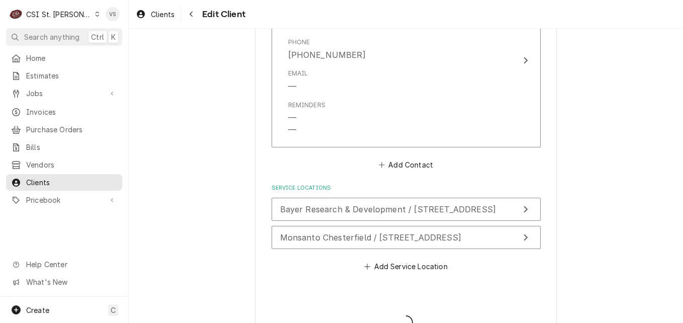
type textarea "x"
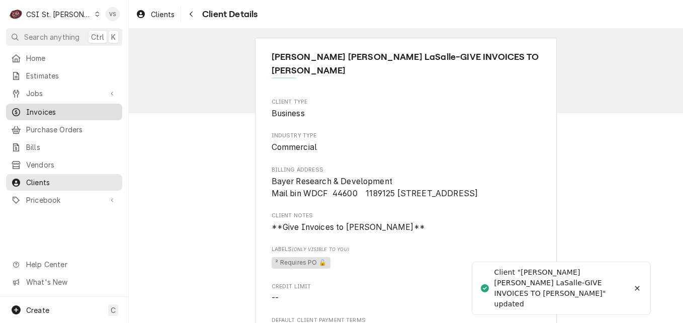
click at [45, 107] on span "Invoices" at bounding box center [71, 112] width 91 height 11
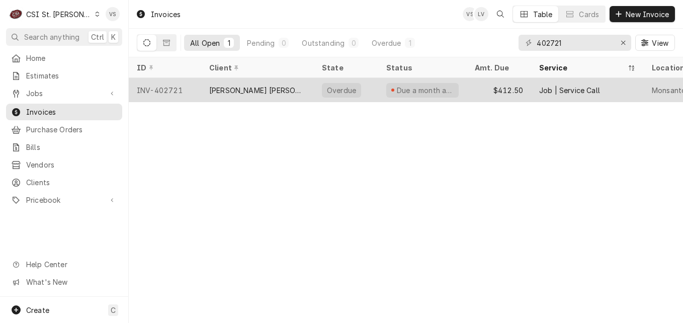
click at [259, 90] on div "[PERSON_NAME] [PERSON_NAME] LaSalle-GIVE INVOICES TO [PERSON_NAME]" at bounding box center [257, 90] width 97 height 11
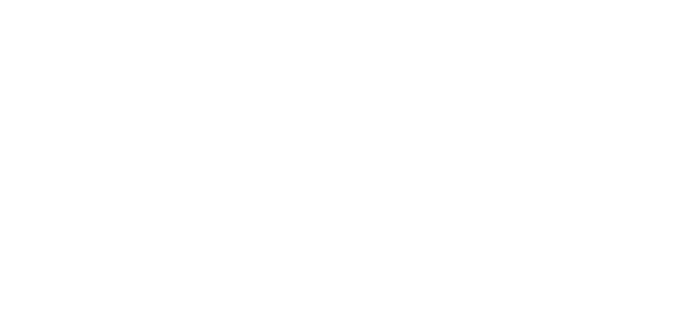
click at [206, 97] on div "Dynamic Content Wrapper" at bounding box center [341, 161] width 683 height 323
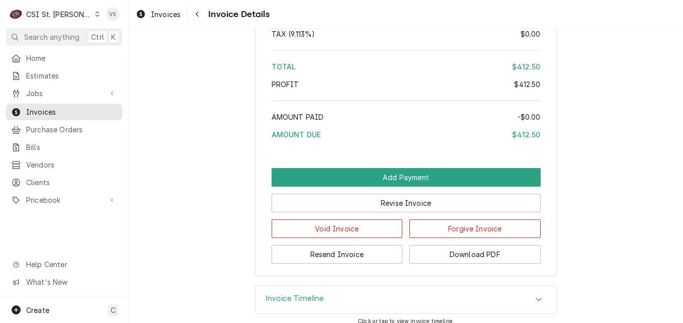
scroll to position [1764, 0]
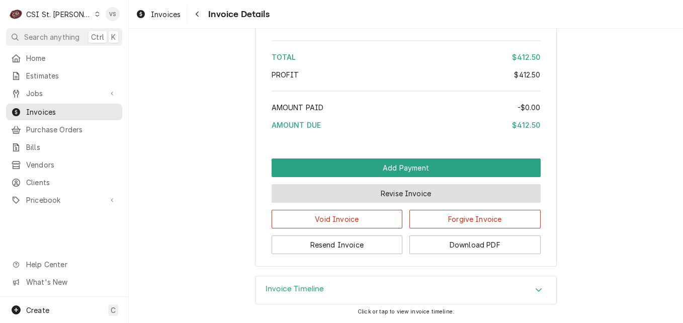
click at [364, 196] on button "Revise Invoice" at bounding box center [405, 193] width 269 height 19
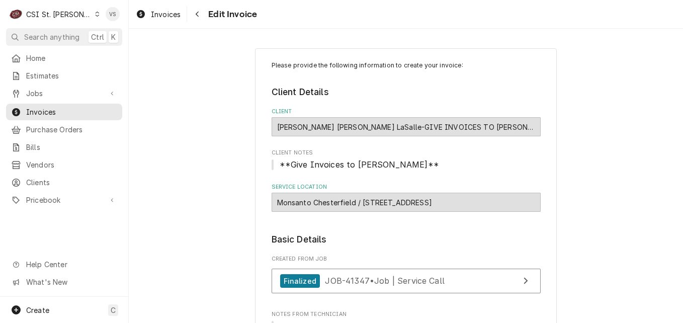
click at [325, 126] on div "[PERSON_NAME] [PERSON_NAME] LaSalle-GIVE INVOICES TO [PERSON_NAME]" at bounding box center [405, 126] width 269 height 19
click at [328, 124] on div "[PERSON_NAME] [PERSON_NAME] LaSalle-GIVE INVOICES TO [PERSON_NAME]" at bounding box center [405, 126] width 269 height 19
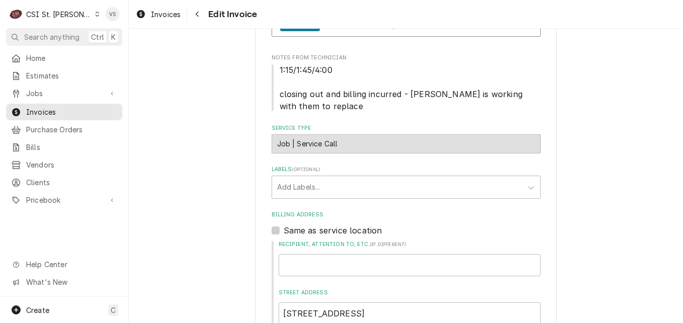
scroll to position [251, 0]
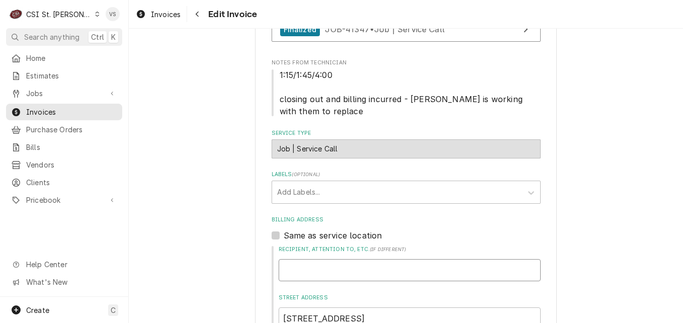
click at [301, 268] on input "Recipient, Attention To, etc. ( if different )" at bounding box center [409, 270] width 262 height 22
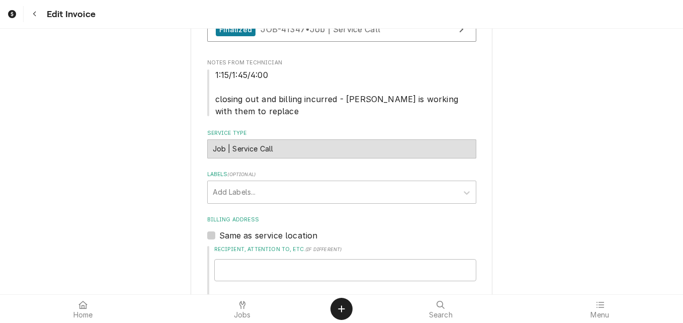
type textarea "x"
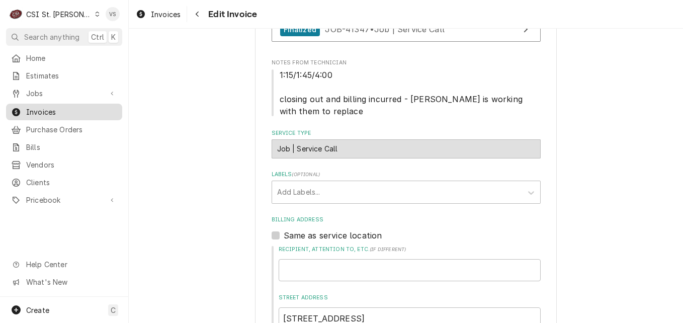
click at [88, 108] on span "Invoices" at bounding box center [71, 112] width 91 height 11
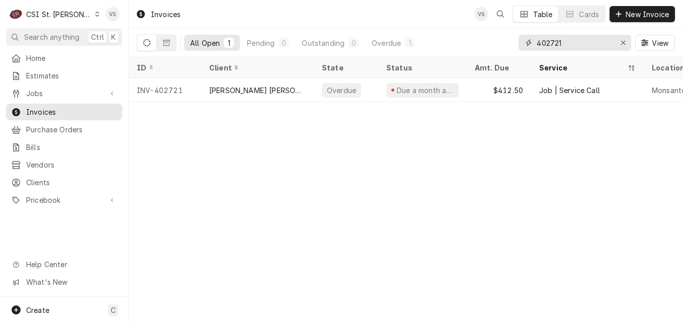
drag, startPoint x: 572, startPoint y: 44, endPoint x: 516, endPoint y: 39, distance: 56.0
click at [505, 43] on div "All Open 1 Pending 0 Outstanding 0 Overdue 1 402721 View" at bounding box center [406, 43] width 538 height 28
type input "g"
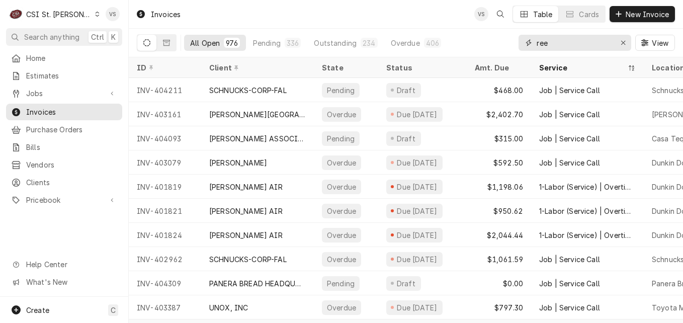
click at [563, 44] on input "ree" at bounding box center [573, 43] width 75 height 16
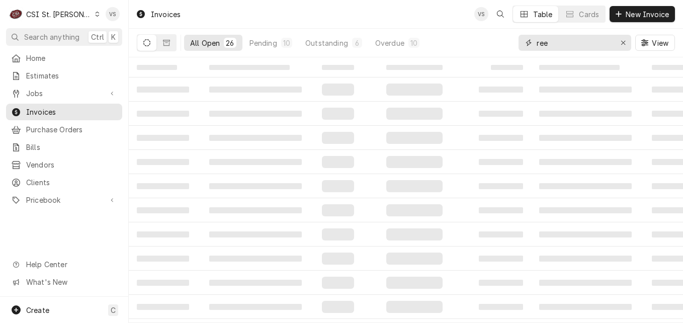
drag, startPoint x: 553, startPoint y: 43, endPoint x: 522, endPoint y: 45, distance: 30.7
click at [522, 45] on div "ree" at bounding box center [574, 43] width 113 height 16
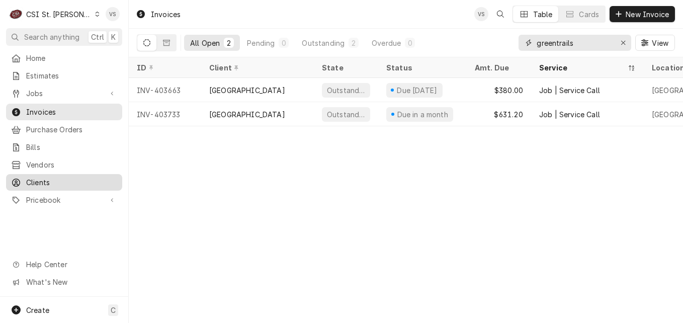
type input "greentrails"
click at [55, 178] on span "Clients" at bounding box center [71, 182] width 91 height 11
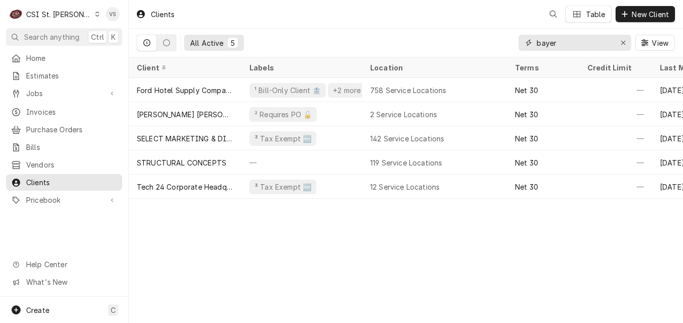
click at [559, 44] on input "bayer" at bounding box center [573, 43] width 75 height 16
click at [509, 41] on div "All Active 5 bayer View" at bounding box center [406, 43] width 538 height 28
type input "h"
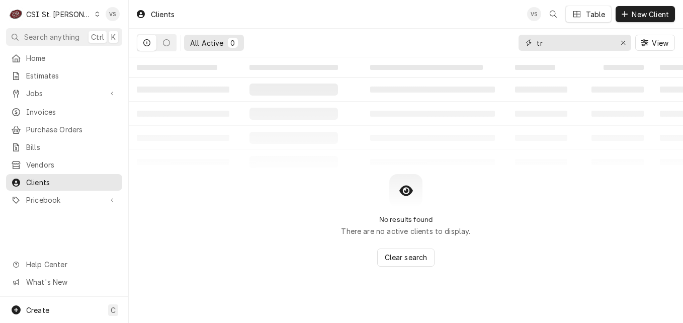
type input "t"
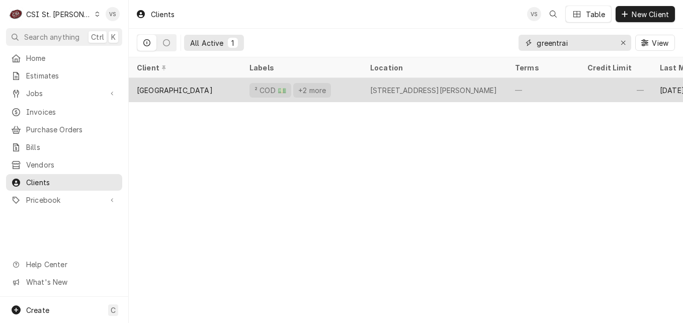
type input "greentrai"
click at [346, 90] on div "² COD 💵 +2 more" at bounding box center [301, 90] width 121 height 24
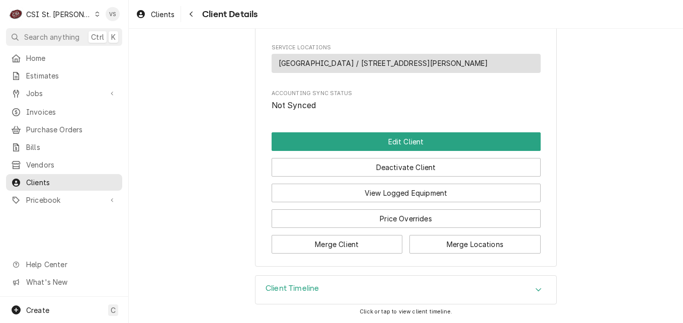
scroll to position [475, 0]
click at [535, 289] on icon "Accordion Header" at bounding box center [538, 290] width 7 height 8
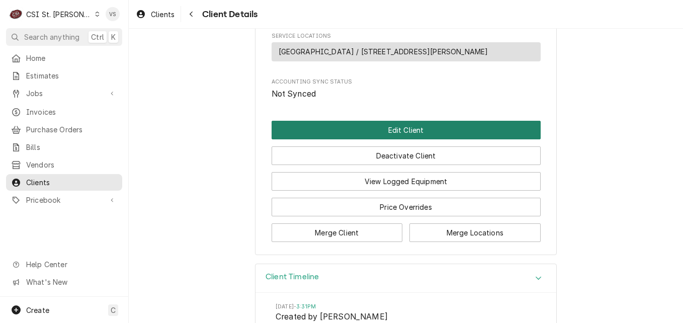
drag, startPoint x: 380, startPoint y: 141, endPoint x: 380, endPoint y: 117, distance: 24.1
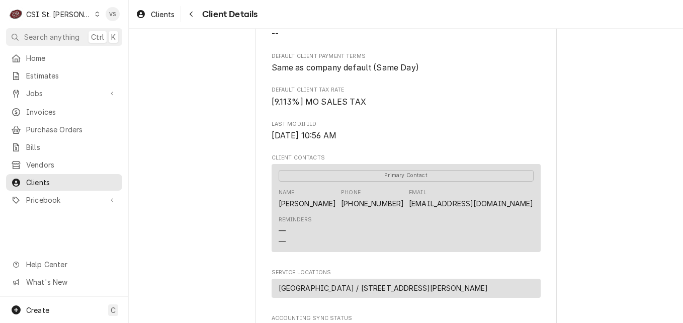
scroll to position [213, 0]
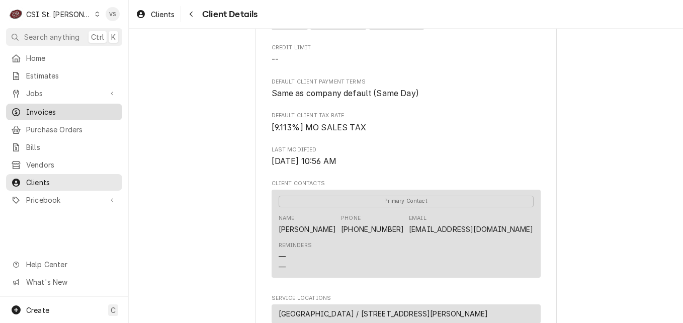
click at [63, 108] on span "Invoices" at bounding box center [71, 112] width 91 height 11
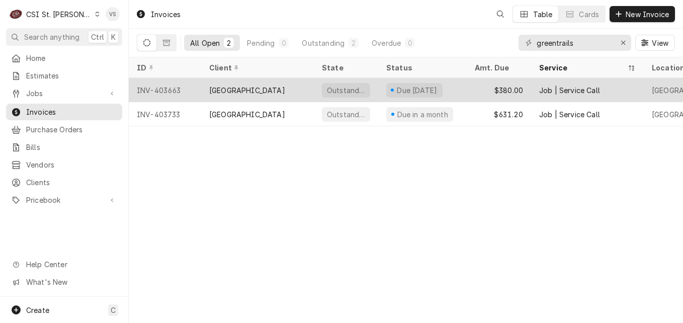
click at [277, 88] on div "[GEOGRAPHIC_DATA]" at bounding box center [247, 90] width 76 height 11
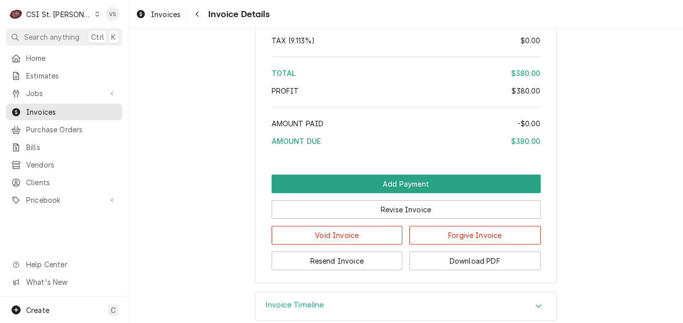
scroll to position [1808, 0]
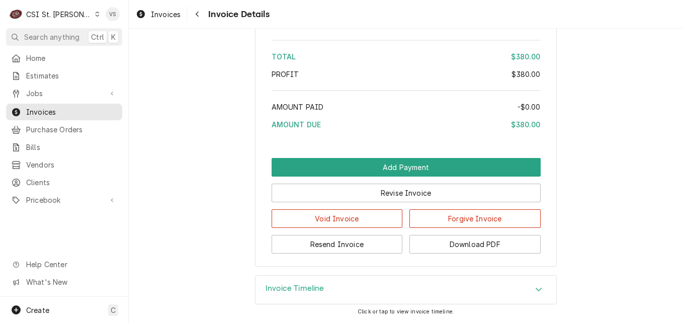
click at [539, 290] on div "Accordion Header" at bounding box center [538, 290] width 15 height 12
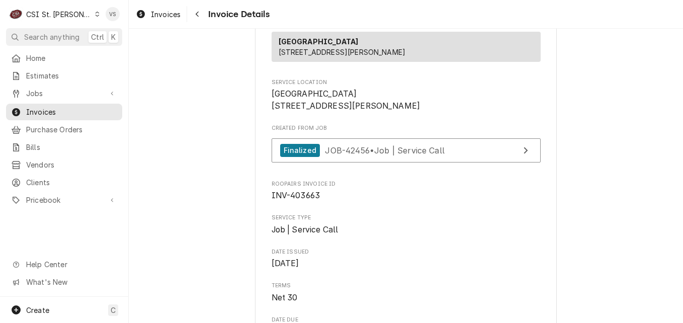
scroll to position [212, 0]
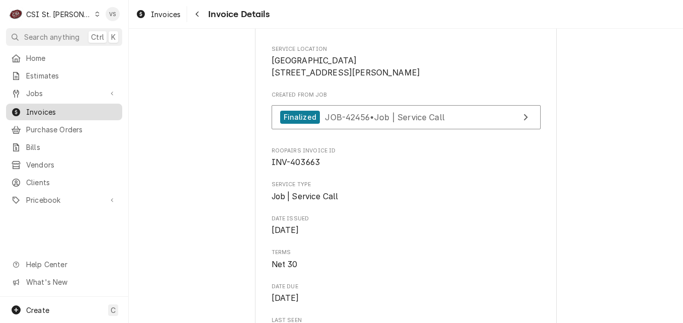
click at [65, 108] on span "Invoices" at bounding box center [71, 112] width 91 height 11
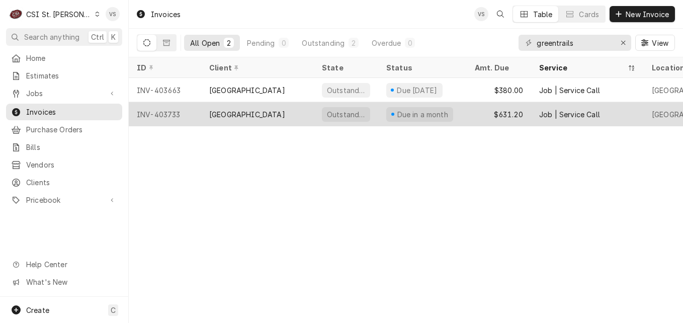
click at [260, 114] on div "[GEOGRAPHIC_DATA]" at bounding box center [247, 114] width 76 height 11
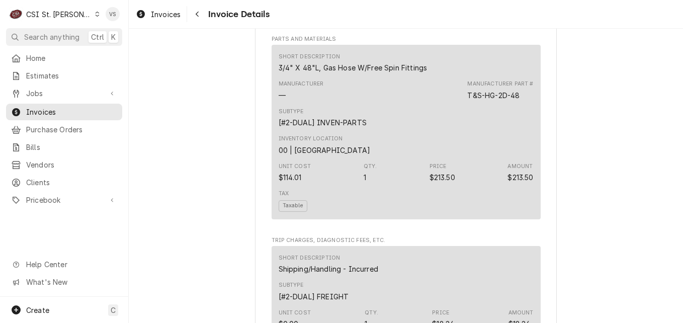
scroll to position [2014, 0]
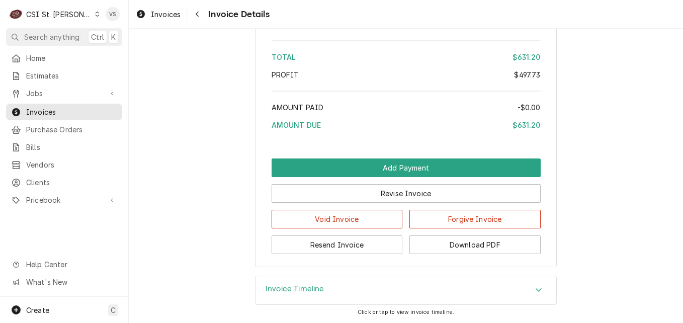
click at [535, 289] on icon "Accordion Header" at bounding box center [538, 290] width 7 height 8
click at [535, 288] on icon "Accordion Header" at bounding box center [538, 290] width 7 height 8
click at [535, 290] on icon "Accordion Header" at bounding box center [538, 290] width 6 height 4
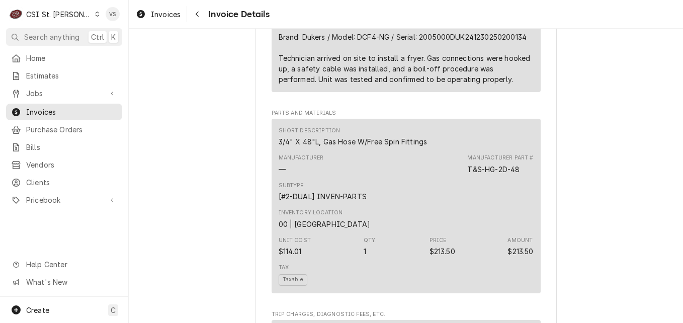
scroll to position [706, 0]
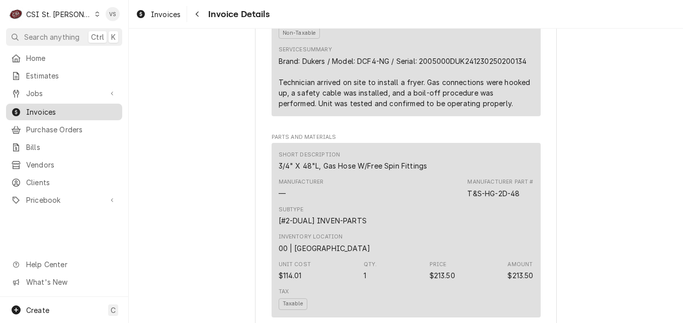
click at [66, 111] on span "Invoices" at bounding box center [71, 112] width 91 height 11
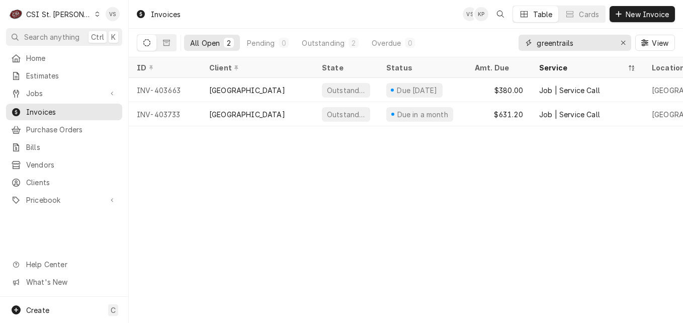
drag, startPoint x: 578, startPoint y: 43, endPoint x: 518, endPoint y: 44, distance: 60.3
click at [514, 39] on div "All Open 2 Pending 0 Outstanding 2 Overdue 0 greentrails View" at bounding box center [406, 43] width 538 height 28
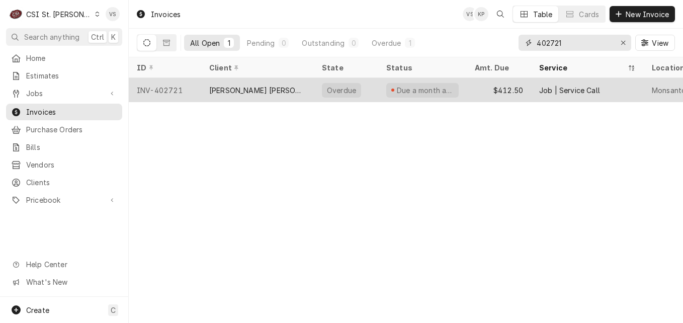
type input "402721"
click at [253, 88] on div "[PERSON_NAME] [PERSON_NAME] LaSalle-GIVE INVOICES TO [PERSON_NAME]" at bounding box center [257, 90] width 97 height 11
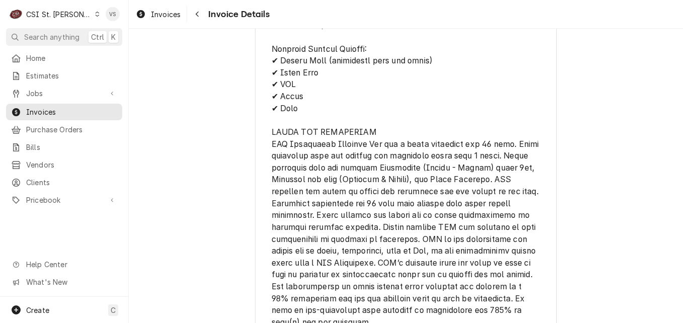
scroll to position [1759, 0]
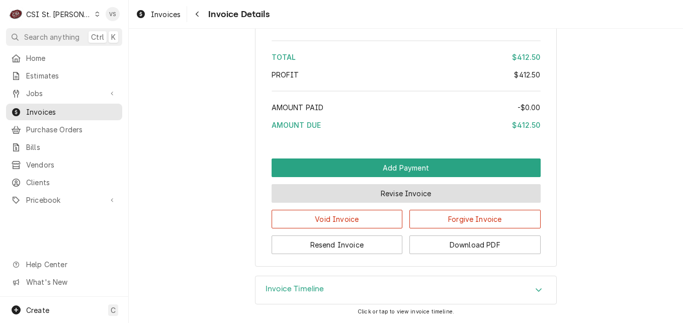
click at [378, 200] on button "Revise Invoice" at bounding box center [405, 193] width 269 height 19
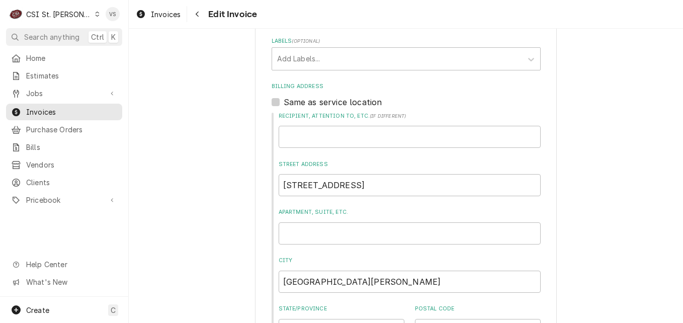
scroll to position [402, 0]
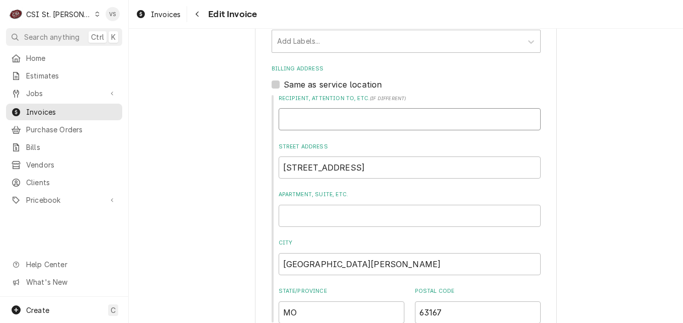
click at [295, 117] on input "Recipient, Attention To, etc. ( if different )" at bounding box center [409, 119] width 262 height 22
type textarea "x"
type input "b"
type textarea "x"
type input "bS"
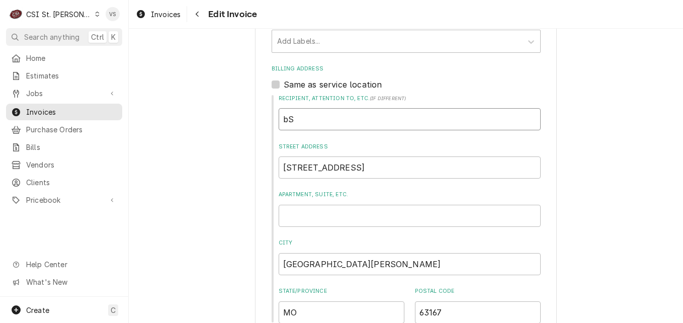
type textarea "x"
type input "b"
type textarea "x"
type input "N"
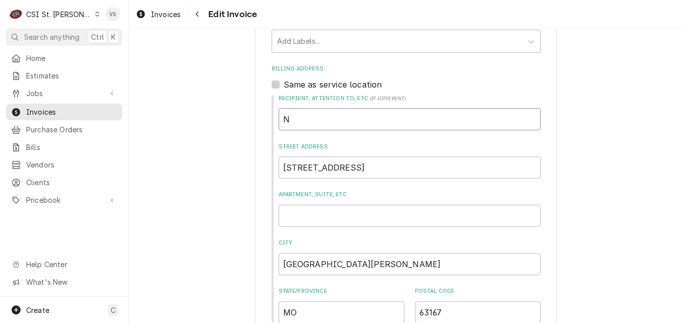
type textarea "x"
type input "B"
type textarea "x"
type input "Ba"
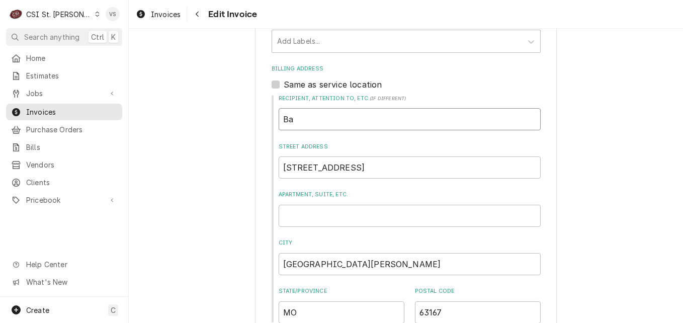
type textarea "x"
type input "Bar"
type textarea "x"
type input "Bary"
type textarea "x"
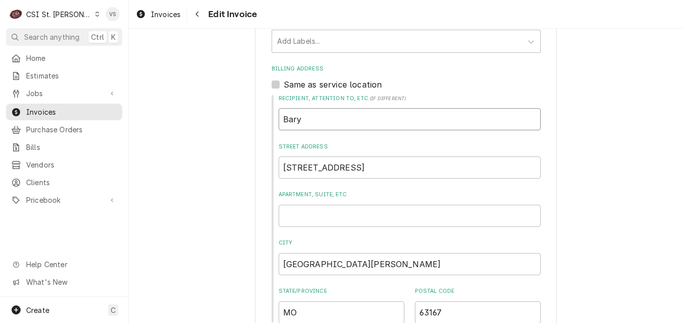
type input "Barye"
type textarea "x"
type input "Baryer"
type textarea "x"
type input "Barye"
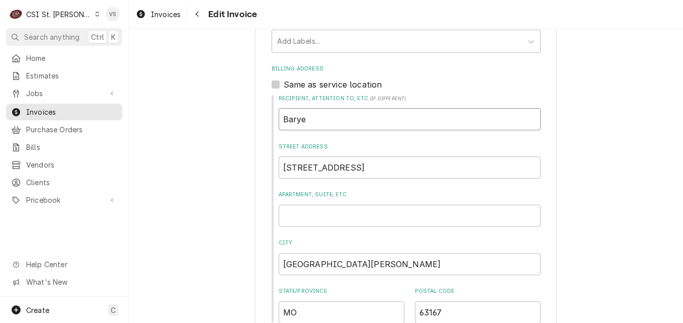
type textarea "x"
type input "Bary"
type textarea "x"
type input "Bar"
type textarea "x"
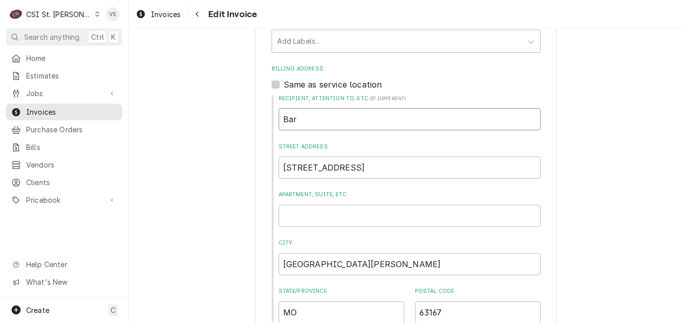
type input "Ba"
type textarea "x"
type input "Bay"
type textarea "x"
type input "Baye"
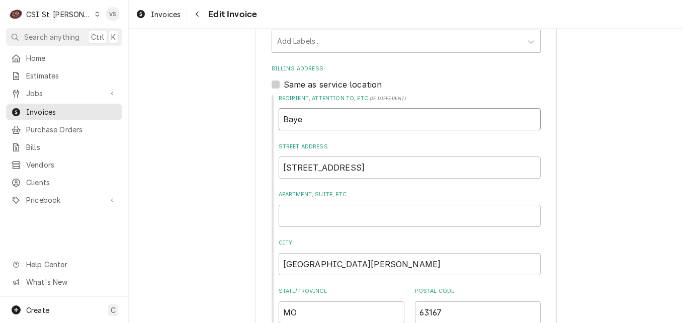
type textarea "x"
type input "Bayer"
type textarea "x"
type input "Bayer"
type textarea "x"
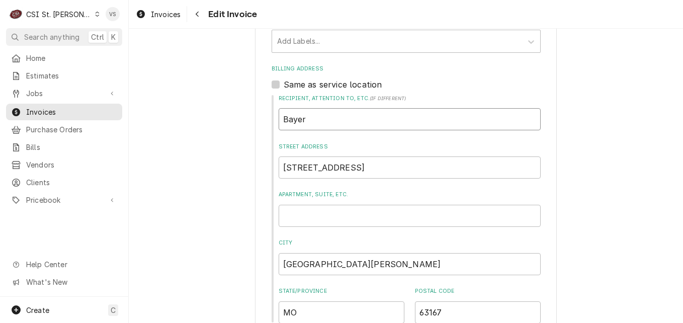
type input "Bayer r"
type textarea "x"
type input "Bayer re"
type textarea "x"
type input "Bayer res"
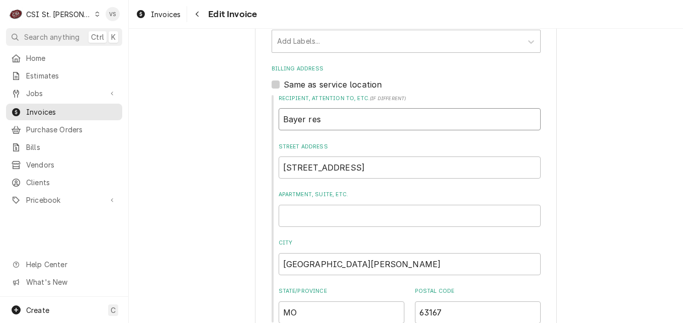
type textarea "x"
type input "Bayer rese"
type textarea "x"
type input "Bayer resea"
type textarea "x"
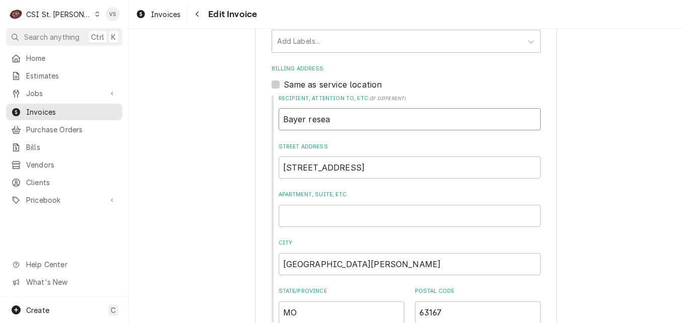
type input "Bayer resear"
type textarea "x"
type input "Bayer resea"
type textarea "x"
type input "Bayer rese"
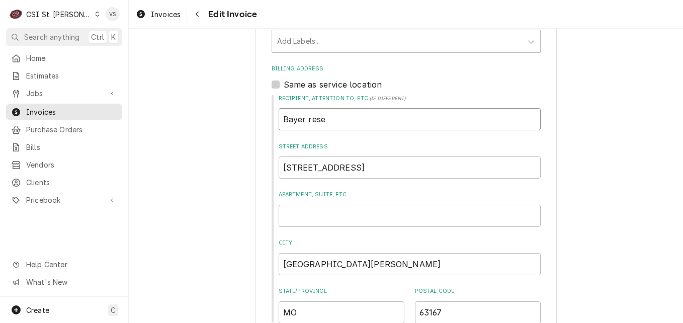
type textarea "x"
type input "Bayer res"
type textarea "x"
type input "Bayer re"
type textarea "x"
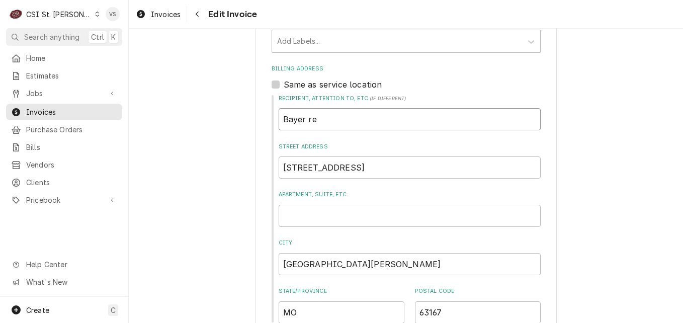
type input "Bayer r"
type textarea "x"
type input "Bayer"
type textarea "x"
type input "Bayer R"
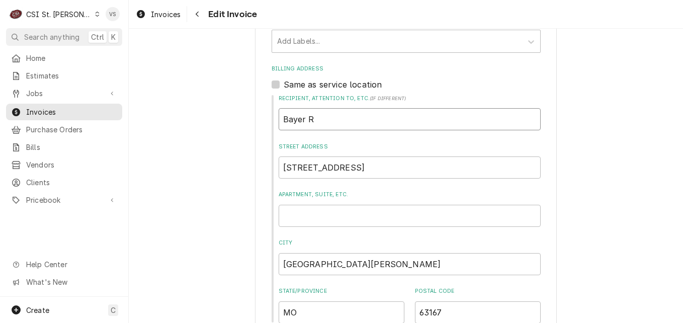
type textarea "x"
type input "Bayer Re"
type textarea "x"
type input "Bayer Res"
type textarea "x"
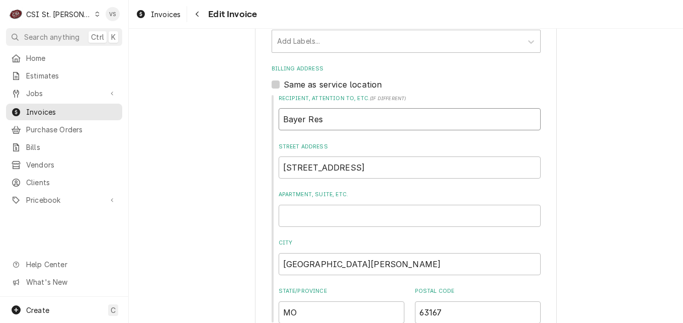
type input "Bayer Rese"
type textarea "x"
type input "Bayer Resea"
type textarea "x"
type input "Bayer Resear"
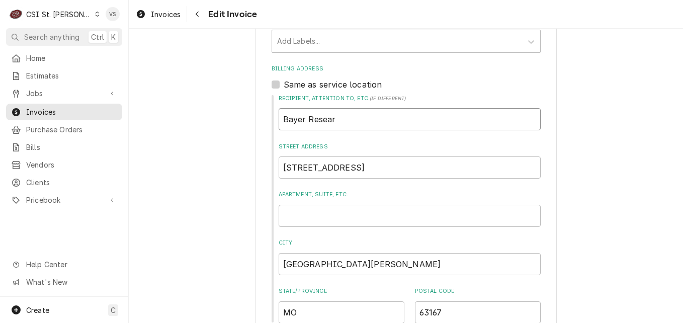
type textarea "x"
type input "Bayer Researc"
type textarea "x"
type input "Bayer Research"
type textarea "x"
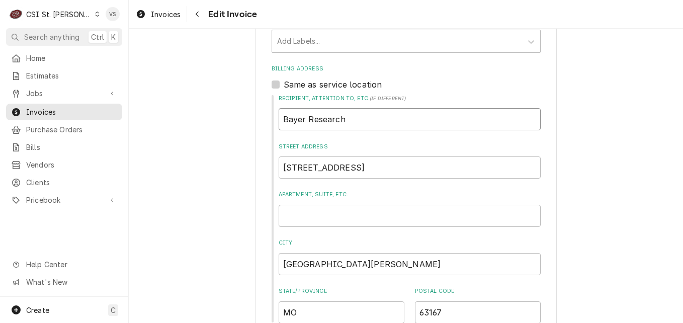
type input "Bayer Research"
type textarea "x"
type input "Bayer Research &"
type textarea "x"
type input "Bayer Research &"
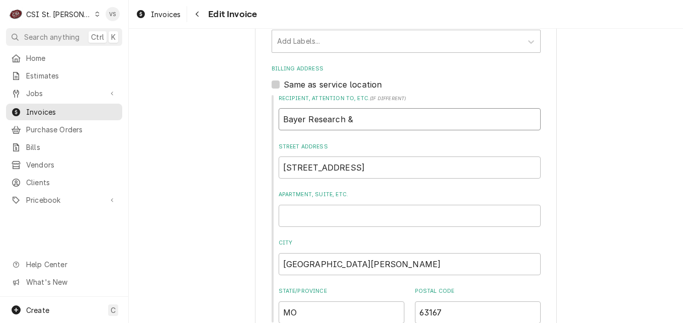
type textarea "x"
type input "Bayer Research & D"
type textarea "x"
type input "Bayer Research & De"
type textarea "x"
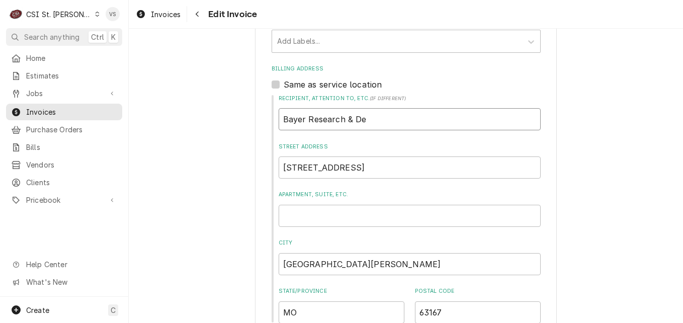
type input "Bayer Research & Dev"
type textarea "x"
type input "Bayer Research & Deve"
type textarea "x"
type input "Bayer Research & Devel"
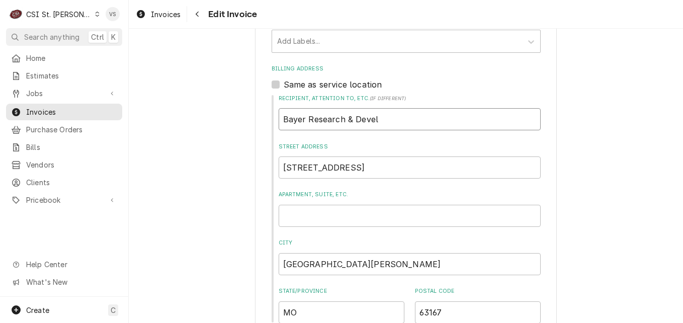
type textarea "x"
type input "Bayer Research & Develp"
type textarea "x"
type input "Bayer Research & Devel"
type textarea "x"
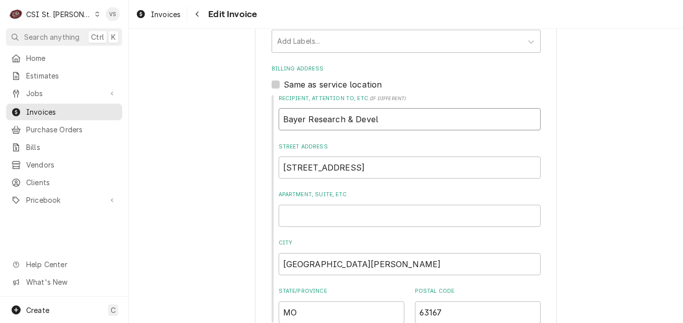
type input "Bayer Research & Develo"
type textarea "x"
type input "Bayer Research & Develop"
type textarea "x"
type input "Bayer Research & Developm"
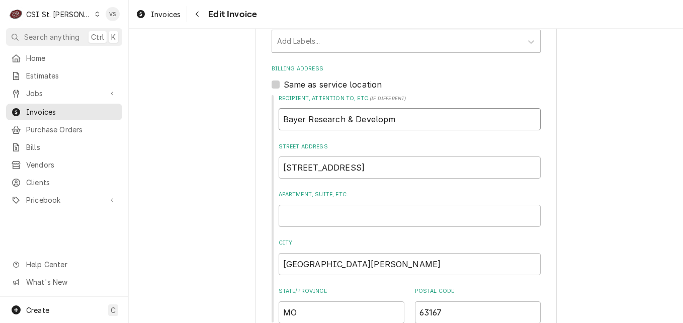
type textarea "x"
type input "Bayer Research & Developme"
type textarea "x"
type input "Bayer Research & Developmen"
type textarea "x"
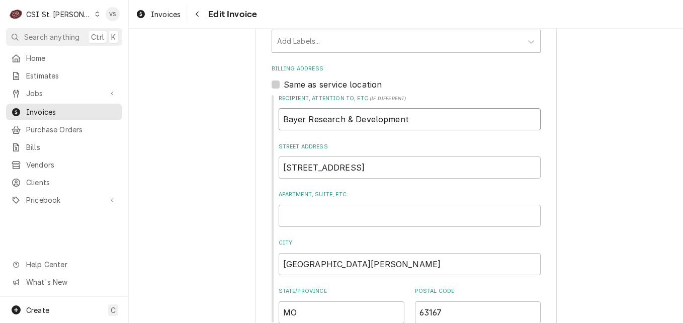
type input "Bayer Research & Development"
drag, startPoint x: 383, startPoint y: 167, endPoint x: 266, endPoint y: 168, distance: 116.6
type textarea "x"
type input "M"
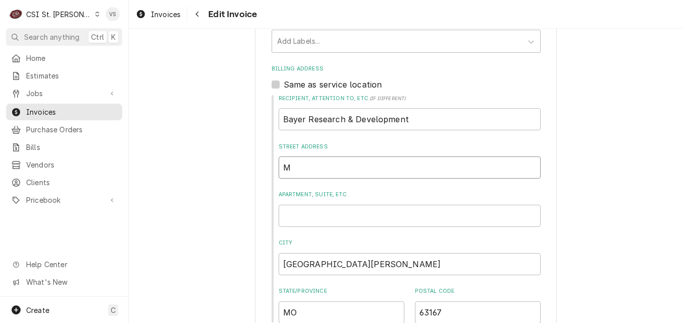
type textarea "x"
type input "Ma"
type textarea "x"
type input "Mai"
type textarea "x"
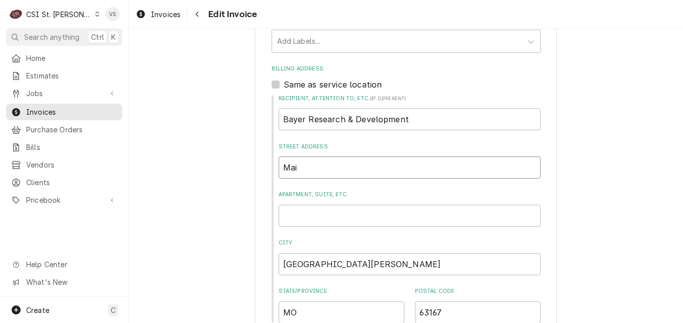
type input "Mail"
type textarea "x"
type input "Mail"
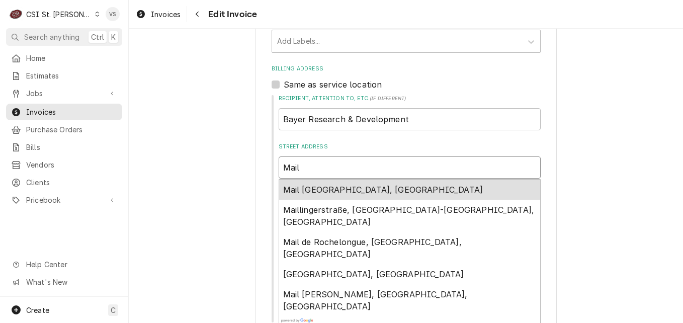
type textarea "x"
type input "Mail B"
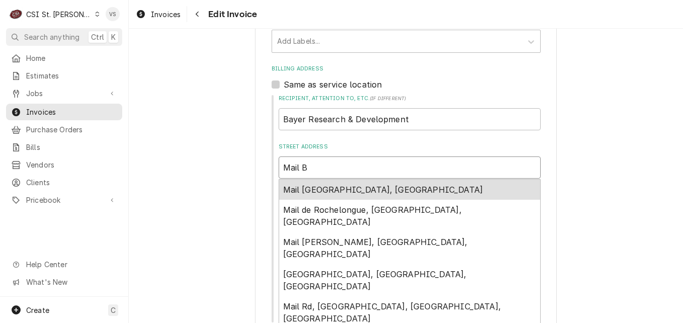
type textarea "x"
type input "Mail Bi"
type textarea "x"
type input "Mail Bin"
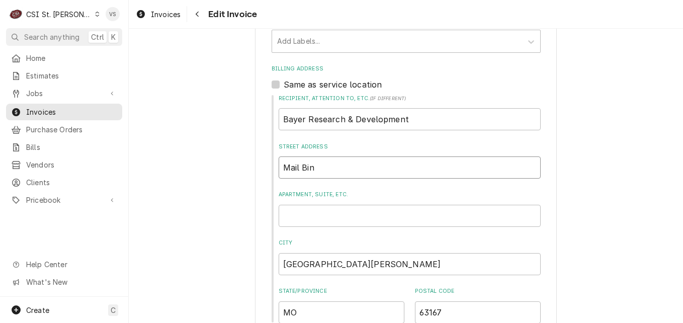
type textarea "x"
type input "Mail Bin"
type textarea "x"
type input "Mail Bin W"
type textarea "x"
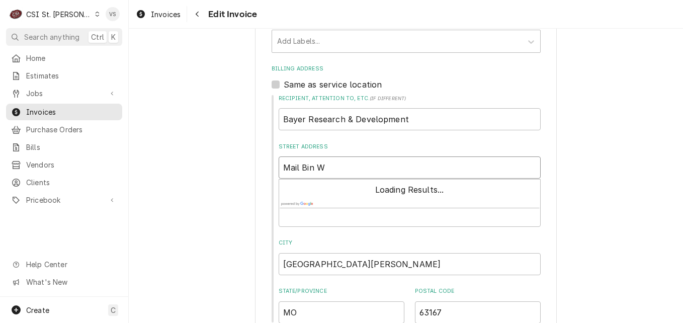
type input "Mail Bin WD"
type textarea "x"
type input "Mail Bin WDC"
type textarea "x"
type input "Mail Bin WDCF"
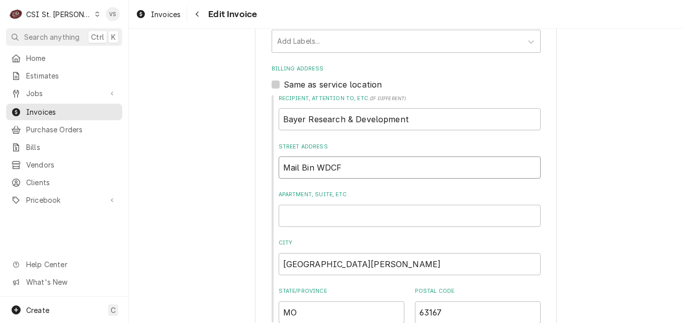
type textarea "x"
type input "Mail Bin WDCF"
type textarea "x"
type input "Mail Bin WDCF"
type textarea "x"
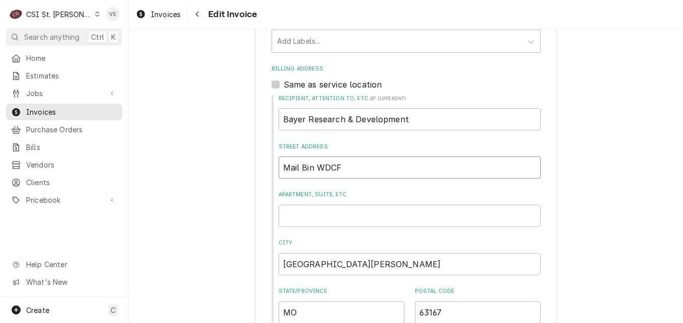
type input "Mail Bin WDCF 4"
type textarea "x"
type input "Mail Bin WDCF 44"
type textarea "x"
type input "Mail Bin WDCF 446"
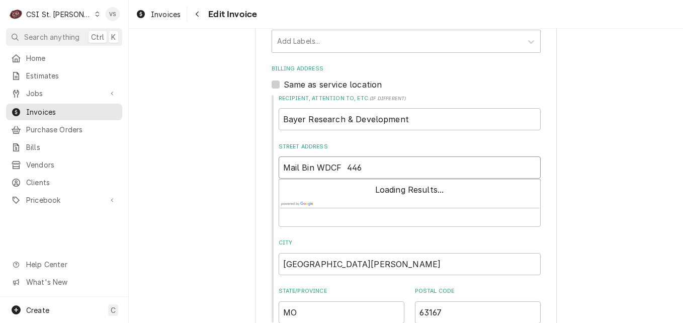
type textarea "x"
type input "Mail Bin WDCF 4460"
type textarea "x"
type input "Mail Bin WDCF 44600"
type textarea "x"
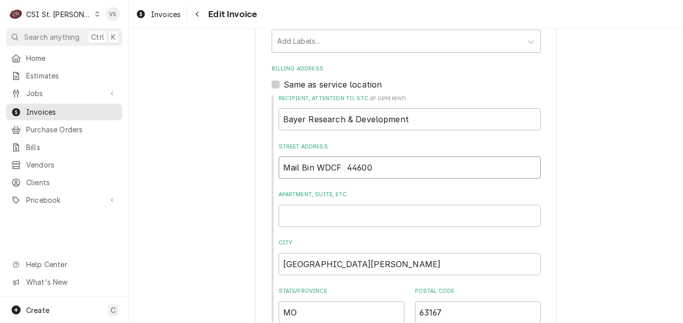
type input "Mail Bin WDCF 44600"
type textarea "x"
type input "Mail Bin WDCF 44600 1"
type textarea "x"
type input "Mail Bin WDCF 44600 11"
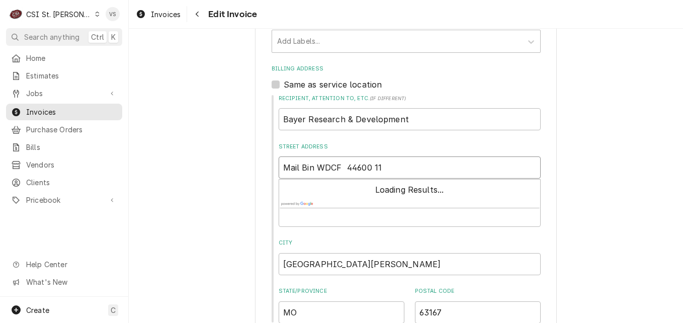
type textarea "x"
type input "Mail Bin WDCF 44600 118"
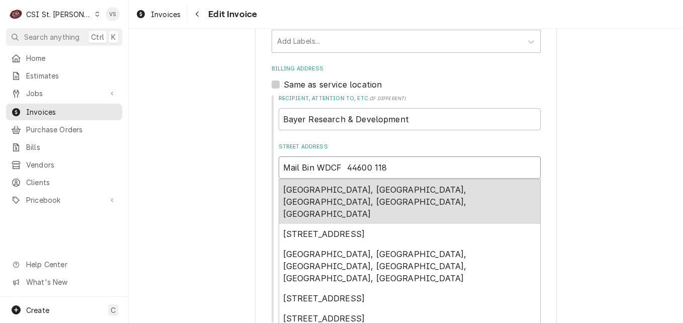
type textarea "x"
type input "Mail Bin WDCF 44600 1189"
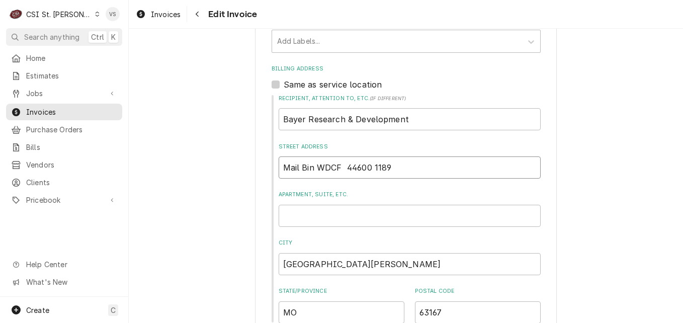
type textarea "x"
type input "Mail Bin WDCF 44600 11891"
type textarea "x"
type input "Mail Bin WDCF 44600 118912"
type textarea "x"
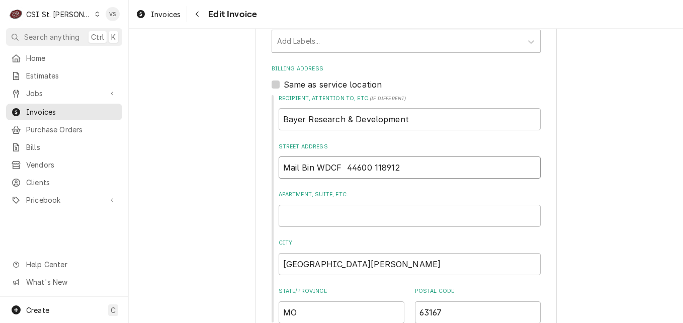
type input "Mail Bin WDCF 44600 1189125"
type textarea "x"
type input "Mail Bin WDCF 44600 1189125"
type textarea "x"
type input "Mail Bin WDCF 44600 1189125 7"
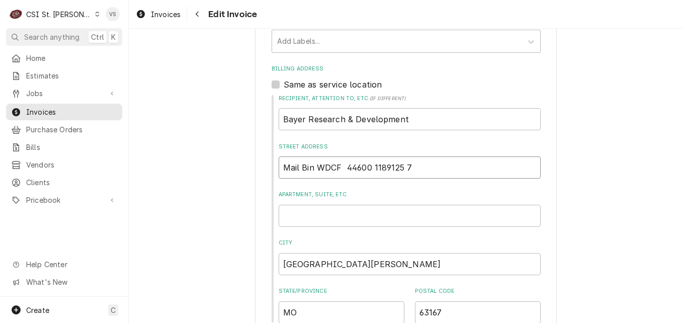
type textarea "x"
type input "Mail Bin WDCF 44600 1189125 70"
type textarea "x"
type input "Mail Bin WDCF 44600 1189125 700"
type textarea "x"
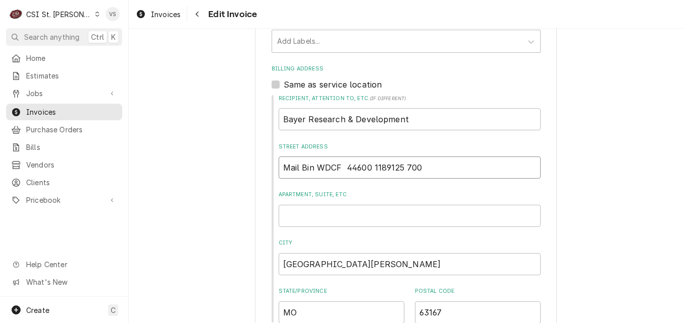
type input "Mail Bin WDCF 44600 1189125 70"
type textarea "x"
type input "Mail Bin WDCF 44600 1189125 7"
type textarea "x"
type input "Mail Bin WDCF 44600 1189125"
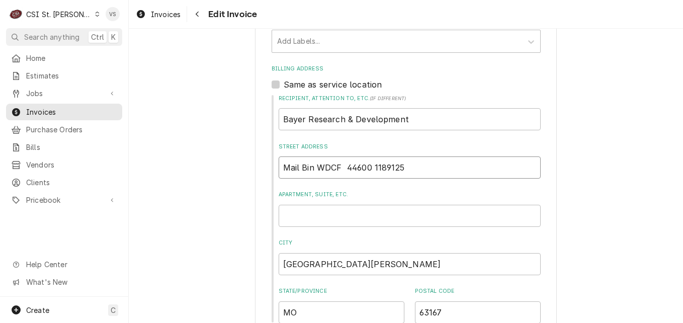
type textarea "x"
type input "Mail Bin WDCF 44600 1189125"
type textarea "x"
type input "Mail Bin WDCF 44600 1189125"
type textarea "x"
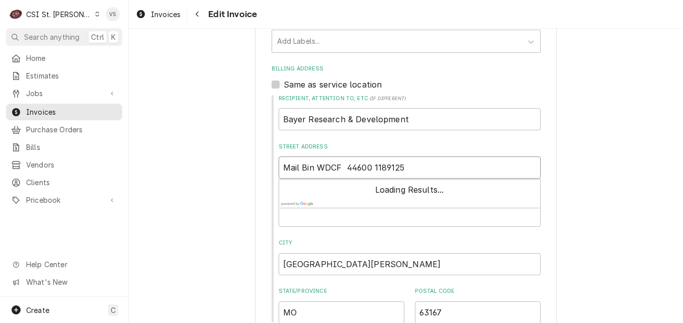
type input "Mail Bin WDCF 44600 1189125"
type textarea "x"
type input "Mail Bin WDCF 44600 1189125 7"
type textarea "x"
type input "Mail Bin WDCF 44600 1189125 70"
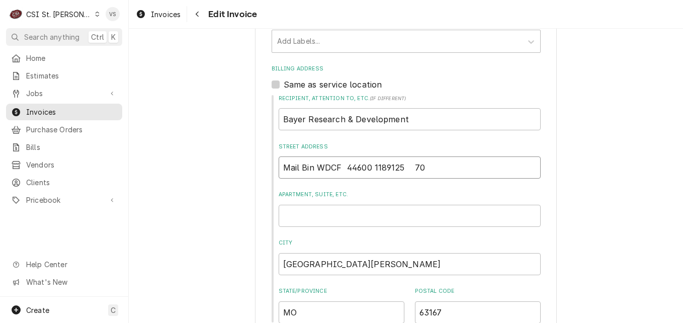
type textarea "x"
type input "Mail Bin WDCF 44600 1189125 700"
type textarea "x"
type input "Mail Bin WDCF 44600 1189125 700"
type textarea "x"
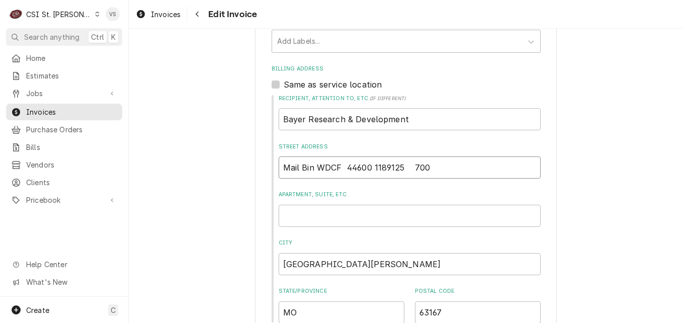
type input "Mail Bin WDCF 44600 1189125 700 O"
type textarea "x"
type input "Mail Bin WDCF 44600 1189125 700 Oa"
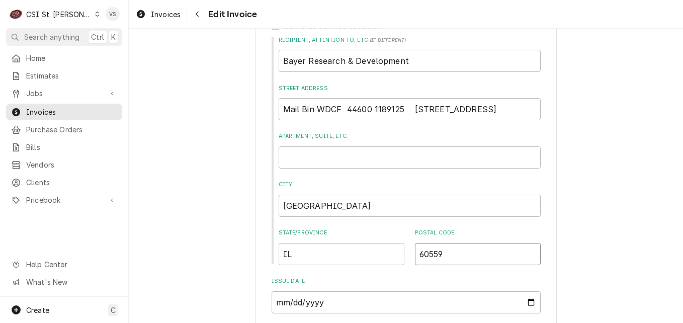
scroll to position [453, 0]
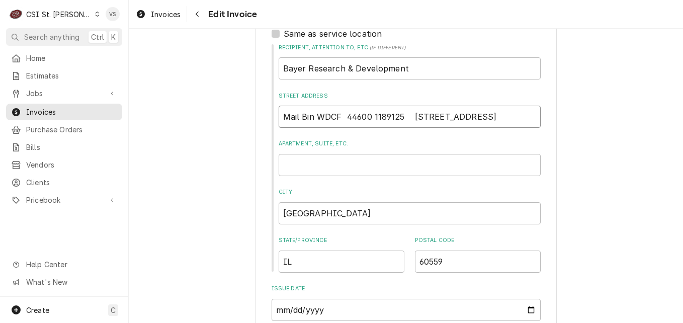
click at [488, 118] on input "Mail Bin WDCF 44600 1189125 700 Oakmont Lane, Floor 700" at bounding box center [409, 117] width 262 height 22
click at [409, 117] on input "Mail Bin WDCF 44600 1189125 700 Oakmont Lane, 3rd Floor 700" at bounding box center [409, 117] width 262 height 22
click at [483, 116] on input "Mail Bin WDCF 44600 1189125, 700 Oakmont Lane, 3rd Floor 700" at bounding box center [409, 117] width 262 height 22
drag, startPoint x: 277, startPoint y: 115, endPoint x: 538, endPoint y: 119, distance: 260.9
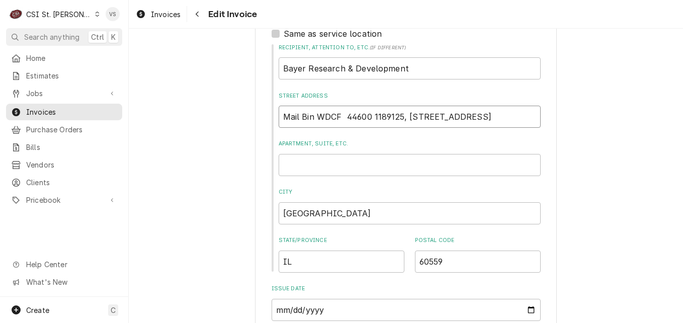
drag, startPoint x: 449, startPoint y: 117, endPoint x: 400, endPoint y: 124, distance: 49.3
click at [400, 124] on input "Mail Bin WDCF 44600 1189125, 700 Oakmont Lane,3rd Floor 700" at bounding box center [409, 117] width 262 height 22
drag, startPoint x: 520, startPoint y: 115, endPoint x: 536, endPoint y: 115, distance: 16.1
click at [536, 115] on input "Mail Bin WDCF 44600 1189125, 700 Oakmont Lane,3rd Floor 700" at bounding box center [409, 117] width 262 height 22
drag, startPoint x: 480, startPoint y: 115, endPoint x: 492, endPoint y: 129, distance: 18.2
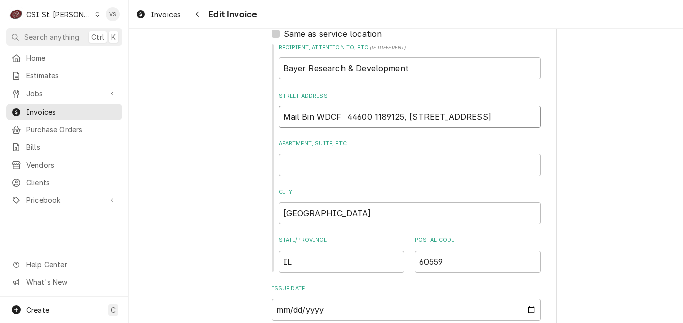
click at [480, 116] on input "Mail Bin WDCF 44600 1189125, 700 Oakmont Lane,3rd Floor" at bounding box center [409, 117] width 262 height 22
click at [403, 114] on input "Mail Bin WDCF 44600 1189125, 700 Oakmont Lane, 3rd Floor" at bounding box center [409, 117] width 262 height 22
drag, startPoint x: 280, startPoint y: 115, endPoint x: 521, endPoint y: 124, distance: 240.9
click at [521, 124] on input "Mail Bin WDCF 44600 1189125, 700 Oakmont Lane, 3rd Floor" at bounding box center [409, 117] width 262 height 22
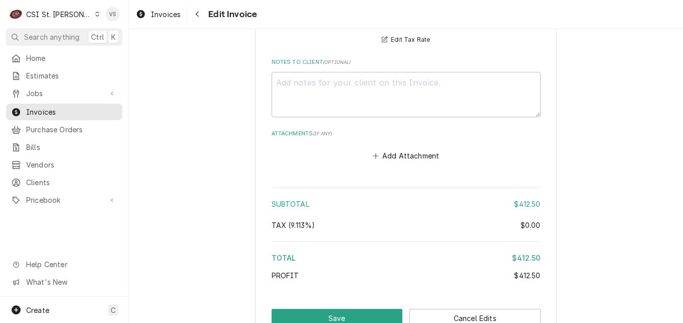
scroll to position [1657, 0]
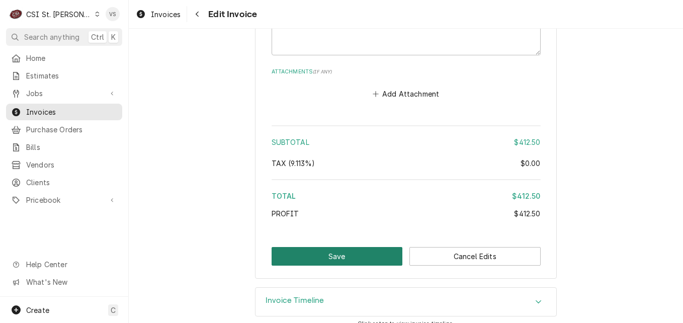
click at [374, 247] on button "Save" at bounding box center [336, 256] width 131 height 19
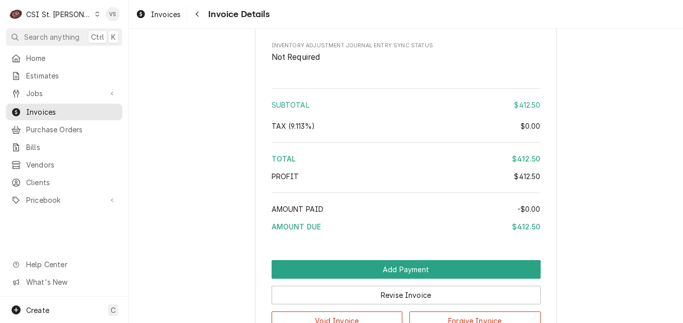
scroll to position [1709, 0]
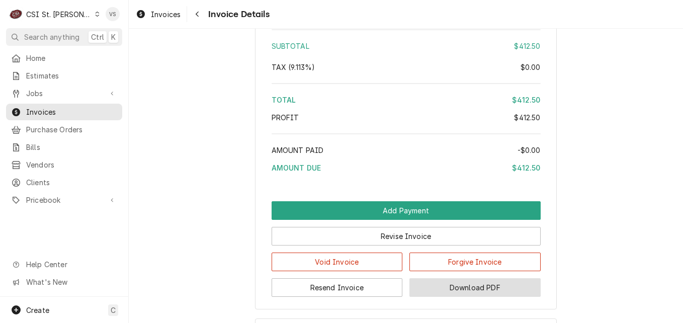
click at [467, 297] on button "Download PDF" at bounding box center [474, 287] width 131 height 19
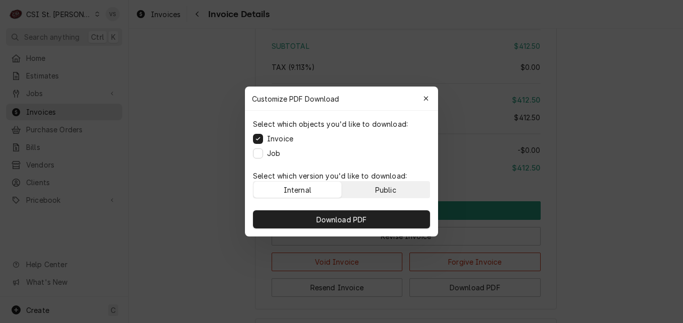
click at [394, 190] on div "Public" at bounding box center [385, 189] width 21 height 11
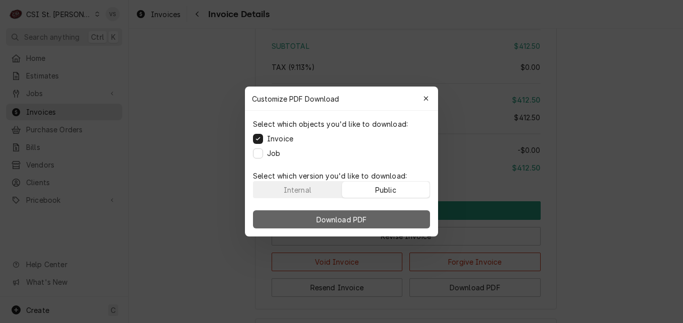
click at [395, 217] on button "Download PDF" at bounding box center [341, 219] width 177 height 18
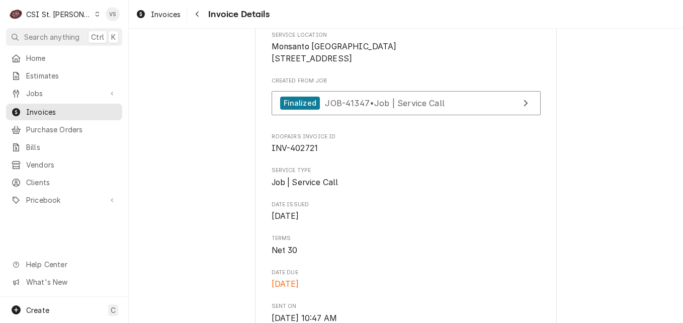
scroll to position [201, 0]
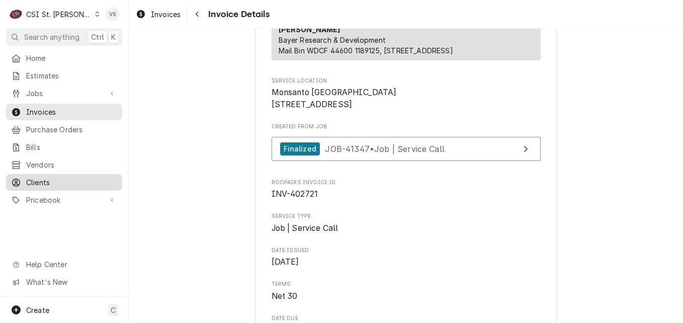
click at [51, 177] on span "Clients" at bounding box center [71, 182] width 91 height 11
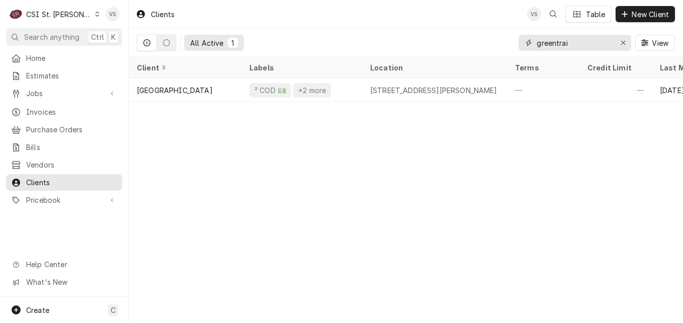
drag, startPoint x: 578, startPoint y: 42, endPoint x: 682, endPoint y: 240, distance: 224.0
click at [512, 43] on div "All Active 1 greentrai View" at bounding box center [406, 43] width 538 height 28
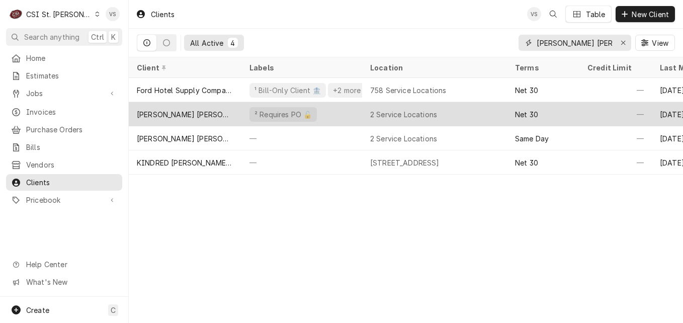
type input "[PERSON_NAME] [PERSON_NAME]"
click at [175, 109] on div "[PERSON_NAME] [PERSON_NAME] LaSalle-GIVE INVOICES TO [PERSON_NAME]" at bounding box center [185, 114] width 97 height 11
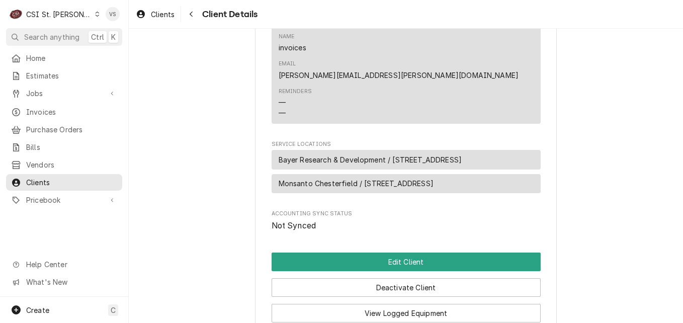
scroll to position [503, 0]
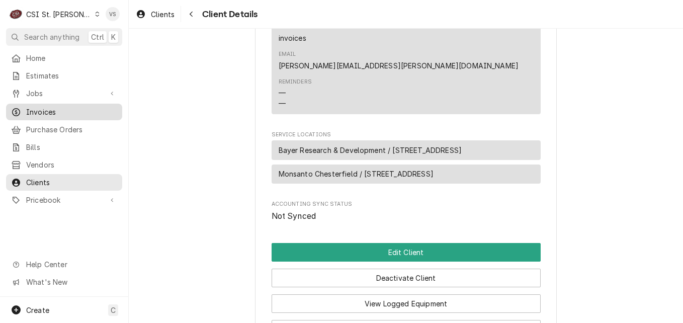
click at [41, 107] on span "Invoices" at bounding box center [71, 112] width 91 height 11
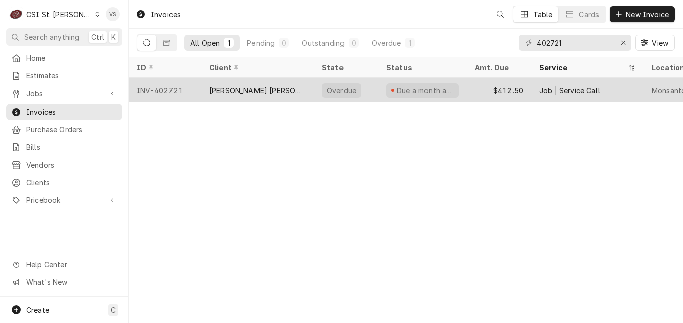
click at [458, 90] on div "Due a month ago" at bounding box center [422, 90] width 88 height 24
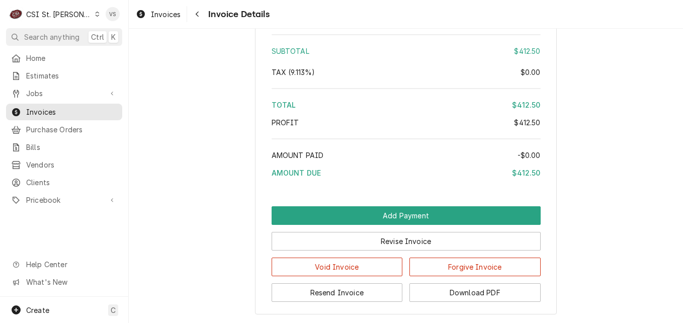
scroll to position [1709, 0]
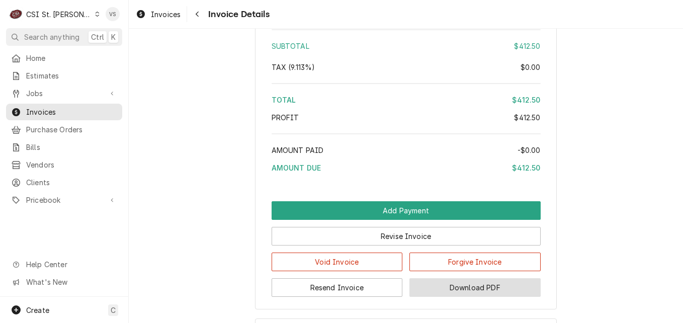
click at [463, 297] on button "Download PDF" at bounding box center [474, 287] width 131 height 19
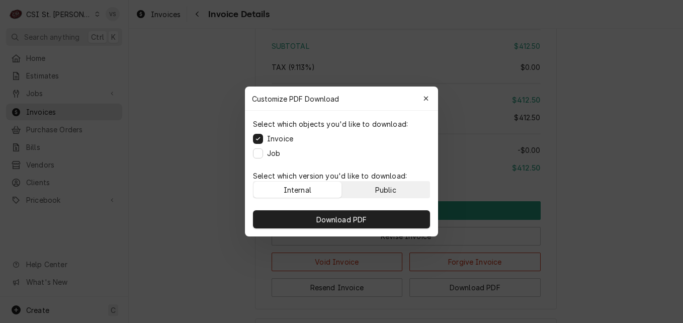
click at [387, 191] on div "Public" at bounding box center [385, 189] width 21 height 11
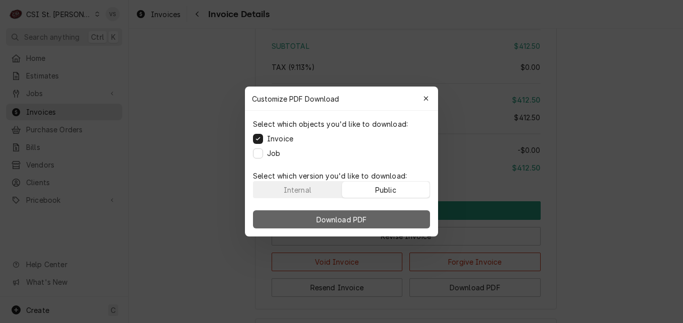
click at [382, 213] on button "Download PDF" at bounding box center [341, 219] width 177 height 18
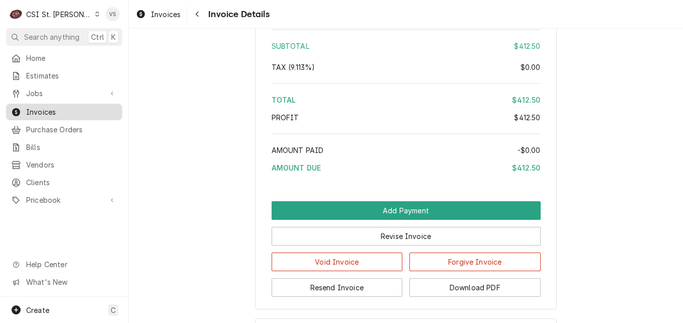
click at [71, 110] on span "Invoices" at bounding box center [71, 112] width 91 height 11
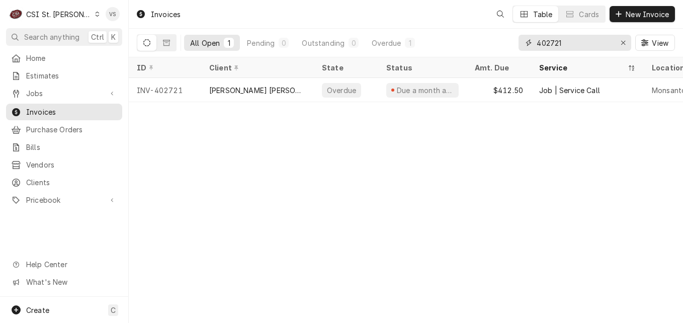
click at [563, 43] on input "402721" at bounding box center [573, 43] width 75 height 16
drag, startPoint x: 565, startPoint y: 40, endPoint x: 550, endPoint y: 54, distance: 20.3
click at [549, 41] on input "402721" at bounding box center [573, 43] width 75 height 16
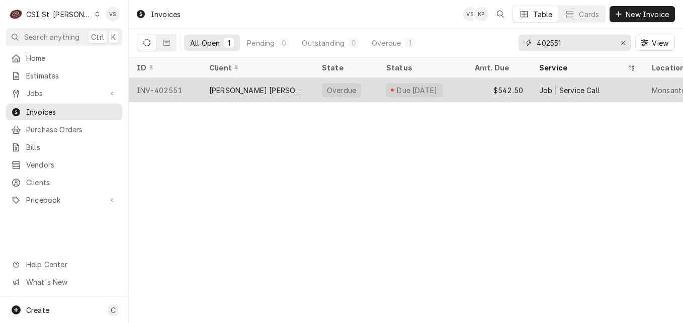
type input "402551"
click at [254, 89] on div "[PERSON_NAME] [PERSON_NAME] LaSalle-GIVE INVOICES TO [PERSON_NAME]" at bounding box center [257, 90] width 97 height 11
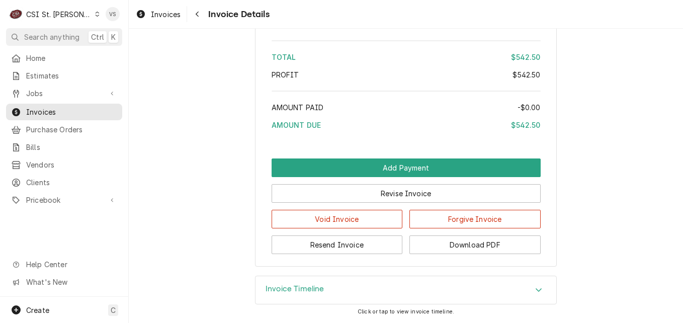
scroll to position [1789, 0]
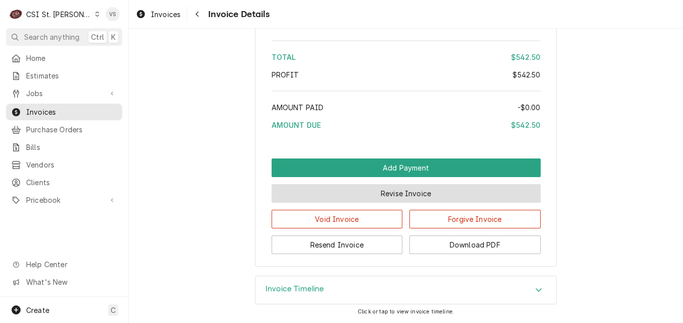
click at [375, 196] on button "Revise Invoice" at bounding box center [405, 193] width 269 height 19
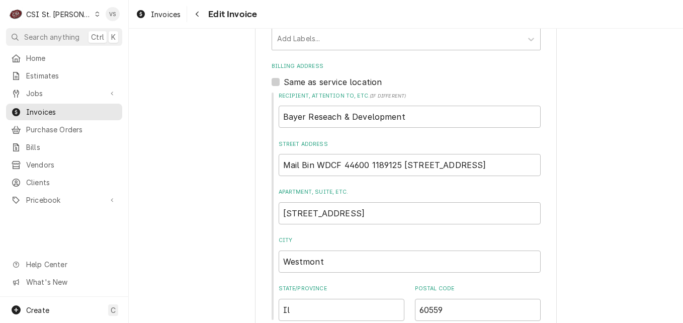
scroll to position [402, 0]
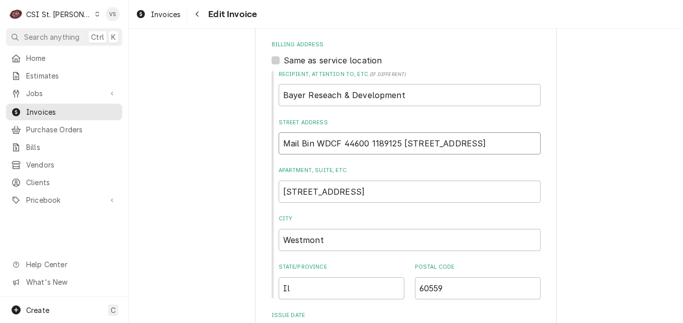
drag, startPoint x: 521, startPoint y: 140, endPoint x: 278, endPoint y: 144, distance: 242.8
click at [289, 143] on input "Mail Bin WDCF 44600 1189125 700 Oakmont Lane, 3rd floor" at bounding box center [409, 143] width 262 height 22
click at [278, 144] on input "Mail Bin WDCF 44600 1189125 700 Oakmont Lane, 3rd floor" at bounding box center [409, 143] width 262 height 22
click at [465, 139] on input "Mail Bin WDCF 44600 1189125 700 Oakmont Lane, 3rd floor" at bounding box center [409, 143] width 262 height 22
click at [512, 142] on input "Mail Bin WDCF 44600 1189125 700 Oakmont Lane, 3rd floor" at bounding box center [409, 143] width 262 height 22
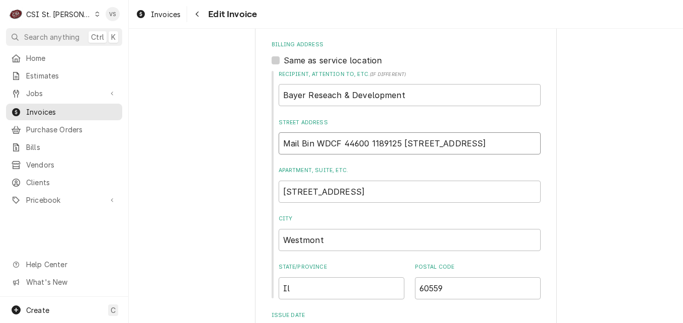
drag, startPoint x: 513, startPoint y: 143, endPoint x: 278, endPoint y: 147, distance: 234.3
click at [278, 147] on input "Mail Bin WDCF 44600 1189125 700 Oakmont Lane, 3rd floor" at bounding box center [409, 143] width 262 height 22
drag, startPoint x: 293, startPoint y: 147, endPoint x: 285, endPoint y: 149, distance: 8.8
click at [285, 149] on input "Mail Bin WDCF 44600 1189125 700 Oakmont Lane, 3rd floor" at bounding box center [409, 143] width 262 height 22
click at [399, 144] on input "Mail Bin WDCF 44600 1189125 700 Oakmont Lane, 3rd floor" at bounding box center [409, 143] width 262 height 22
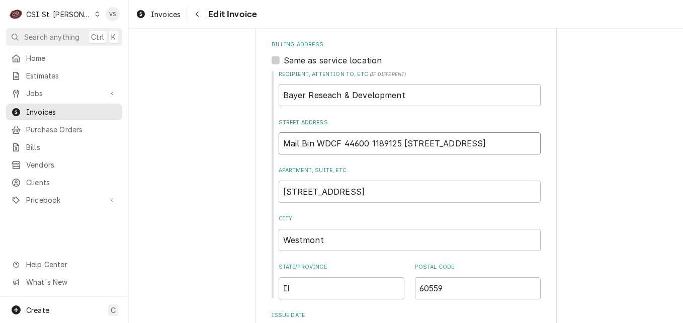
type textarea "x"
type input "Mail Bin WDCF 44600 1189125 ,700 Oakmont Lane, 3rd floor"
type textarea "x"
type input "Mail Bin WDCF 44600 1189125 , 700 Oakmont Lane, 3rd floor"
click at [528, 146] on input "Mail Bin WDCF 44600 1189125 , 700 Oakmont Lane, 3rd floor" at bounding box center [409, 143] width 262 height 22
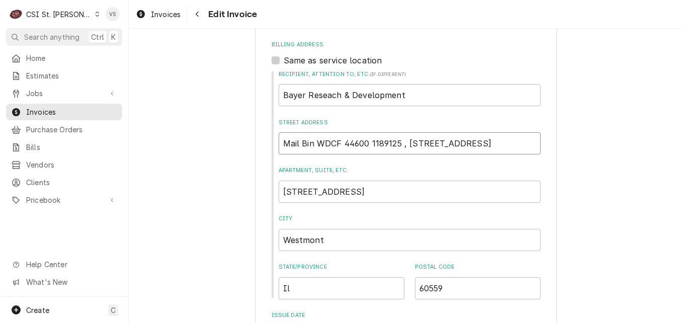
type textarea "x"
type input "Mail Bin WDCF 44600 1189125 , 700 Oakmont Lane, 3rd floo"
type textarea "x"
type input "Mail Bin WDCF 44600 1189125 , 700 Oakmont Lane, 3rd flo"
type textarea "x"
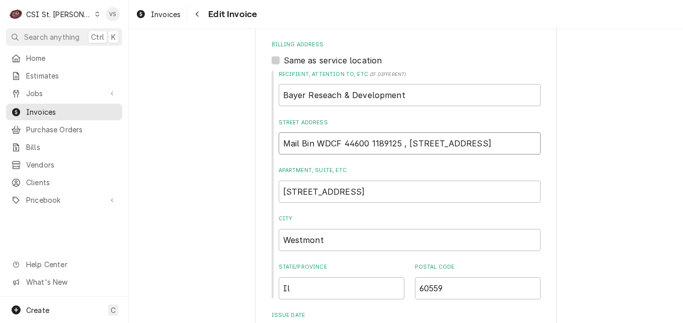
type input "Mail Bin WDCF 44600 1189125 , 700 Oakmont Lane, 3rd fl"
type textarea "x"
type input "Mail Bin WDCF 44600 1189125 , 700 Oakmont Lane, 3rd f"
type textarea "x"
type input "Mail Bin WDCF 44600 1189125 , 700 Oakmont Lane, 3rd"
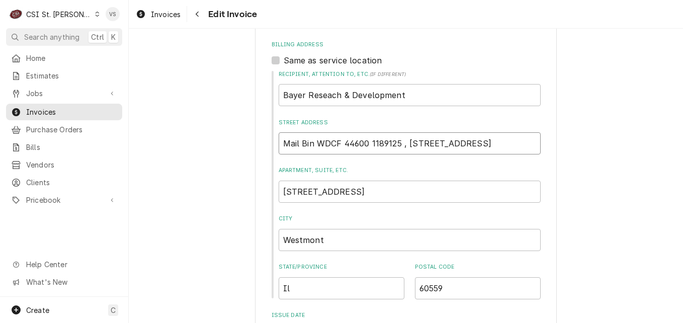
type textarea "x"
type input "Mail Bin WDCF 44600 1189125 , 700 Oakmont Lane, 3rd"
type textarea "x"
type input "Mail Bin WDCF 44600 1189125 , 700 Oakmont Lane, 3r"
type textarea "x"
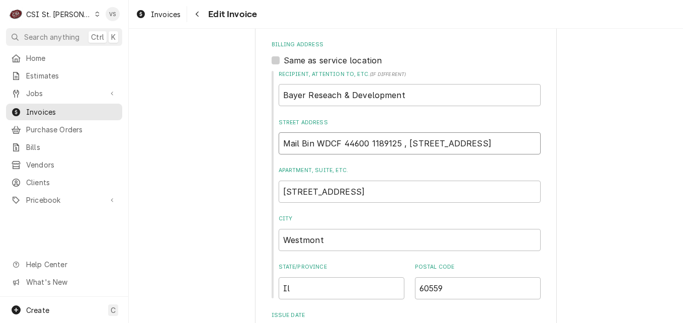
type input "Mail Bin WDCF 44600 1189125 , 700 Oakmont Lane, 3"
type textarea "x"
type input "Mail Bin WDCF 44600 1189125 , 700 Oakmont Lane,"
type textarea "x"
type input "Mail Bin WDCF 44600 1189125 , 700 Oakmont Lane,"
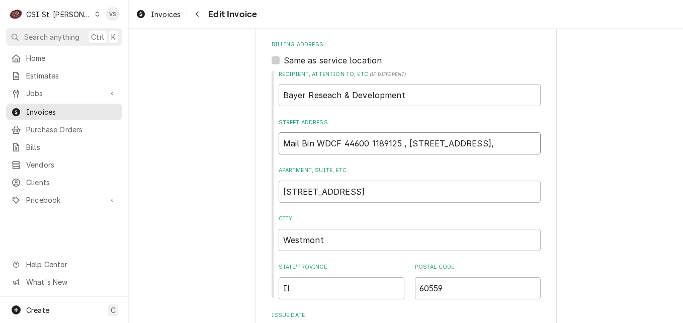
type textarea "x"
type input "Mail Bin WDCF 44600 1189125 , 700 Oakmont Lane"
type textarea "x"
type input "Mail Bin WDCF 44600 1189125 , 700 Oakmont Lane"
drag, startPoint x: 405, startPoint y: 196, endPoint x: 268, endPoint y: 199, distance: 136.8
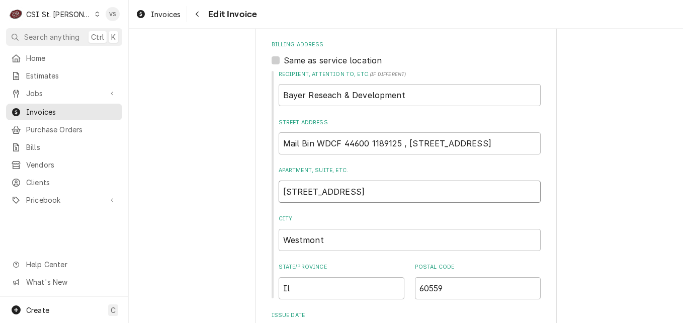
click at [271, 199] on div "Recipient, Attention To, etc. ( if different ) Bayer Reseach & Development Stre…" at bounding box center [405, 184] width 269 height 229
type textarea "x"
click at [496, 145] on input "Mail Bin WDCF 44600 1189125 , 700 Oakmont Lane" at bounding box center [409, 143] width 262 height 22
type textarea "x"
type input "Mail Bin WDCF 44600 1189125 , 700 Oakmont Lane 3"
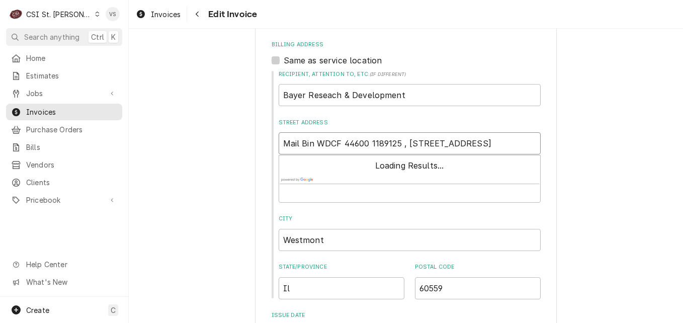
type textarea "x"
type input "Mail Bin WDCF 44600 1189125 , 700 Oakmont Lane 3R"
type textarea "x"
type input "Mail Bin WDCF 44600 1189125 , 700 Oakmont Lane 3RD"
type textarea "x"
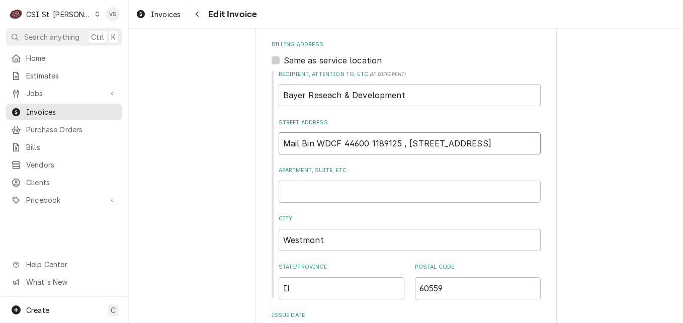
type input "Mail Bin WDCF 44600 1189125 , 700 Oakmont Lane 3RD"
type textarea "x"
type input "Mail Bin WDCF 44600 1189125 , 700 Oakmont Lane 3RD F"
type textarea "x"
type input "Mail Bin WDCF 44600 1189125 , 700 Oakmont Lane 3RD FL"
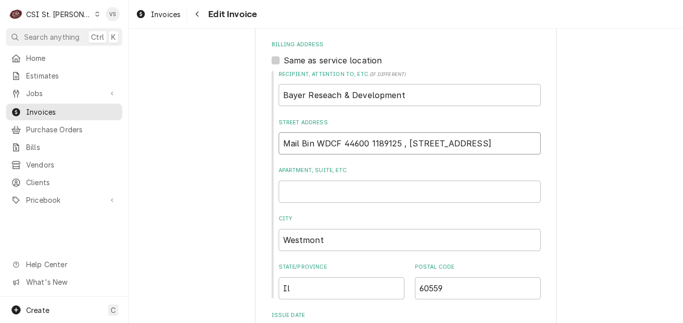
type textarea "x"
type input "Mail Bin WDCF 44600 1189125 , 700 Oakmont Lane 3RD F"
type textarea "x"
type input "Mail Bin WDCF 44600 1189125 , 700 Oakmont Lane 3RD"
type textarea "x"
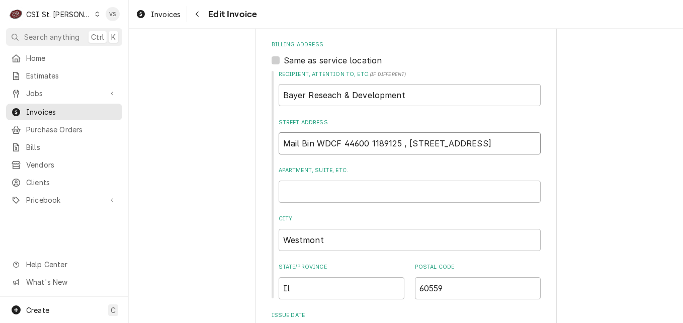
type input "Mail Bin WDCF 44600 1189125 , 700 Oakmont Lane 3RD"
type textarea "x"
type input "Mail Bin WDCF 44600 1189125 , 700 Oakmont Lane 3R"
type textarea "x"
type input "Mail Bin WDCF 44600 1189125 , 700 Oakmont Lane 3"
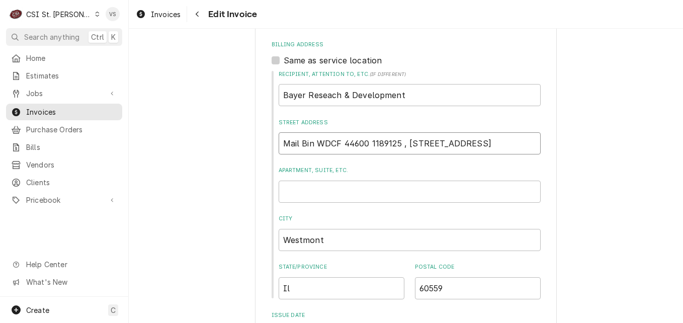
type textarea "x"
type input "Mail Bin WDCF 44600 1189125 , 700 Oakmont Lane 3r"
type textarea "x"
type input "Mail Bin WDCF 44600 1189125 , 700 Oakmont Lane 3rd"
type textarea "x"
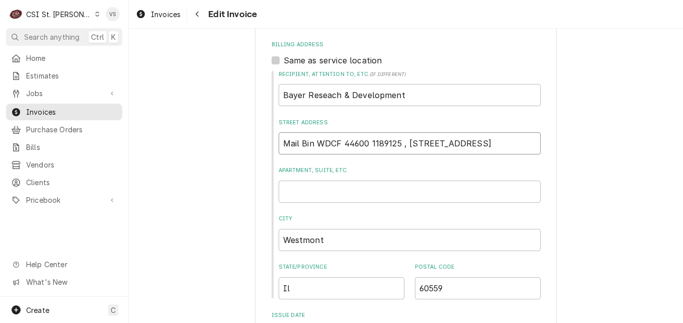
type input "Mail Bin WDCF 44600 1189125 , 700 Oakmont Lane 3rd"
type textarea "x"
type input "Mail Bin WDCF 44600 1189125 , 700 Oakmont Lane 3rd f"
type textarea "x"
type input "Mail Bin WDCF 44600 1189125 , 700 Oakmont Lane 3rd fl"
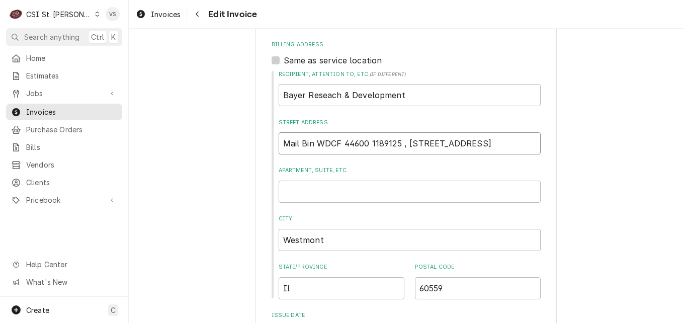
type textarea "x"
type input "Mail Bin WDCF 44600 1189125 , 700 Oakmont Lane 3rd flo"
type textarea "x"
type input "Mail Bin WDCF 44600 1189125 , 700 Oakmont Lane 3rd floo"
type textarea "x"
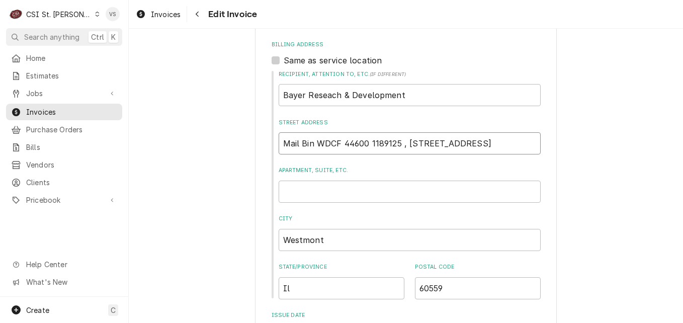
type input "Mail Bin WDCF 44600 1189125 , 700 Oakmont Lane 3rd floor"
type textarea "x"
type input "Mail Bin WDCF 44600 1189125 , 700 Oakmont Lane 3rd floor"
type textarea "x"
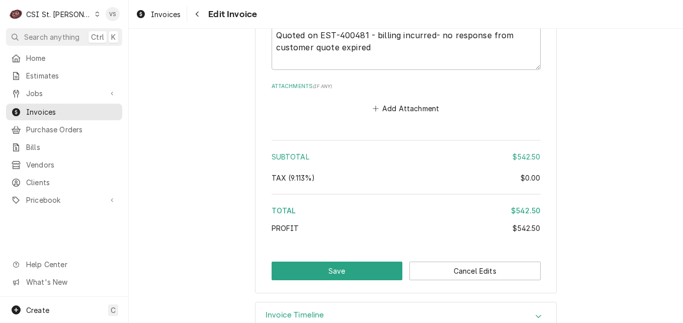
scroll to position [1585, 0]
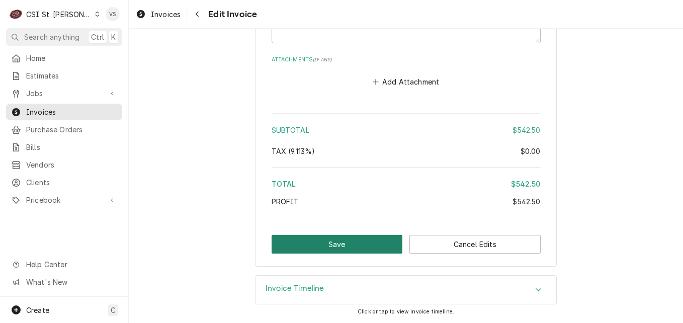
type input "Mail Bin WDCF 44600 1189125 , 700 Oakmont Lane 3rd floor"
click at [339, 238] on button "Save" at bounding box center [336, 244] width 131 height 19
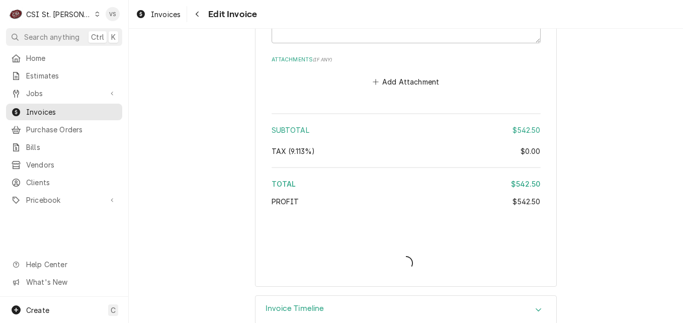
type textarea "x"
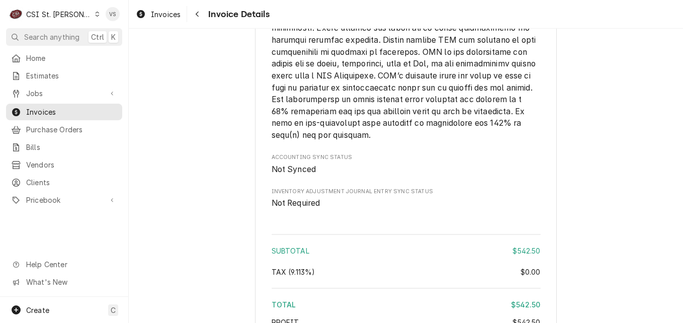
scroll to position [1778, 0]
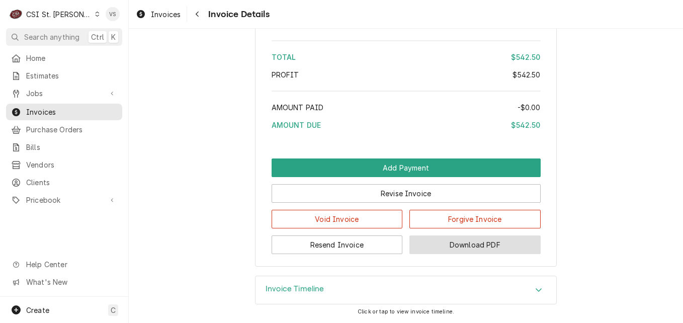
click at [473, 244] on button "Download PDF" at bounding box center [474, 244] width 131 height 19
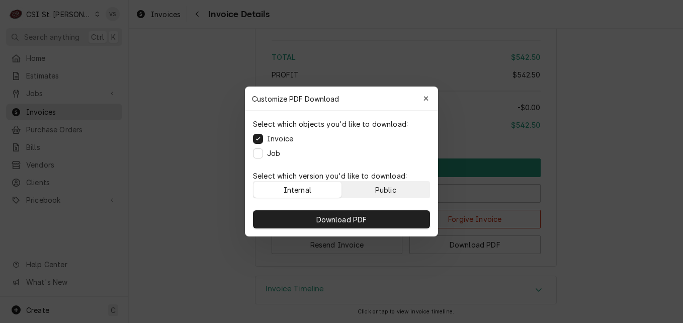
click at [388, 189] on div "Public" at bounding box center [385, 189] width 21 height 11
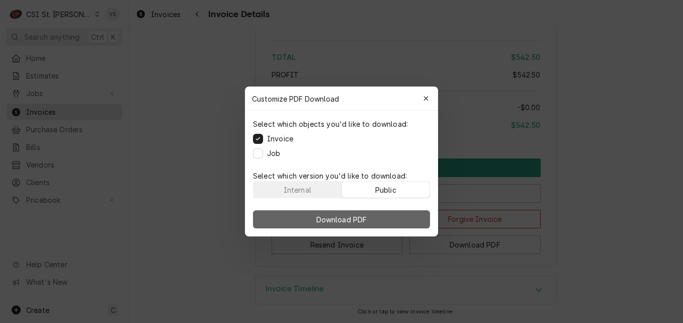
click at [388, 216] on button "Download PDF" at bounding box center [341, 219] width 177 height 18
